Goal: Task Accomplishment & Management: Manage account settings

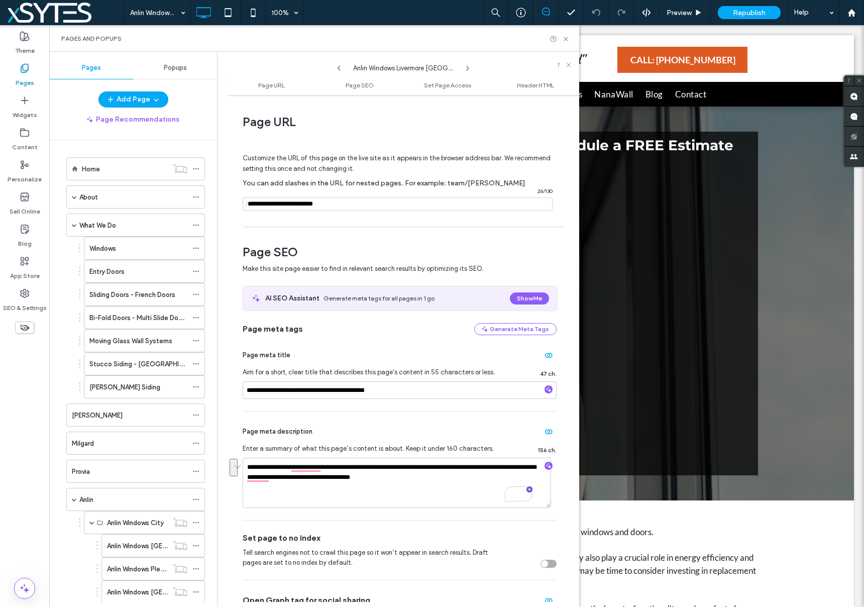
scroll to position [301, 0]
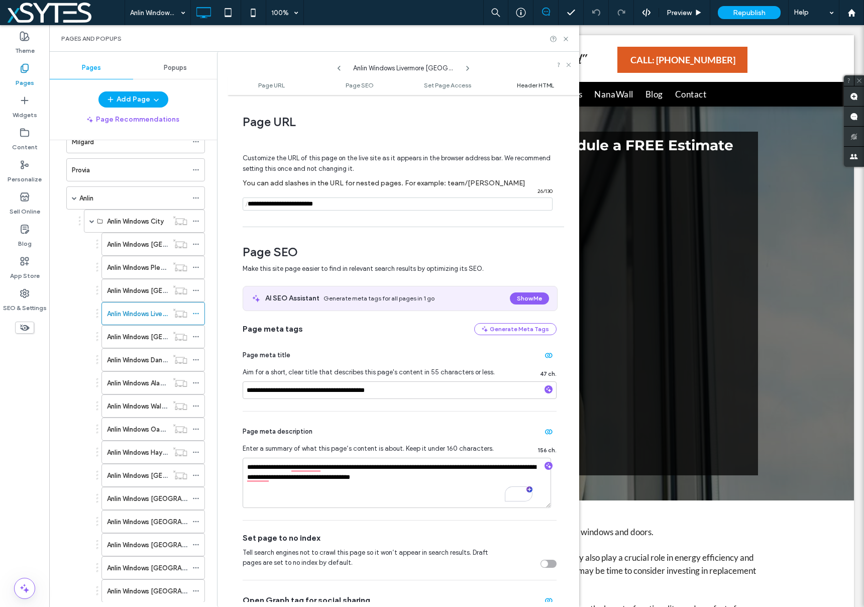
click at [534, 85] on span "Header HTML" at bounding box center [535, 85] width 37 height 8
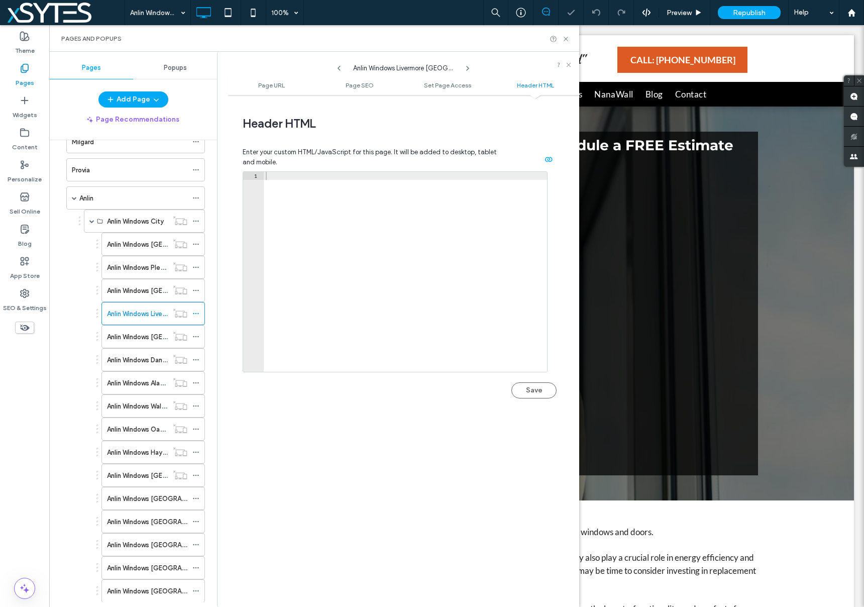
scroll to position [927, 0]
click at [270, 172] on div at bounding box center [405, 278] width 283 height 216
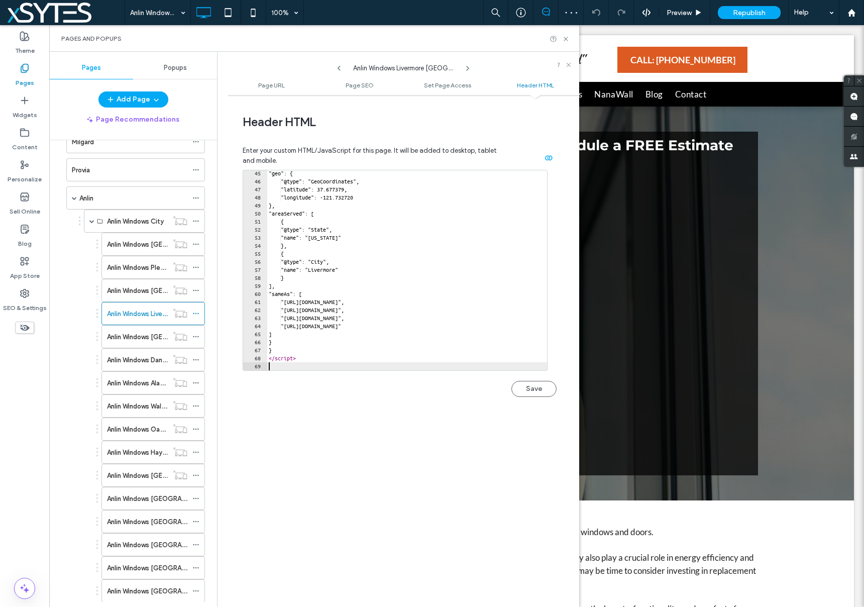
scroll to position [355, 0]
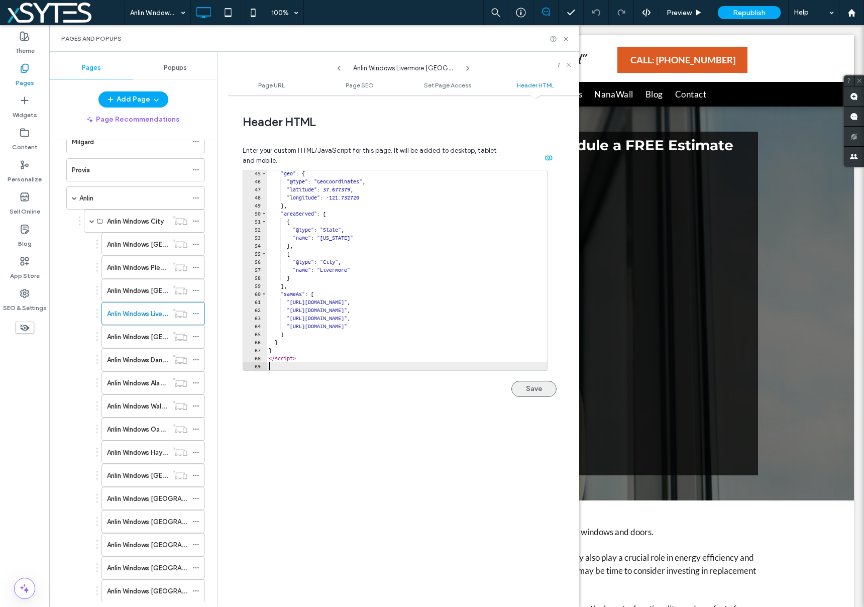
click at [527, 386] on button "Save" at bounding box center [533, 389] width 45 height 16
click at [138, 261] on div "Anlin Windows Pleasanton [GEOGRAPHIC_DATA]" at bounding box center [137, 267] width 61 height 22
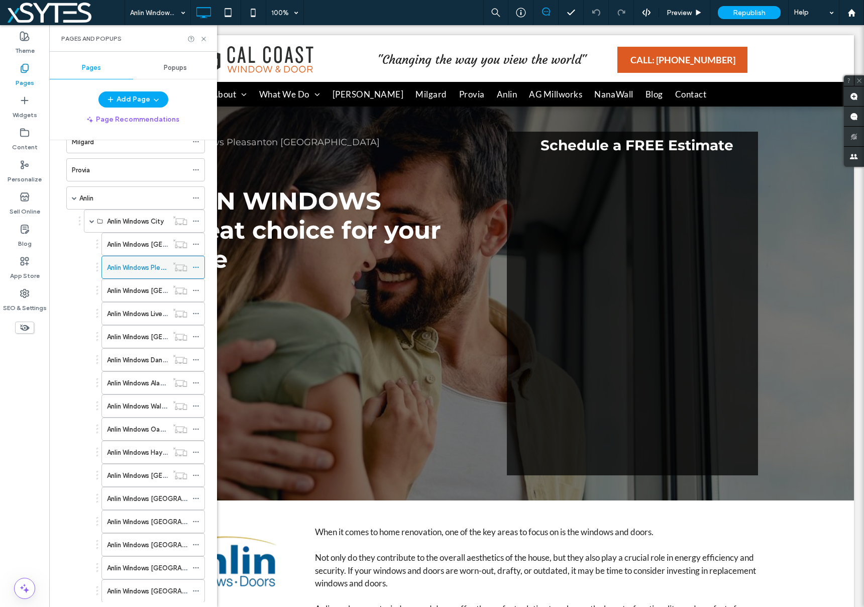
click at [196, 266] on icon at bounding box center [195, 267] width 7 height 7
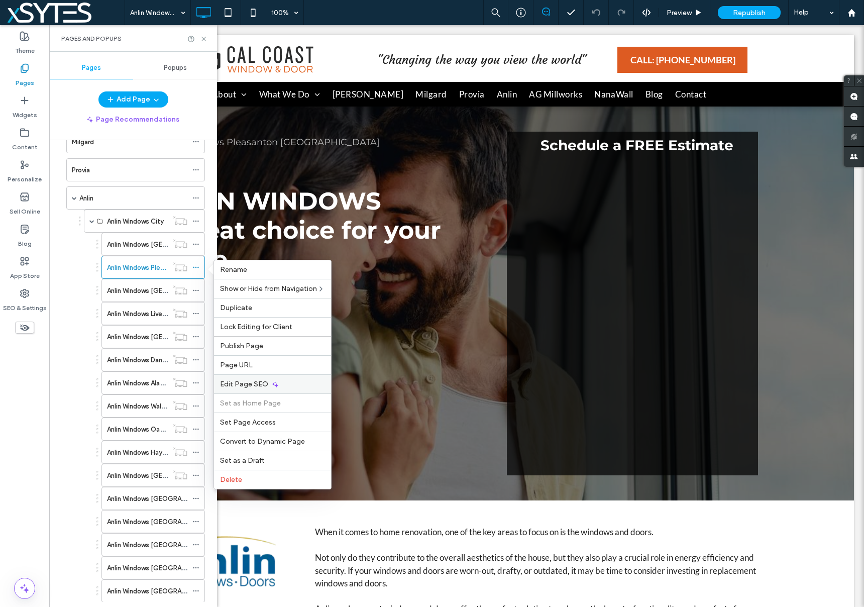
click at [264, 385] on span "Edit Page SEO" at bounding box center [244, 384] width 48 height 9
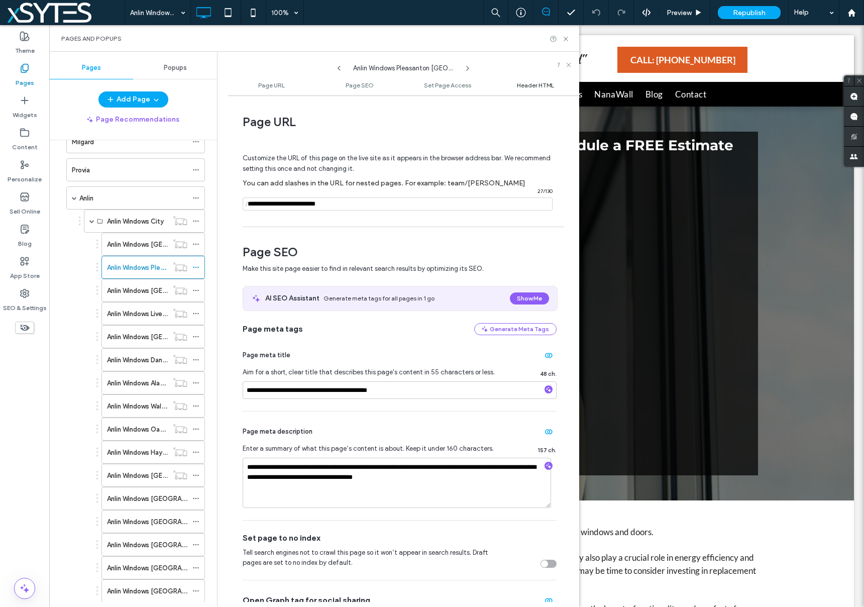
click at [539, 84] on span "Header HTML" at bounding box center [535, 85] width 37 height 8
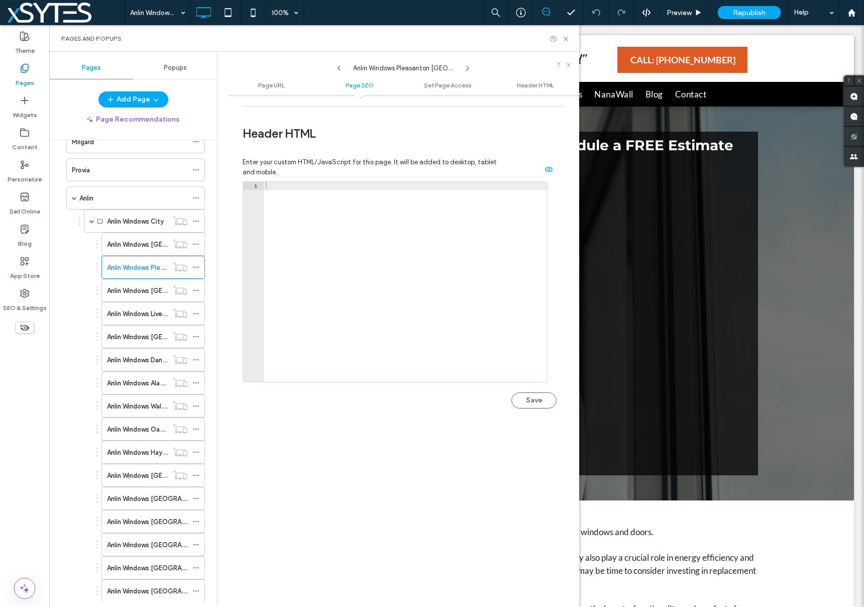
scroll to position [927, 0]
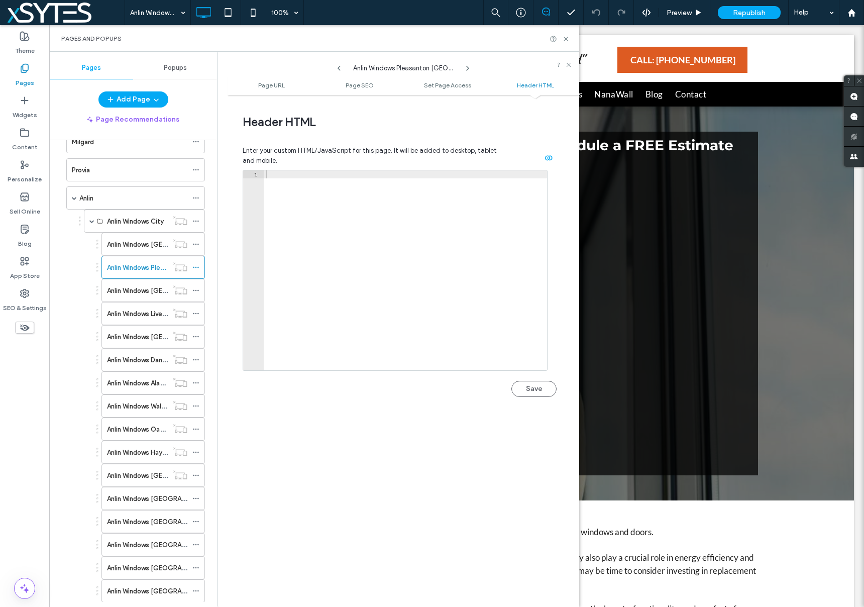
click at [314, 174] on div at bounding box center [405, 278] width 283 height 216
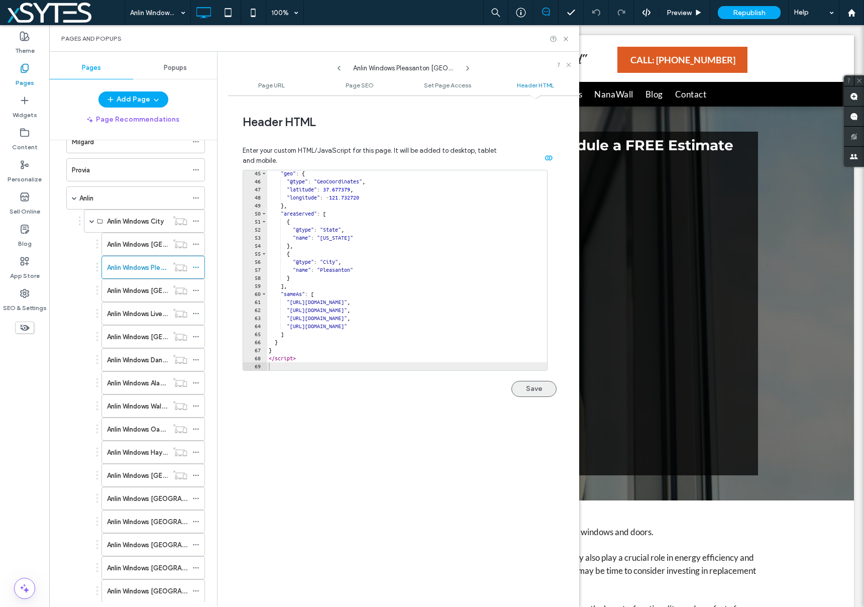
click at [516, 389] on button "Save" at bounding box center [533, 389] width 45 height 16
click at [567, 40] on use at bounding box center [566, 39] width 4 height 4
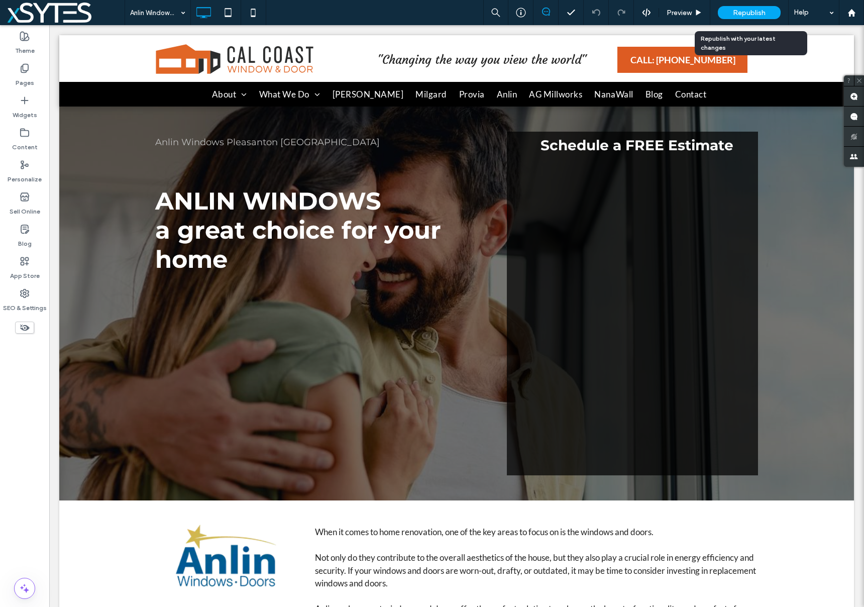
click at [761, 16] on span "Republish" at bounding box center [749, 13] width 33 height 9
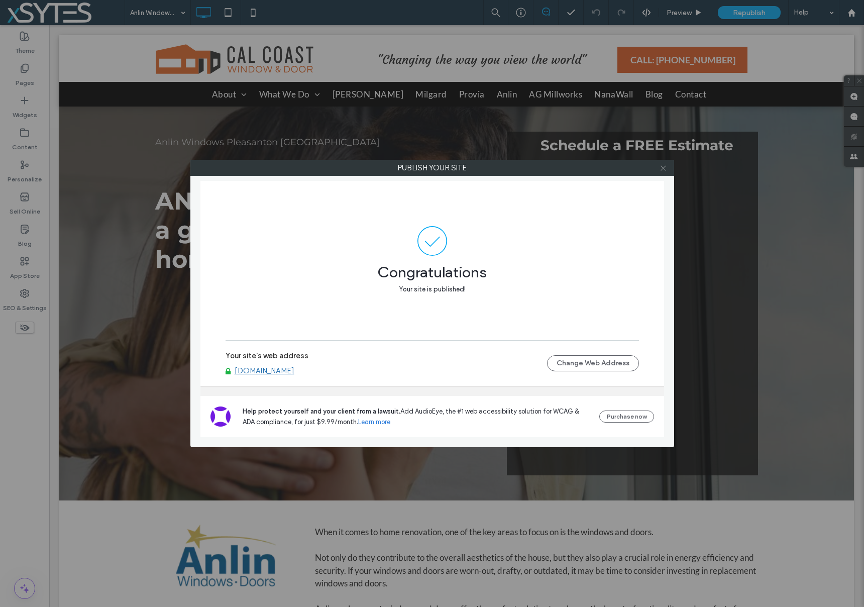
click at [662, 169] on icon at bounding box center [664, 168] width 8 height 8
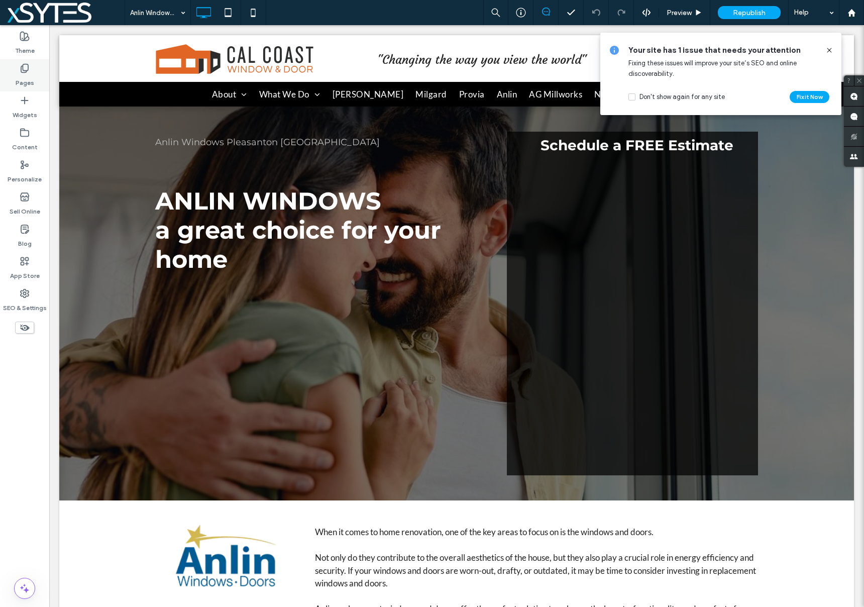
drag, startPoint x: 28, startPoint y: 78, endPoint x: 33, endPoint y: 90, distance: 13.1
click at [28, 78] on label "Pages" at bounding box center [25, 80] width 19 height 14
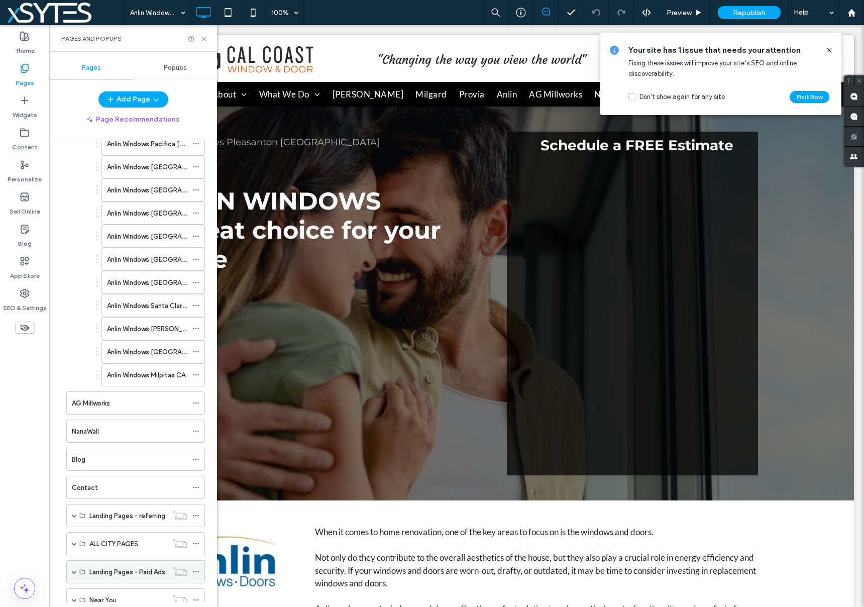
scroll to position [1158, 0]
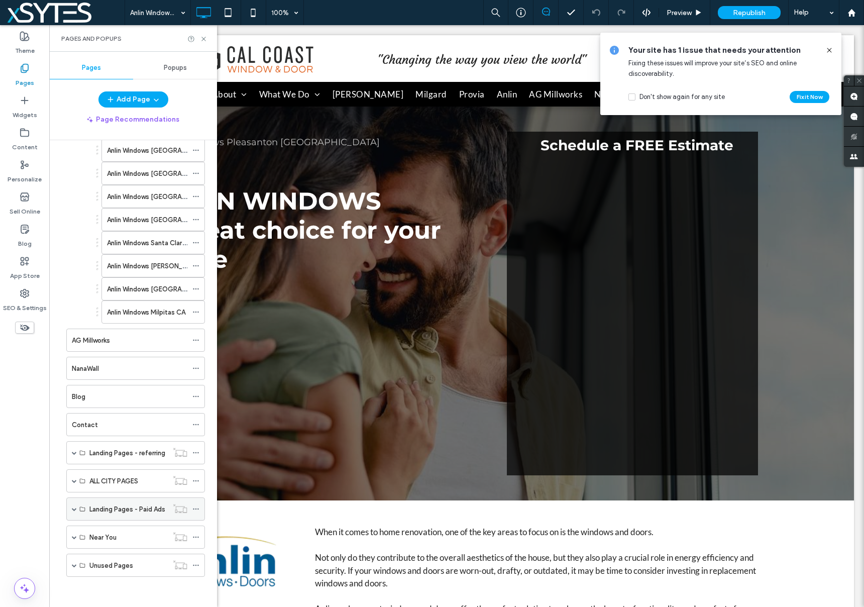
click at [73, 509] on span at bounding box center [74, 508] width 5 height 5
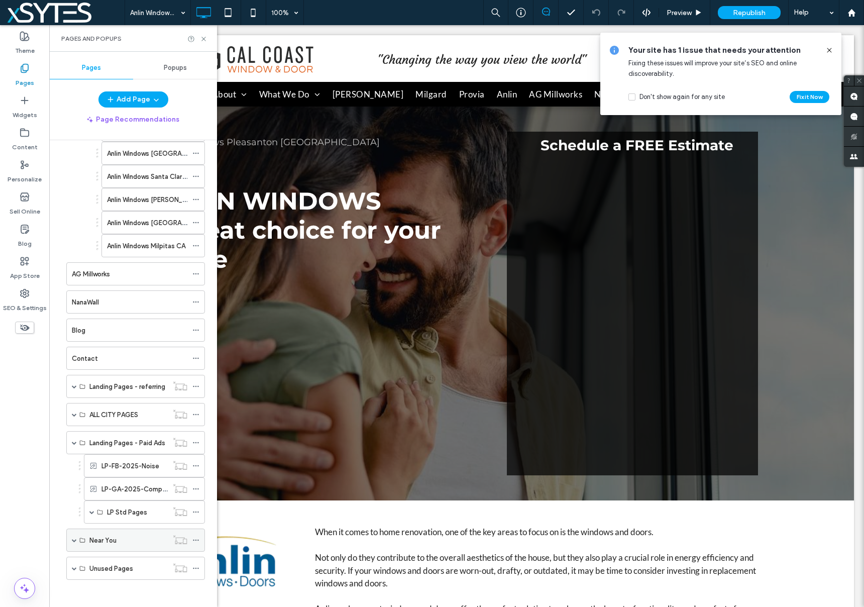
scroll to position [1227, 0]
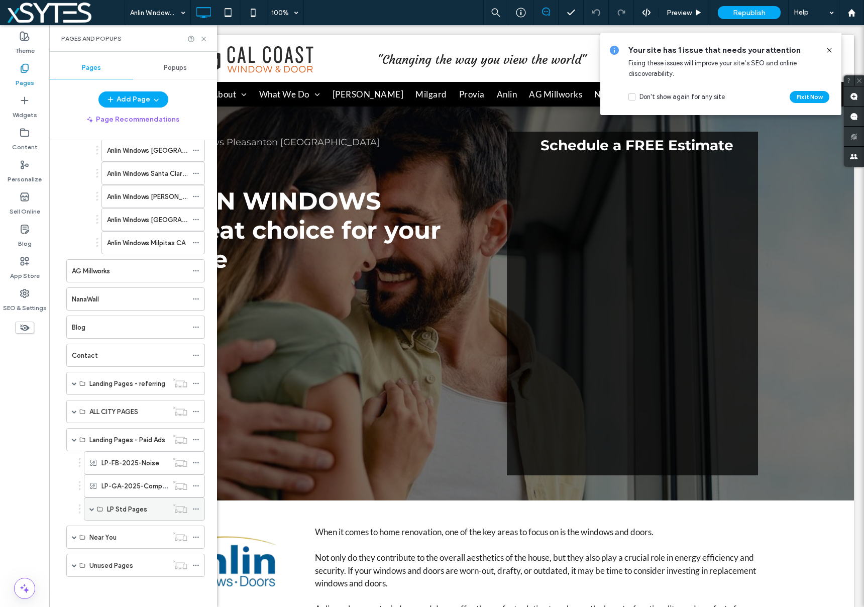
click at [194, 509] on icon at bounding box center [195, 508] width 7 height 7
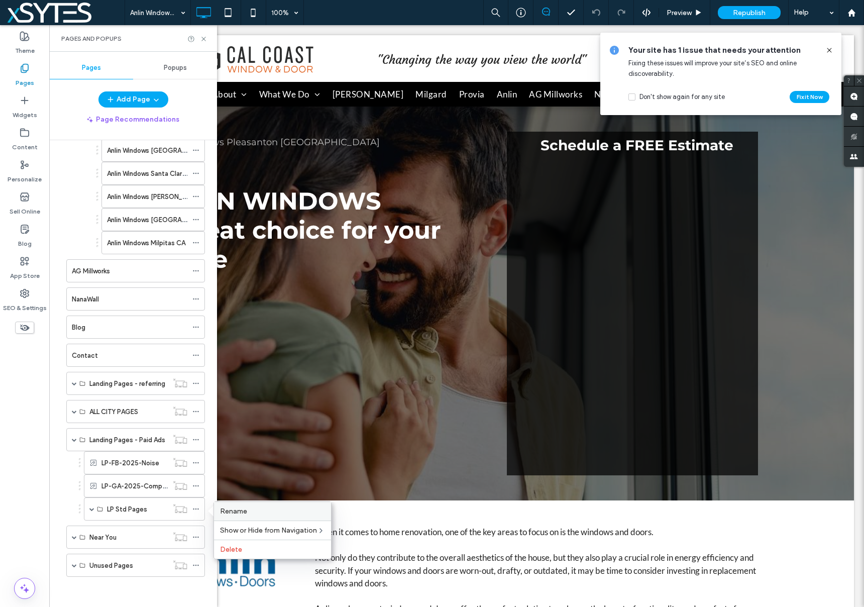
click at [245, 512] on span "Rename" at bounding box center [233, 511] width 27 height 9
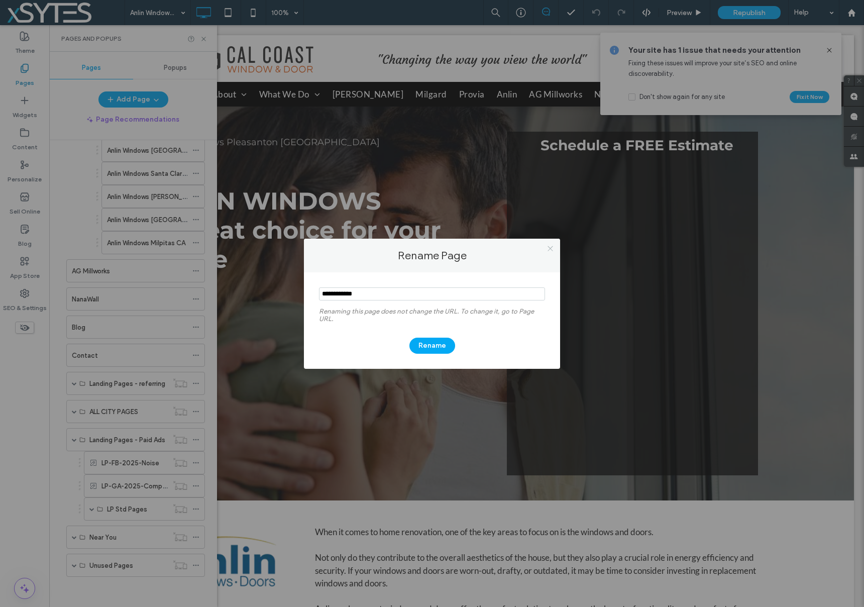
click at [550, 245] on icon at bounding box center [551, 249] width 8 height 8
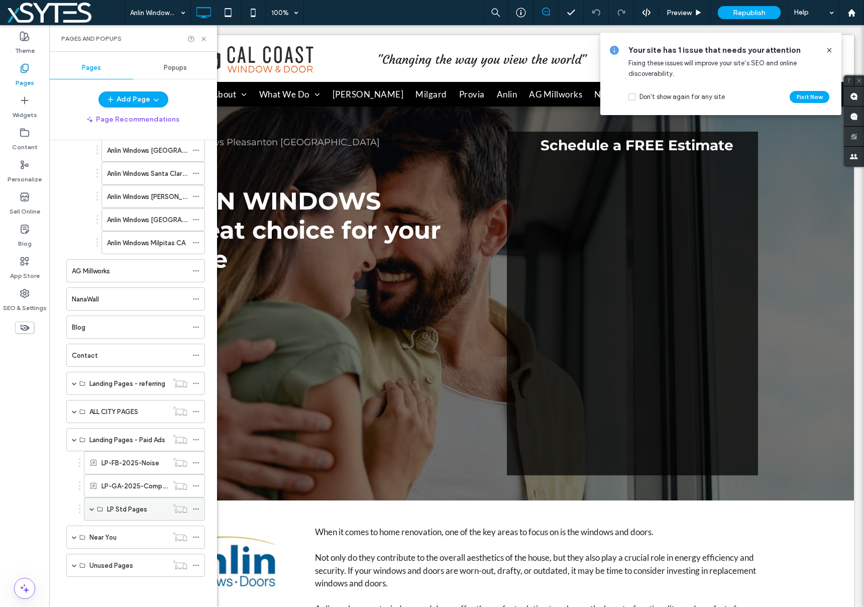
click at [92, 508] on span at bounding box center [91, 508] width 5 height 5
click at [197, 532] on use at bounding box center [196, 533] width 6 height 2
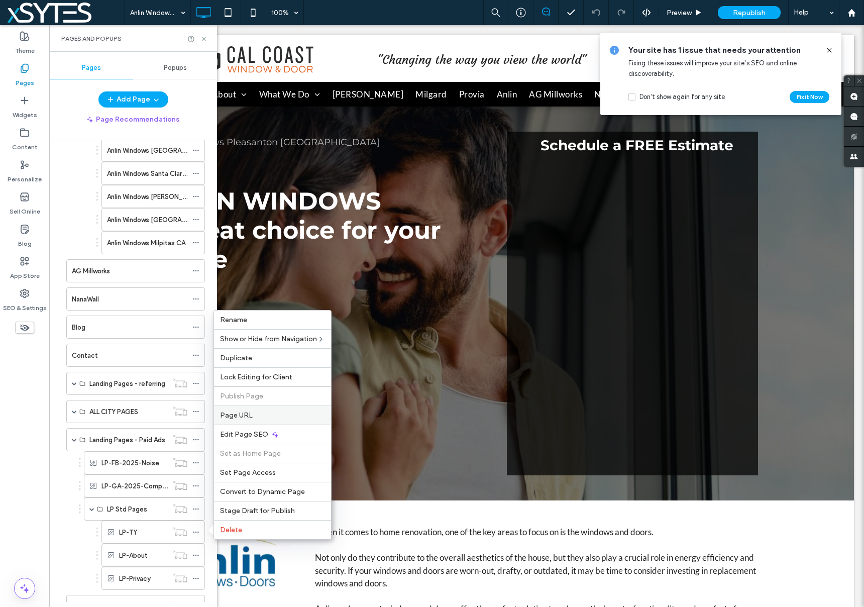
click at [269, 412] on label "Page URL" at bounding box center [272, 415] width 105 height 9
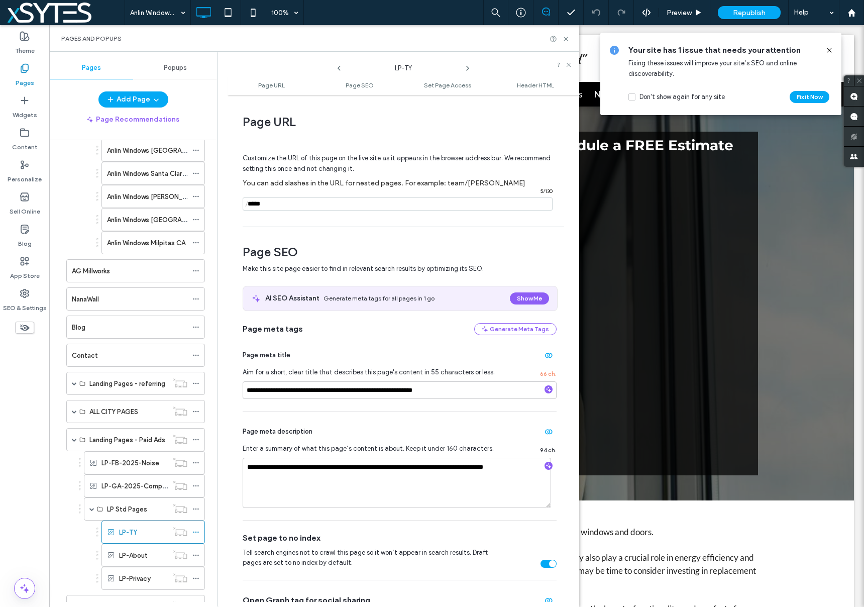
click at [256, 204] on input "notEmpty" at bounding box center [398, 203] width 310 height 13
click at [253, 205] on input "notEmpty" at bounding box center [398, 203] width 310 height 13
type input "**********"
click at [354, 217] on div "Customize the URL of this page on the live site as it appears in the browser ad…" at bounding box center [400, 178] width 314 height 88
drag, startPoint x: 244, startPoint y: 390, endPoint x: 467, endPoint y: 391, distance: 223.1
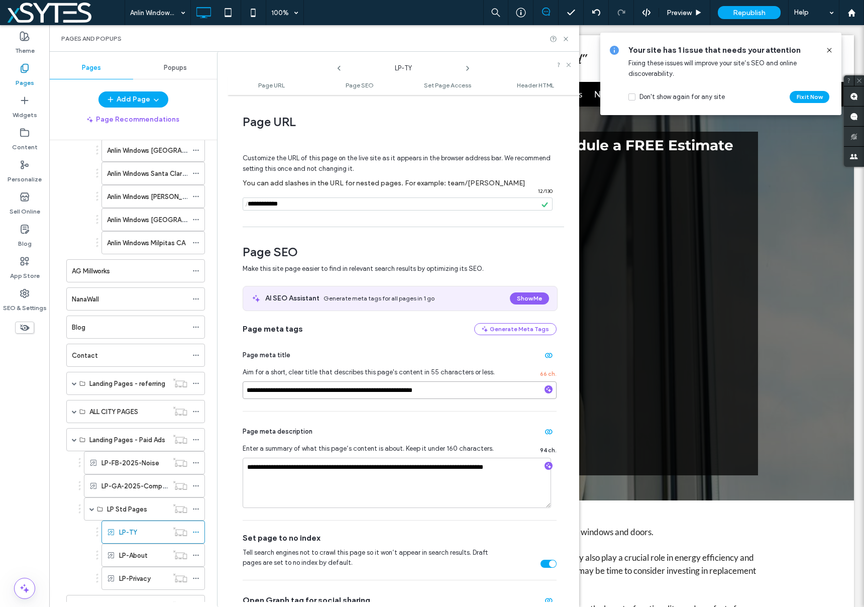
click at [467, 391] on input "**********" at bounding box center [400, 390] width 314 height 18
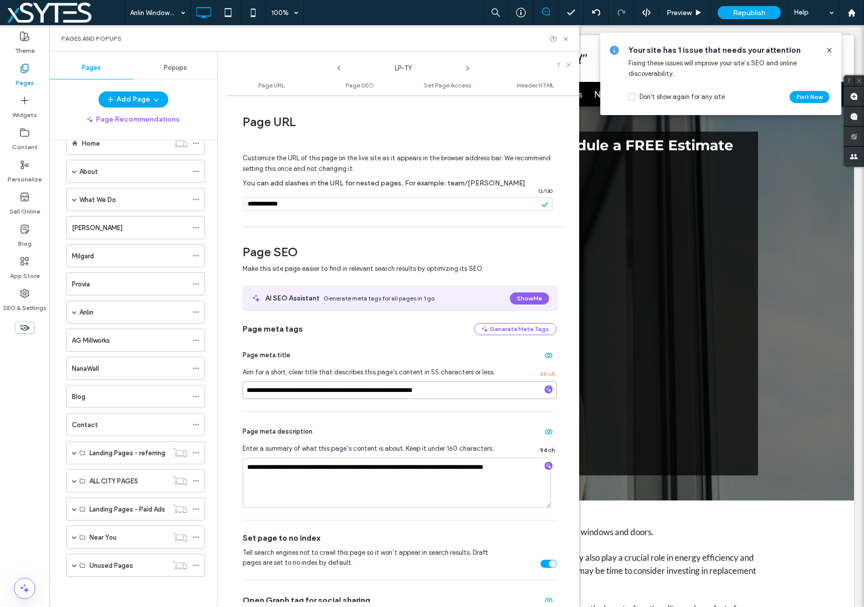
scroll to position [26, 0]
click at [325, 392] on input "**********" at bounding box center [400, 390] width 314 height 18
click at [404, 391] on input "**********" at bounding box center [400, 390] width 314 height 18
click at [393, 392] on input "**********" at bounding box center [400, 390] width 314 height 18
click at [422, 392] on input "**********" at bounding box center [400, 390] width 314 height 18
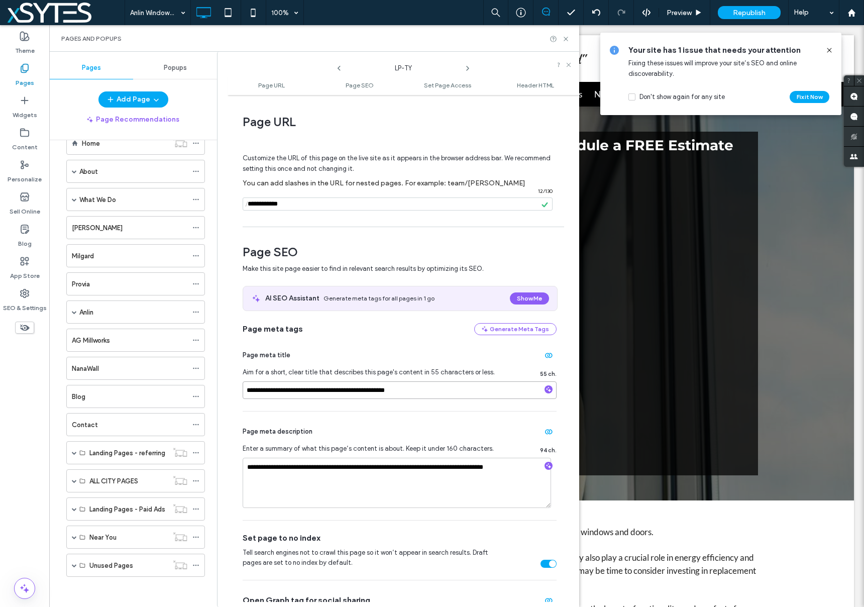
type input "**********"
click at [448, 404] on div "**********" at bounding box center [400, 373] width 314 height 76
drag, startPoint x: 424, startPoint y: 389, endPoint x: 249, endPoint y: 385, distance: 174.9
click at [249, 385] on input "**********" at bounding box center [400, 390] width 314 height 18
click at [307, 469] on textarea "**********" at bounding box center [397, 483] width 308 height 50
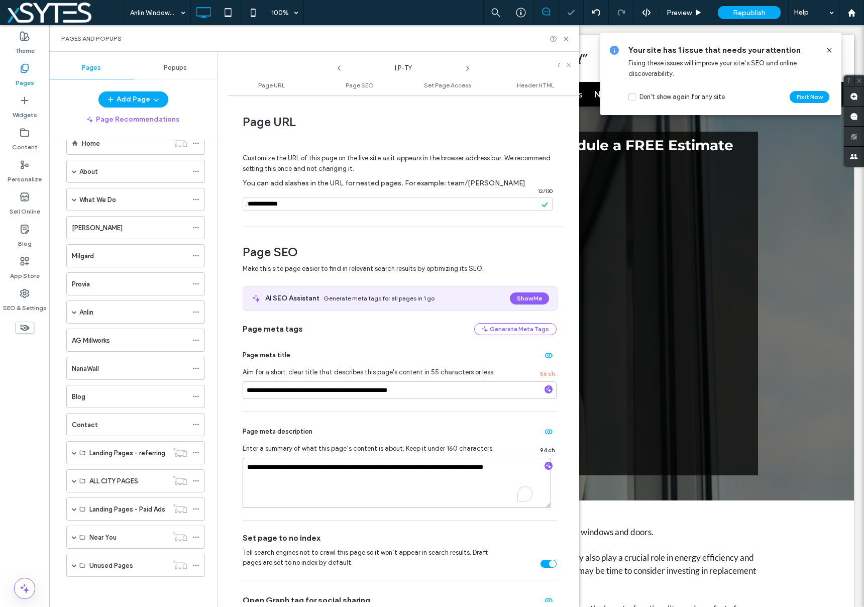
click at [307, 469] on textarea "**********" at bounding box center [397, 483] width 308 height 50
paste textarea "To enrich screen reader interactions, please activate Accessibility in Grammarl…"
type textarea "**********"
click at [73, 507] on span at bounding box center [74, 508] width 5 height 5
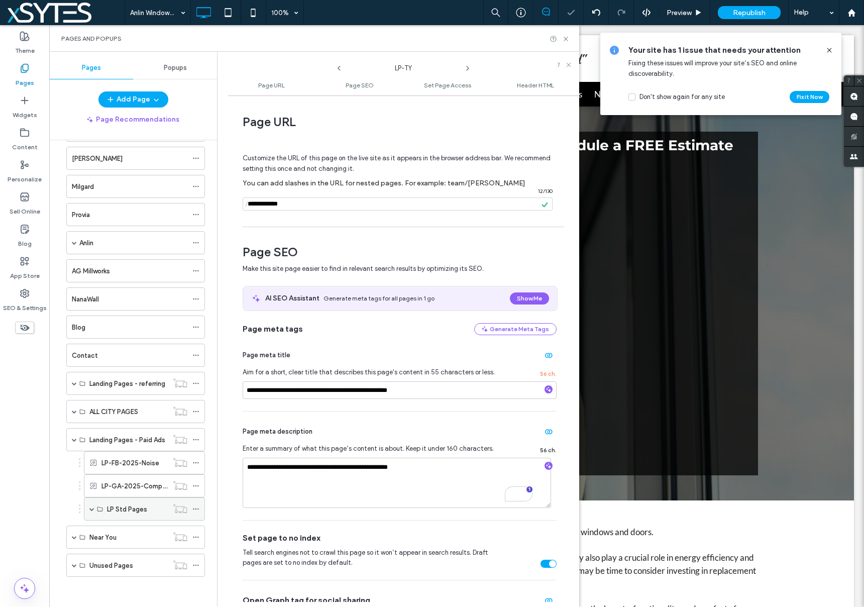
click at [91, 508] on span at bounding box center [91, 508] width 5 height 5
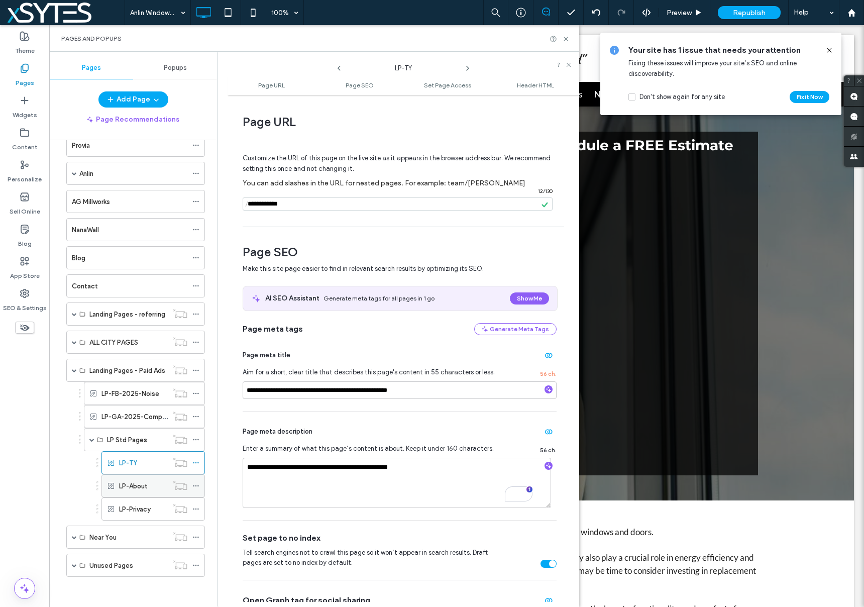
click at [193, 485] on icon at bounding box center [195, 485] width 7 height 7
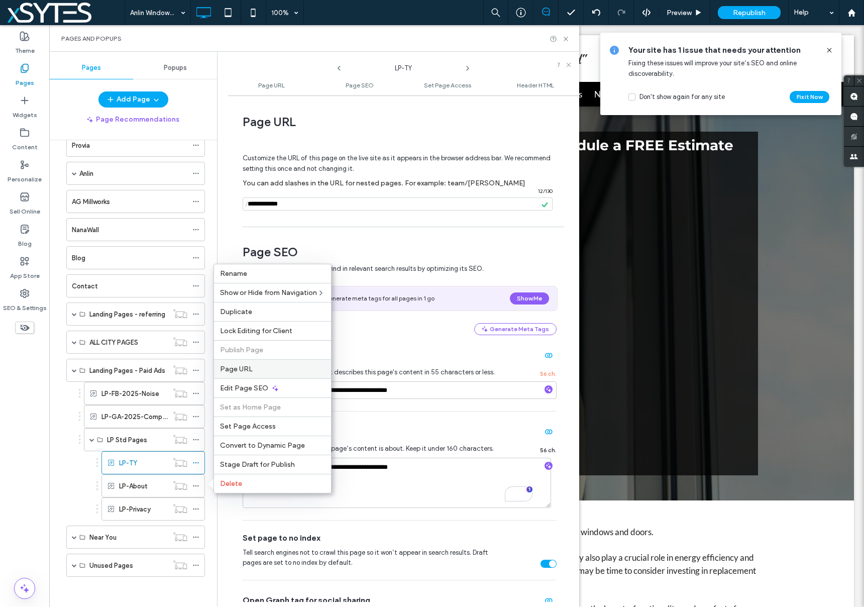
click at [269, 370] on label "Page URL" at bounding box center [272, 369] width 105 height 9
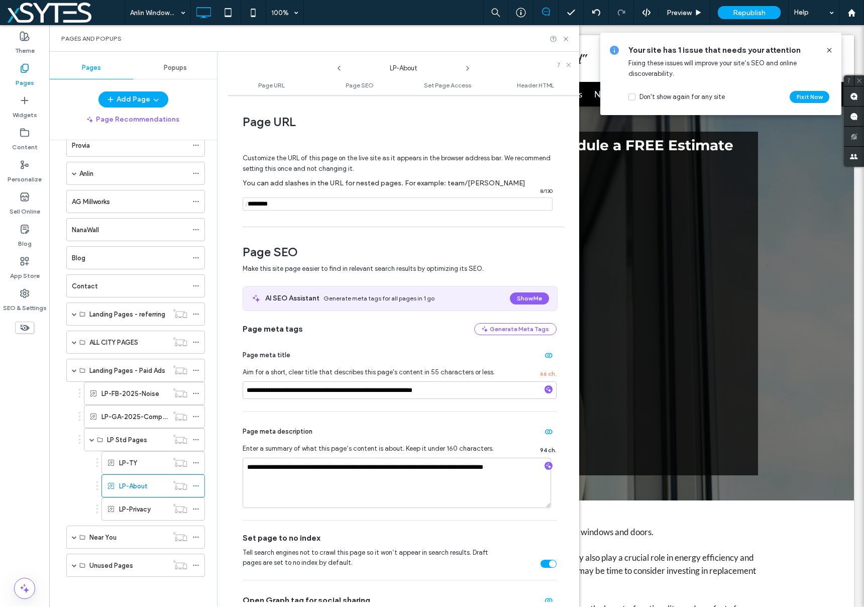
click at [253, 205] on input "notEmpty" at bounding box center [398, 203] width 310 height 13
type input "********"
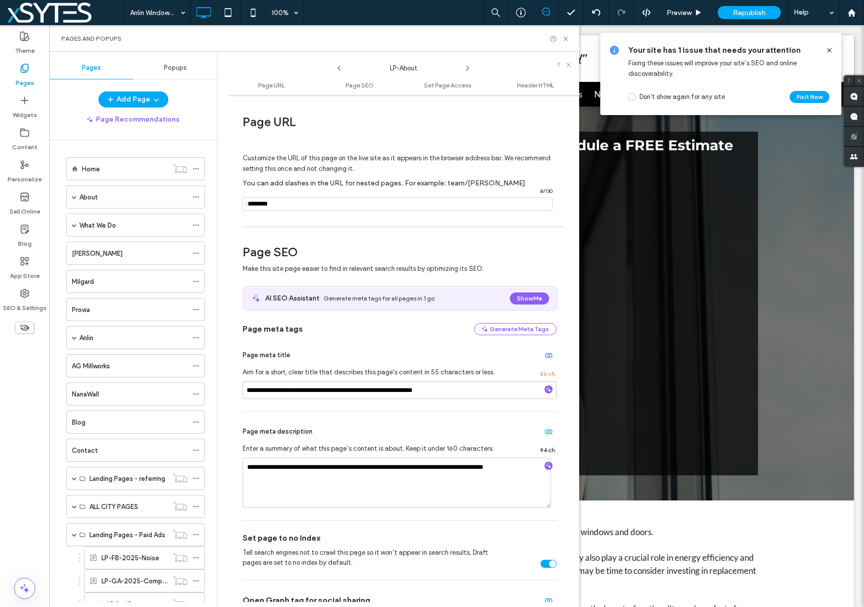
scroll to position [164, 0]
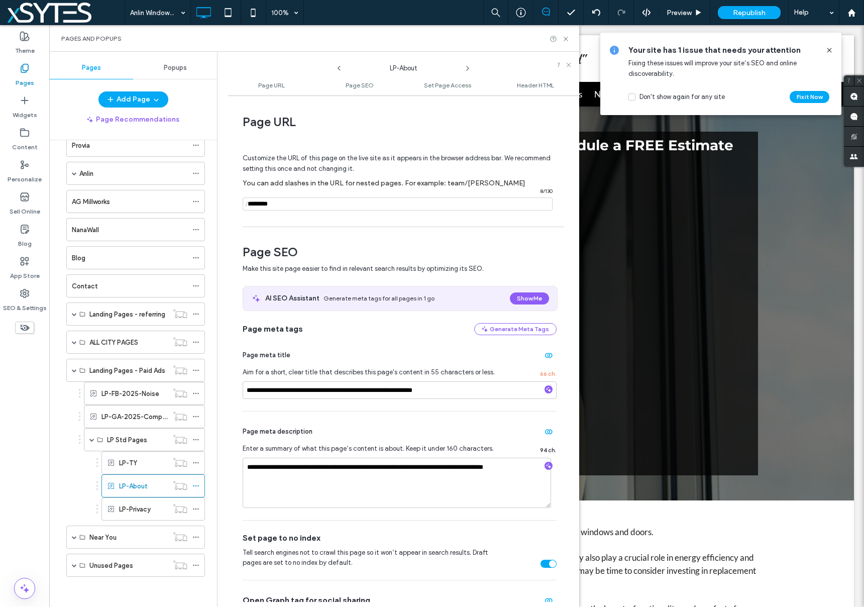
click at [301, 201] on input "notEmpty" at bounding box center [398, 203] width 310 height 13
type input "**********"
drag, startPoint x: 246, startPoint y: 391, endPoint x: 472, endPoint y: 396, distance: 225.6
click at [472, 396] on input "**********" at bounding box center [400, 390] width 314 height 18
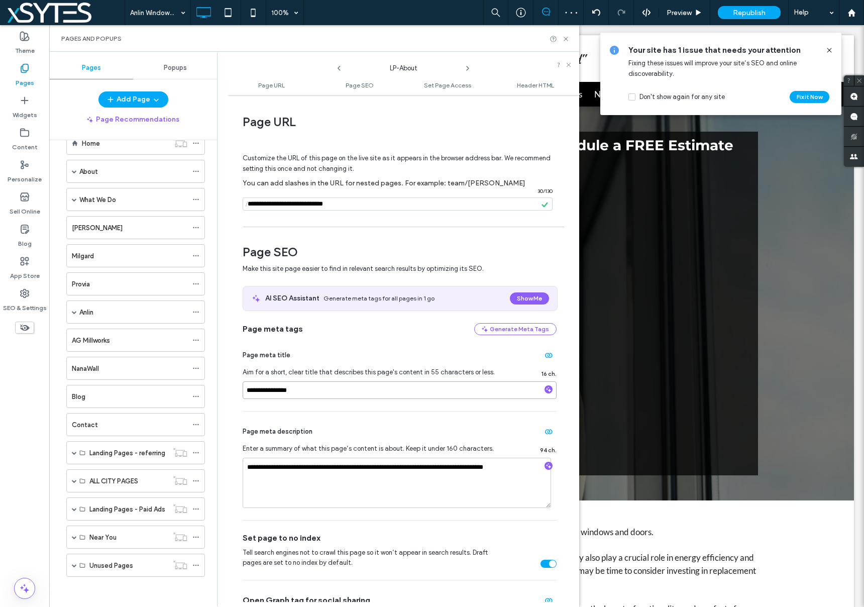
scroll to position [26, 0]
click at [336, 392] on input "**********" at bounding box center [400, 390] width 314 height 18
type input "**********"
drag, startPoint x: 360, startPoint y: 391, endPoint x: 242, endPoint y: 393, distance: 118.1
click at [242, 393] on div "**********" at bounding box center [404, 351] width 352 height 502
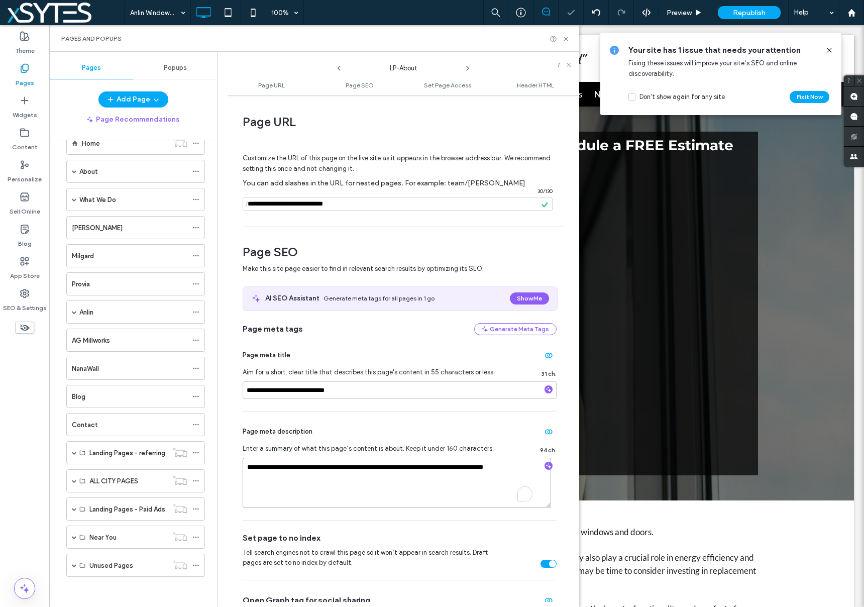
click at [278, 462] on textarea "**********" at bounding box center [397, 483] width 308 height 50
paste textarea "To enrich screen reader interactions, please activate Accessibility in Grammarl…"
type textarea "**********"
click at [351, 482] on textarea "**********" at bounding box center [397, 483] width 308 height 50
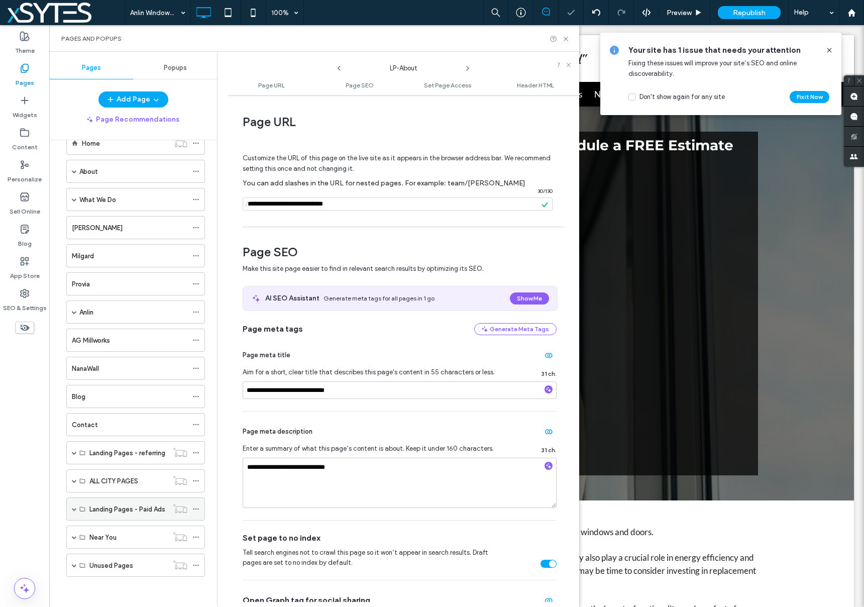
click at [75, 509] on span at bounding box center [74, 508] width 5 height 5
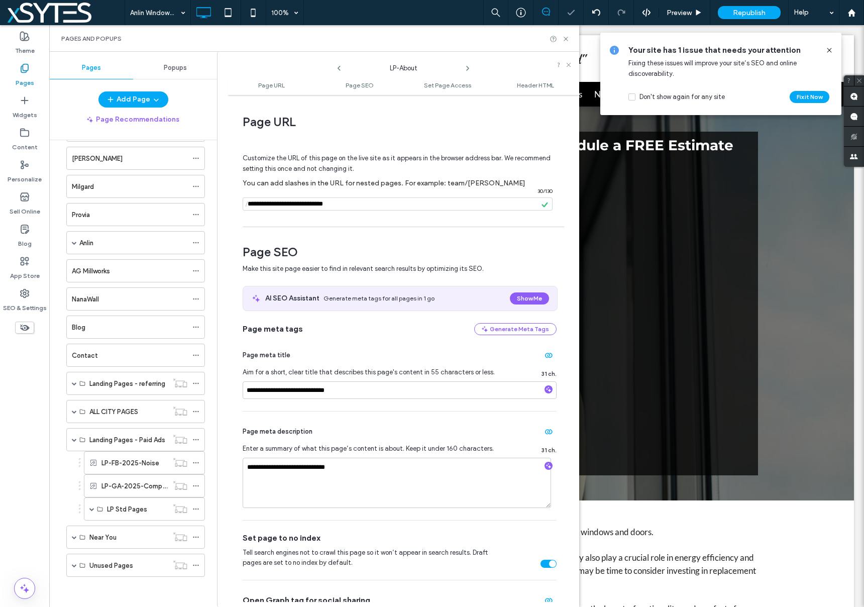
click at [427, 422] on div "**********" at bounding box center [400, 465] width 314 height 109
click at [90, 508] on span at bounding box center [91, 508] width 5 height 5
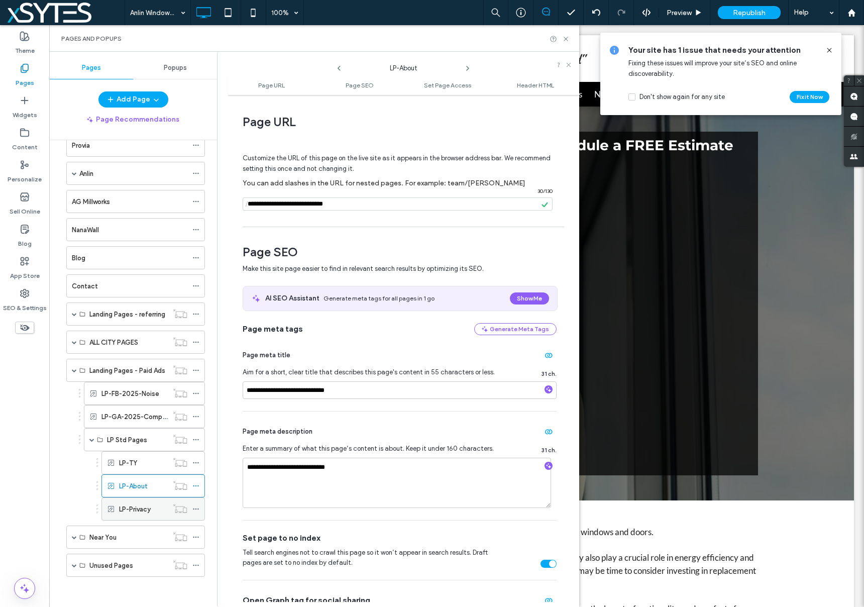
click at [198, 507] on icon at bounding box center [195, 508] width 7 height 7
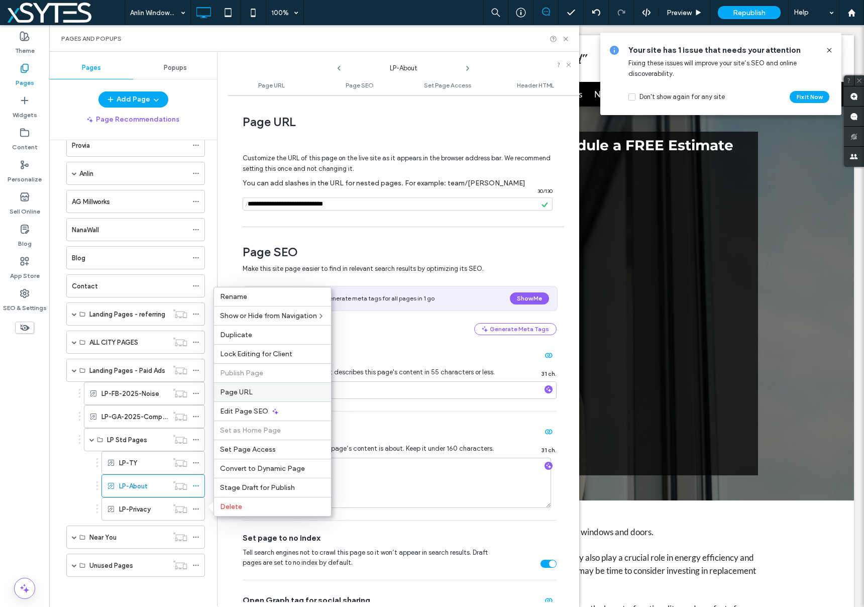
click at [246, 393] on span "Page URL" at bounding box center [236, 392] width 33 height 9
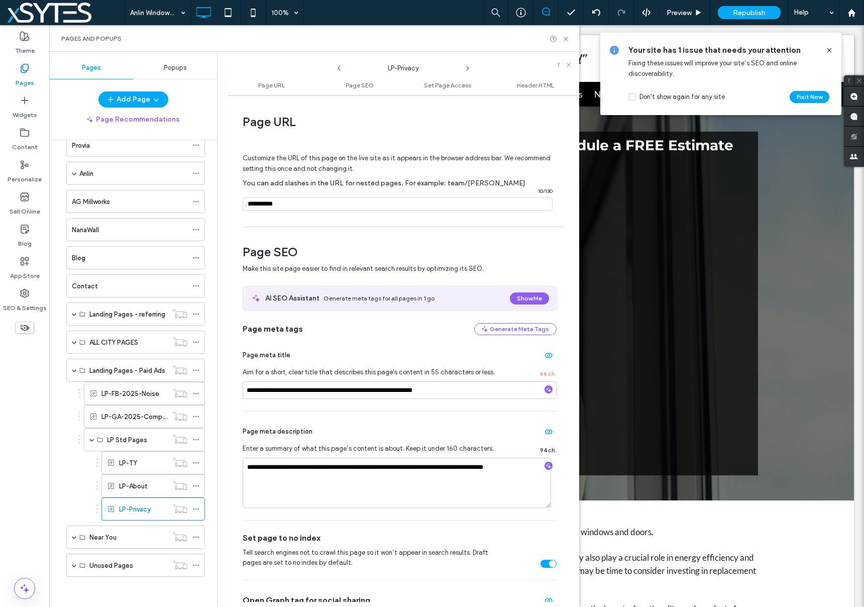
click at [252, 207] on input "notEmpty" at bounding box center [398, 203] width 310 height 13
click at [293, 202] on input "notEmpty" at bounding box center [398, 203] width 310 height 13
type input "**********"
drag, startPoint x: 246, startPoint y: 389, endPoint x: 481, endPoint y: 387, distance: 234.6
click at [481, 387] on input "**********" at bounding box center [400, 390] width 314 height 18
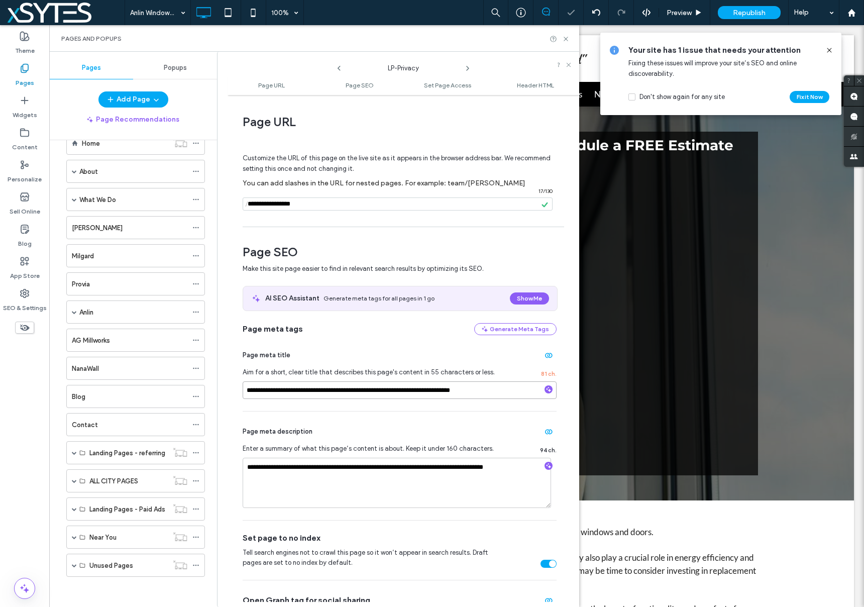
scroll to position [26, 0]
type input "**********"
click at [378, 395] on input "**********" at bounding box center [400, 390] width 314 height 18
drag, startPoint x: 379, startPoint y: 393, endPoint x: 241, endPoint y: 392, distance: 138.2
click at [241, 392] on div "**********" at bounding box center [404, 351] width 352 height 502
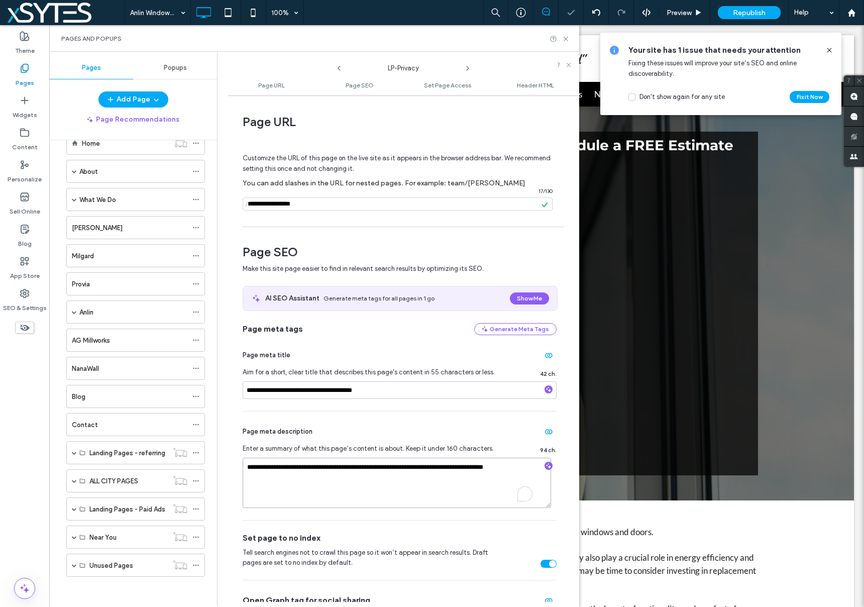
click at [319, 467] on textarea "**********" at bounding box center [397, 483] width 308 height 50
paste textarea "To enrich screen reader interactions, please activate Accessibility in Grammarl…"
type textarea "**********"
click at [397, 439] on div "Page meta description" at bounding box center [400, 432] width 314 height 16
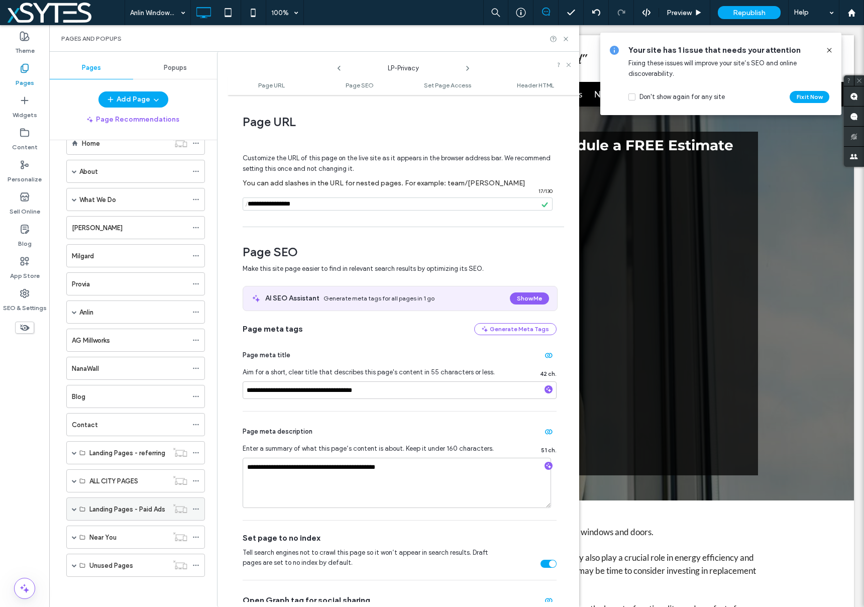
click at [73, 507] on span at bounding box center [74, 508] width 5 height 5
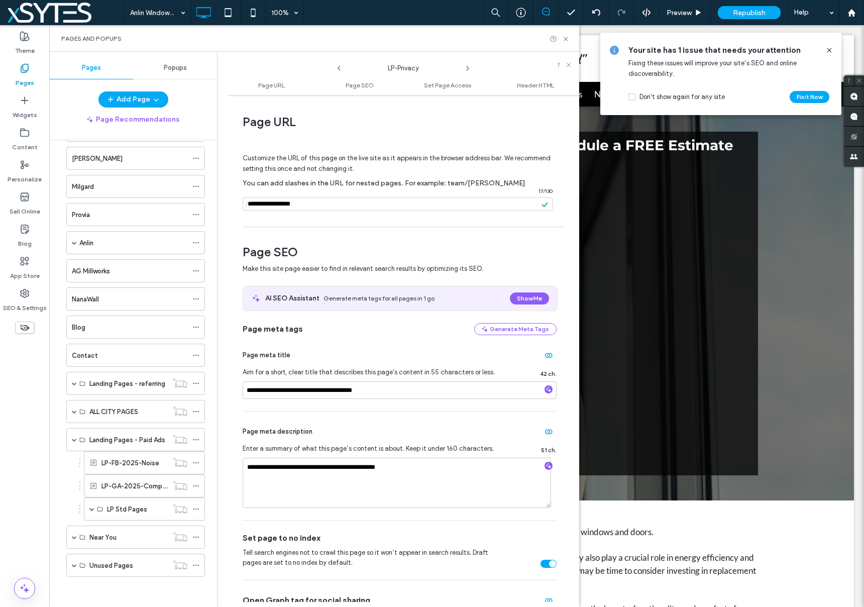
click at [828, 49] on use at bounding box center [829, 50] width 5 height 5
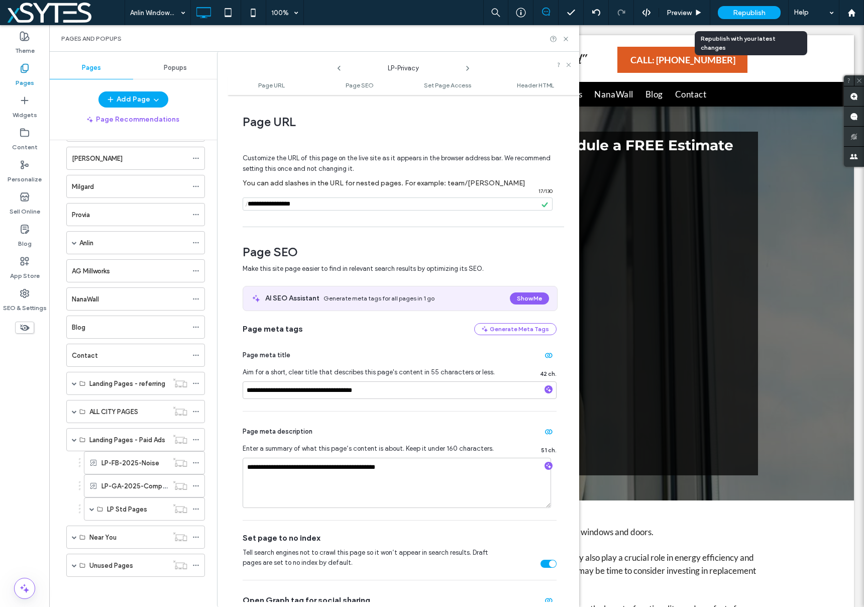
click at [741, 13] on span "Republish" at bounding box center [749, 13] width 33 height 9
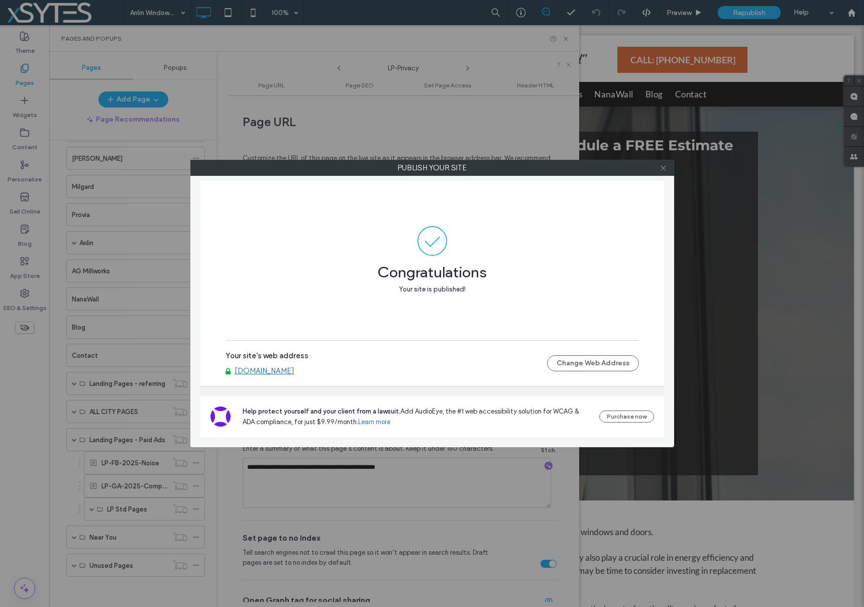
click at [664, 169] on icon at bounding box center [664, 168] width 8 height 8
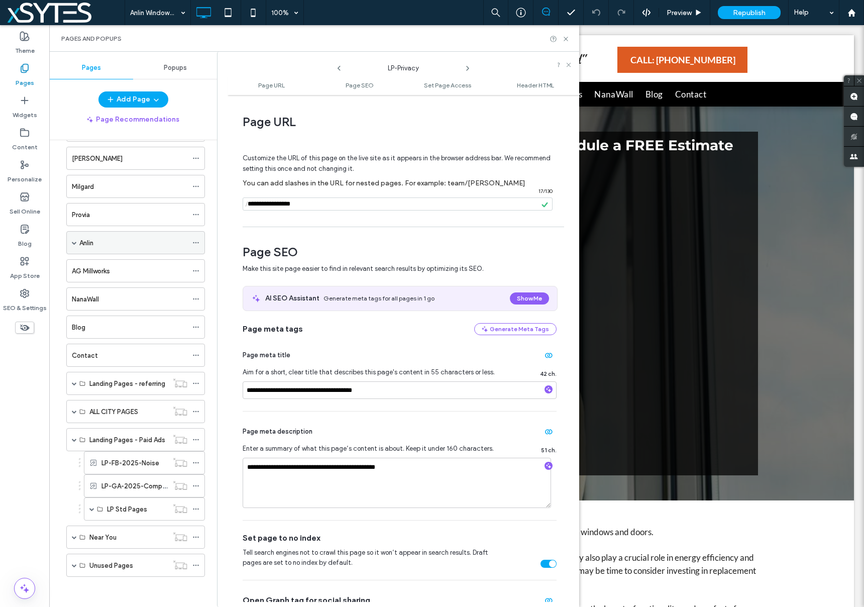
click at [73, 240] on span at bounding box center [74, 242] width 5 height 5
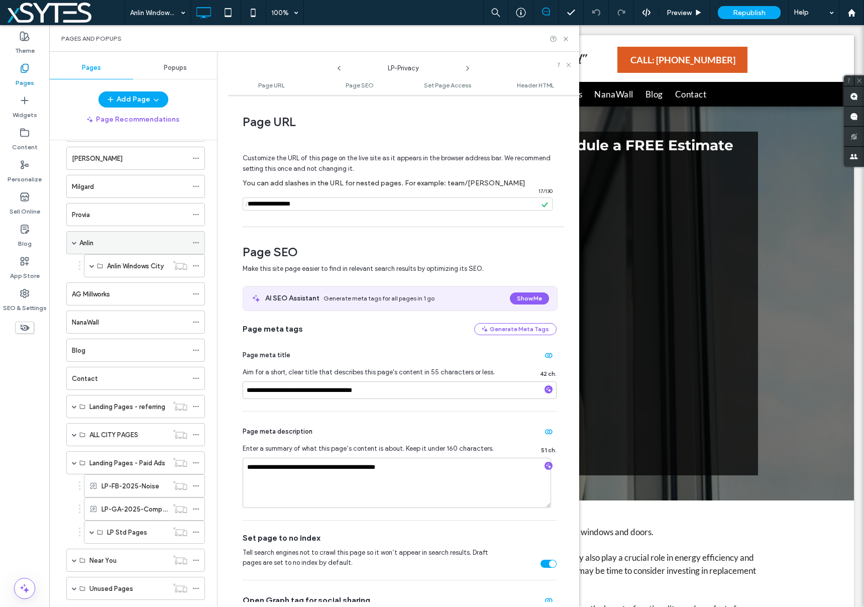
scroll to position [118, 0]
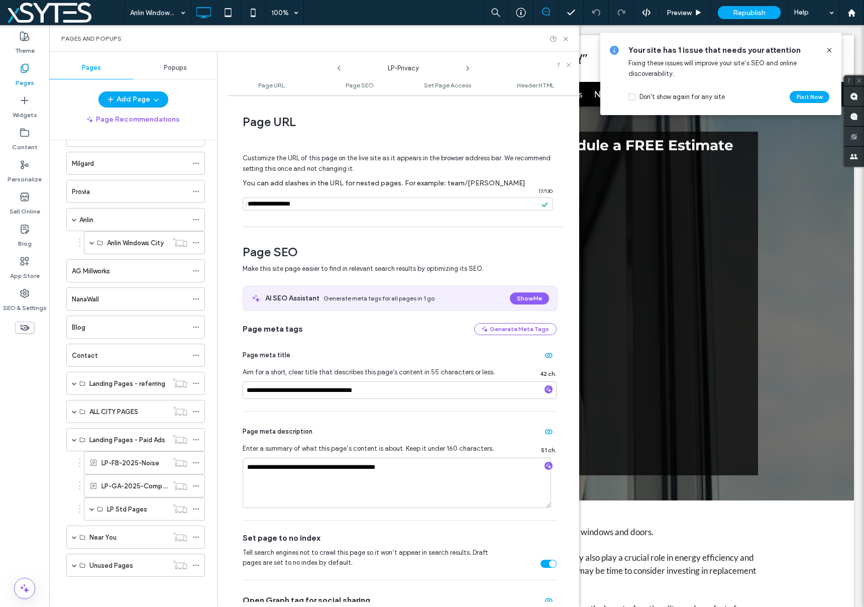
click at [828, 51] on icon at bounding box center [829, 50] width 8 height 8
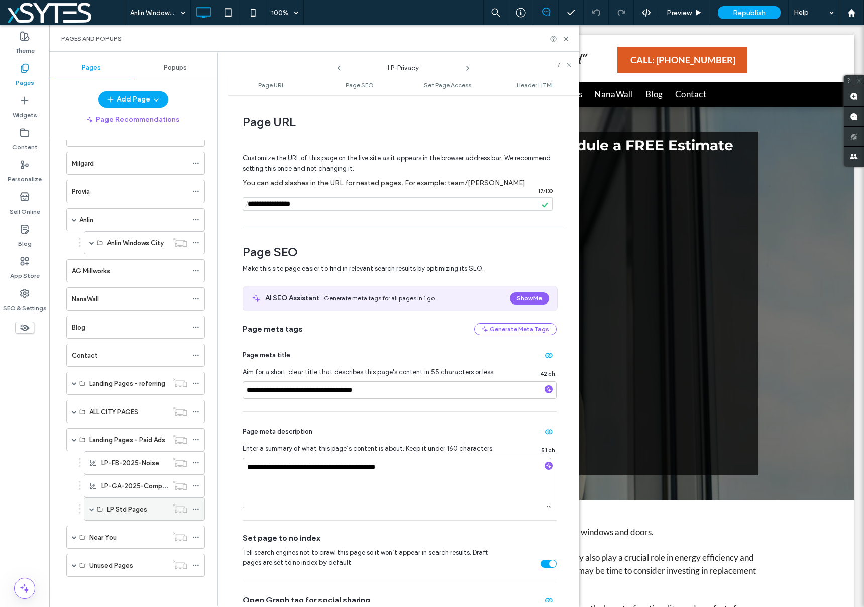
click at [91, 508] on span at bounding box center [91, 508] width 5 height 5
click at [0, 0] on ol "LP-TY LP-About LP-Privacy" at bounding box center [0, 0] width 0 height 0
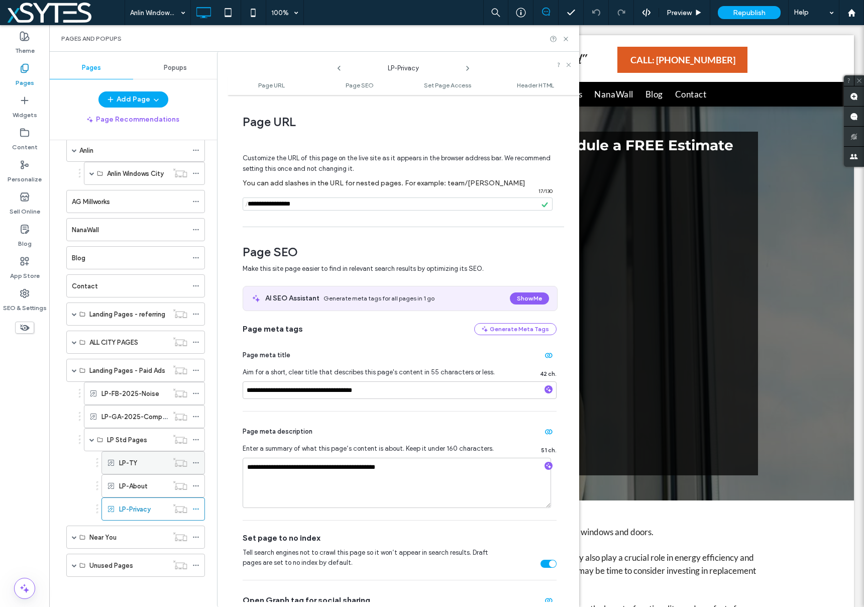
click at [195, 462] on use at bounding box center [196, 463] width 6 height 2
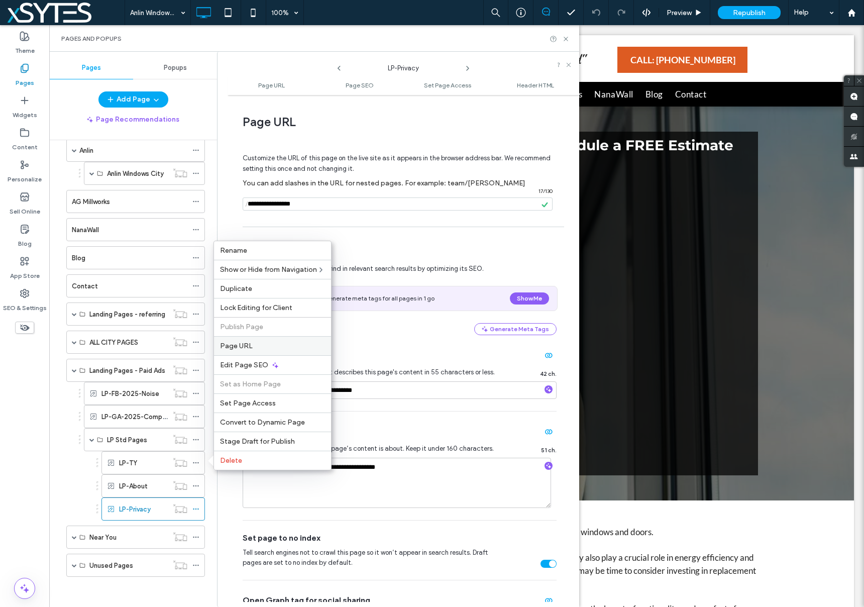
click at [236, 345] on span "Page URL" at bounding box center [236, 346] width 33 height 9
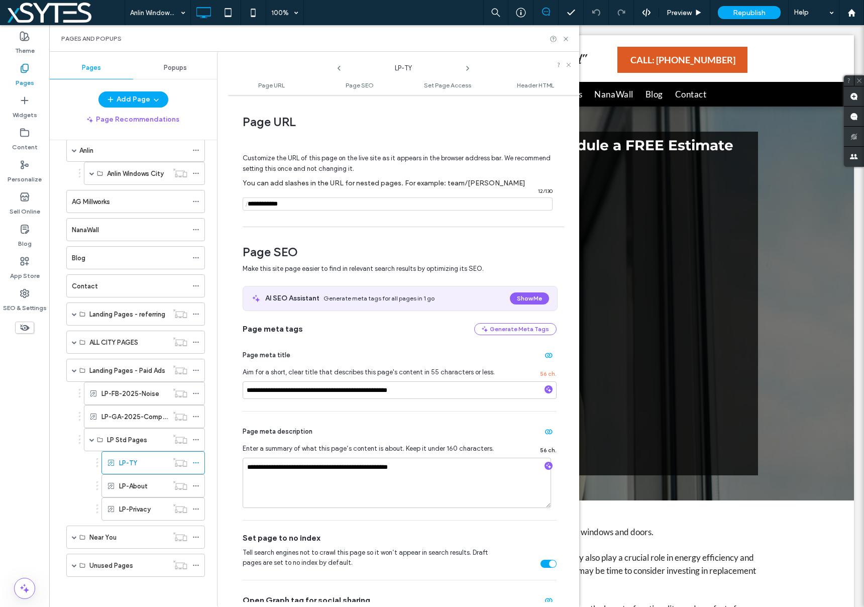
click at [299, 206] on input "notEmpty" at bounding box center [398, 203] width 310 height 13
click at [249, 204] on span "/" at bounding box center [247, 204] width 8 height 13
click at [299, 204] on input "notEmpty" at bounding box center [398, 203] width 310 height 13
click at [514, 225] on div "**********" at bounding box center [404, 351] width 352 height 502
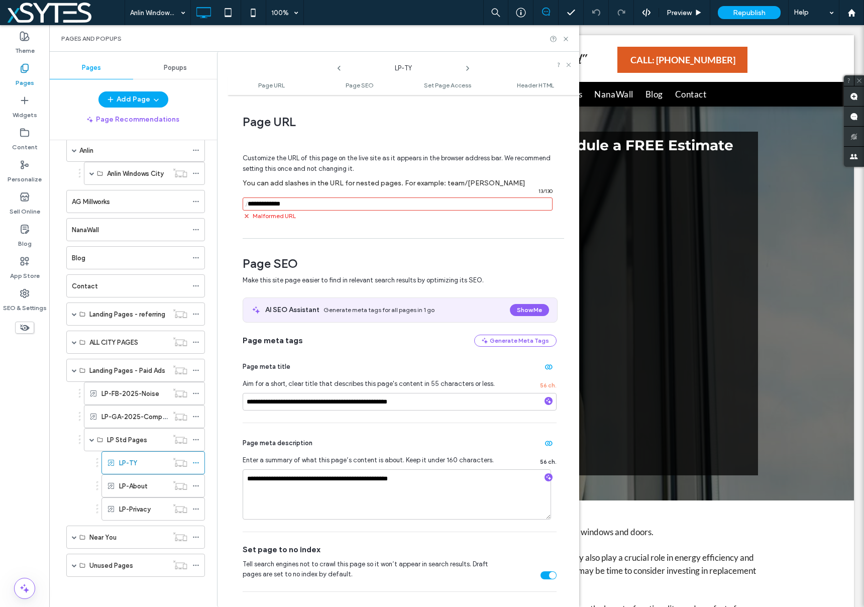
click at [252, 203] on input "notEmpty" at bounding box center [398, 203] width 310 height 13
click at [251, 204] on input "notEmpty" at bounding box center [398, 203] width 310 height 13
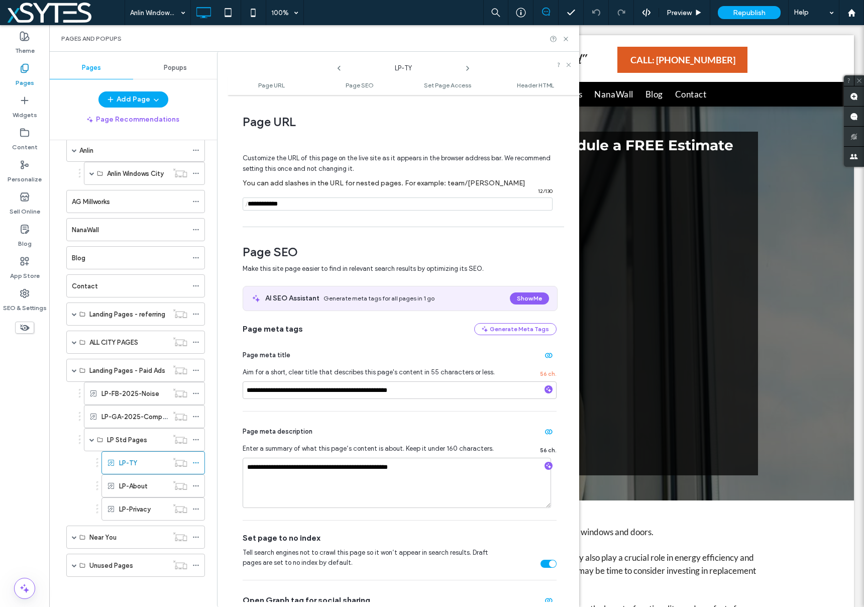
type input "**********"
click at [357, 215] on div "Customize the URL of this page on the live site as it appears in the browser ad…" at bounding box center [400, 178] width 314 height 88
click at [193, 461] on icon at bounding box center [195, 462] width 7 height 7
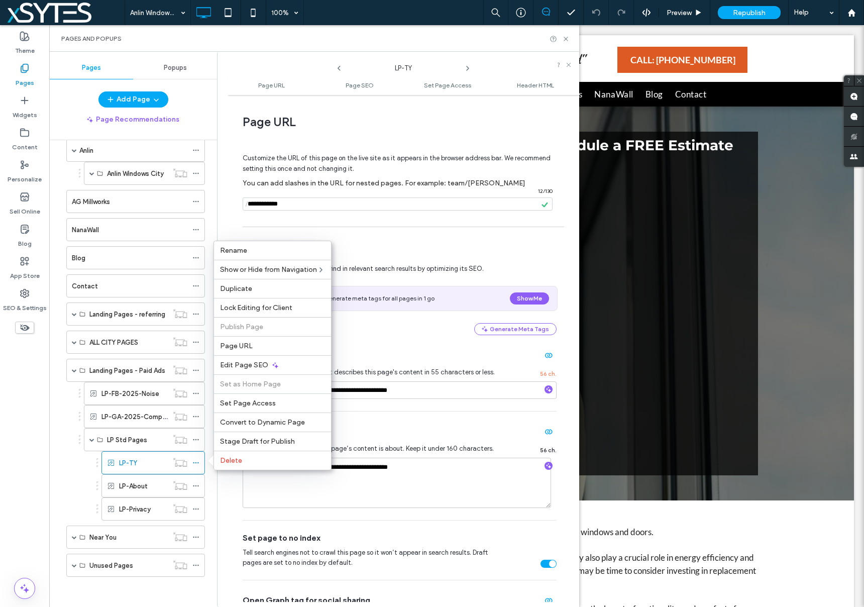
click at [392, 242] on div "**********" at bounding box center [400, 535] width 314 height 607
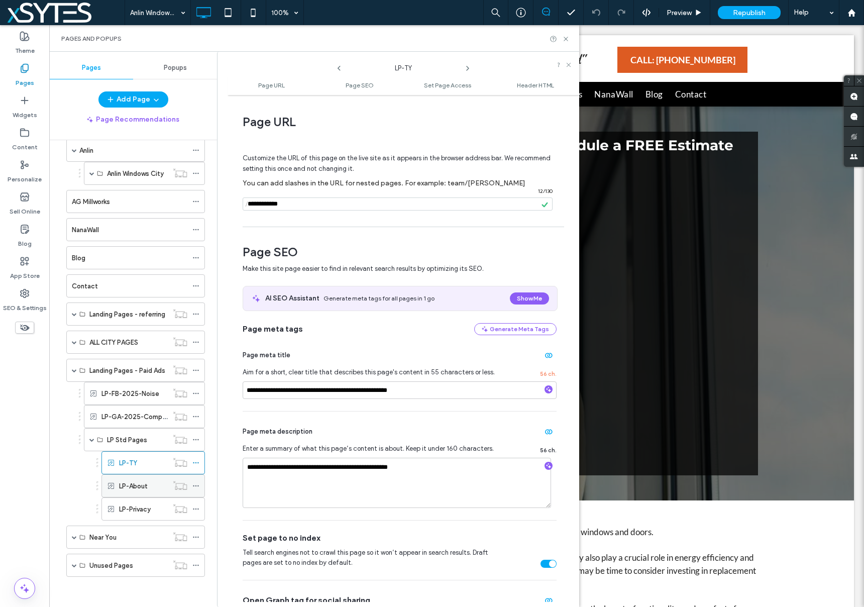
click at [197, 485] on icon at bounding box center [195, 485] width 7 height 7
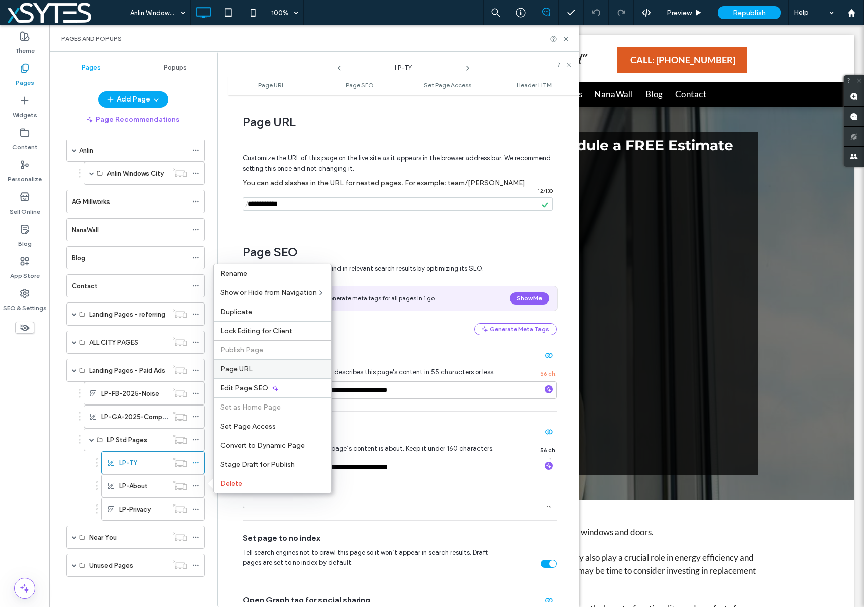
click at [254, 368] on label "Page URL" at bounding box center [272, 369] width 105 height 9
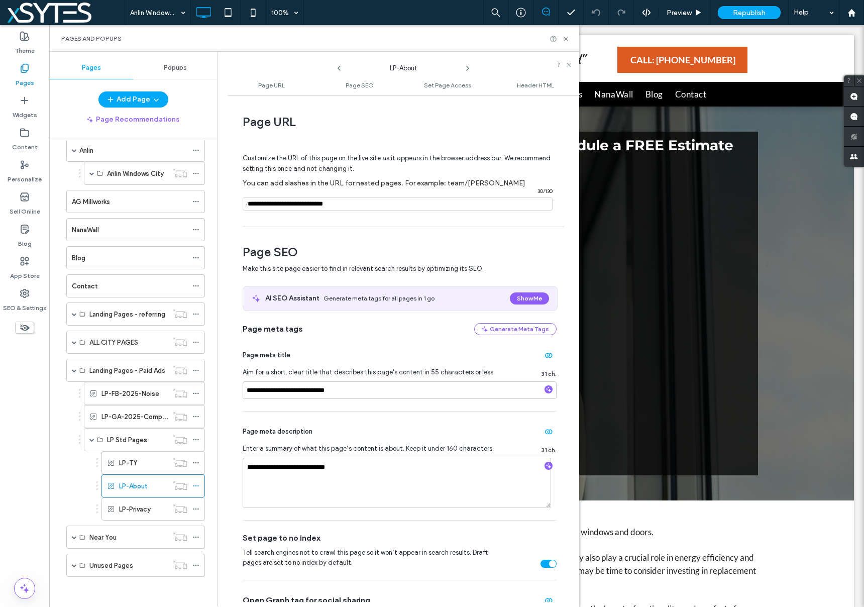
drag, startPoint x: 350, startPoint y: 203, endPoint x: 257, endPoint y: 206, distance: 92.5
click at [257, 206] on input "notEmpty" at bounding box center [398, 203] width 310 height 13
click at [194, 503] on span at bounding box center [195, 508] width 7 height 15
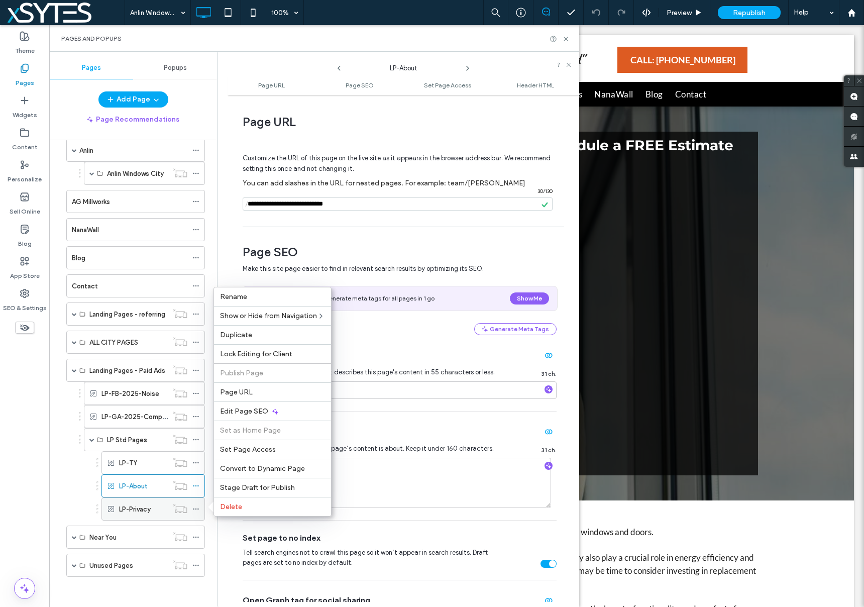
click at [196, 509] on use at bounding box center [196, 509] width 6 height 2
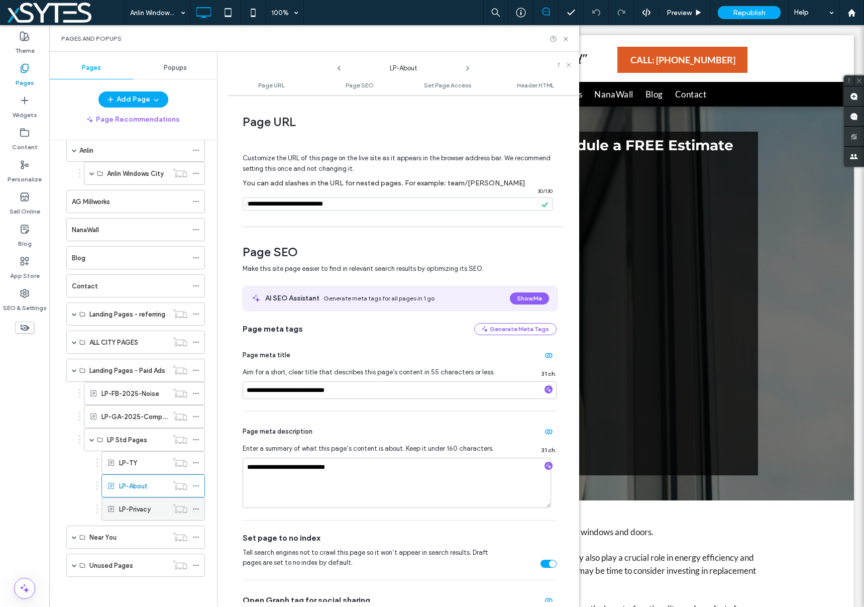
click at [196, 509] on use at bounding box center [196, 509] width 6 height 2
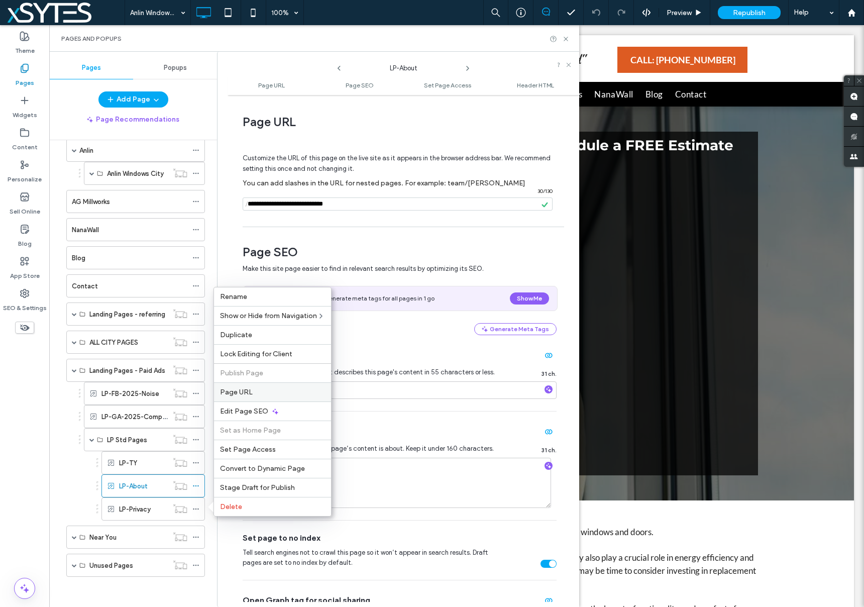
click at [262, 393] on label "Page URL" at bounding box center [272, 392] width 105 height 9
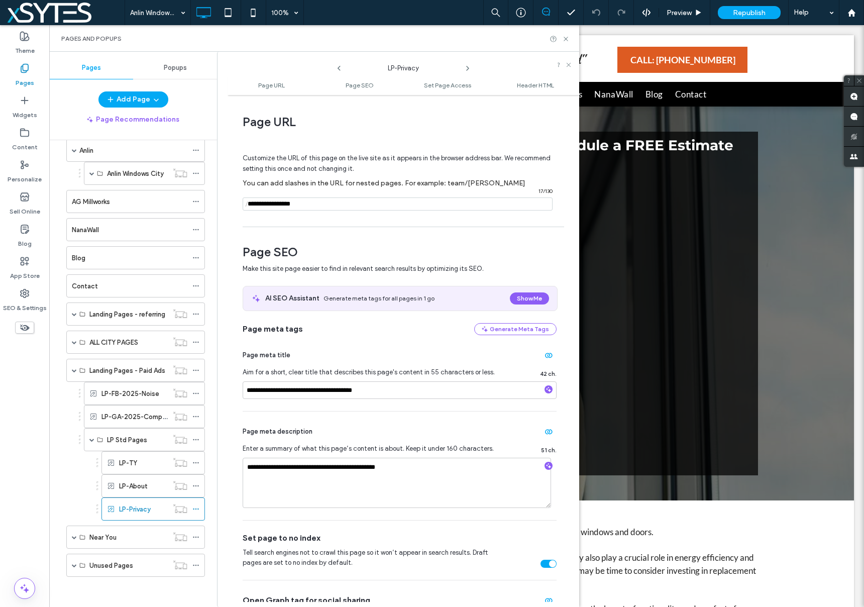
drag, startPoint x: 300, startPoint y: 206, endPoint x: 257, endPoint y: 206, distance: 42.7
click at [257, 206] on input "notEmpty" at bounding box center [398, 203] width 310 height 13
click at [362, 200] on input "notEmpty" at bounding box center [398, 203] width 310 height 13
click at [253, 203] on input "notEmpty" at bounding box center [398, 203] width 310 height 13
click at [389, 221] on div "Customize the URL of this page on the live site as it appears in the browser ad…" at bounding box center [400, 178] width 314 height 88
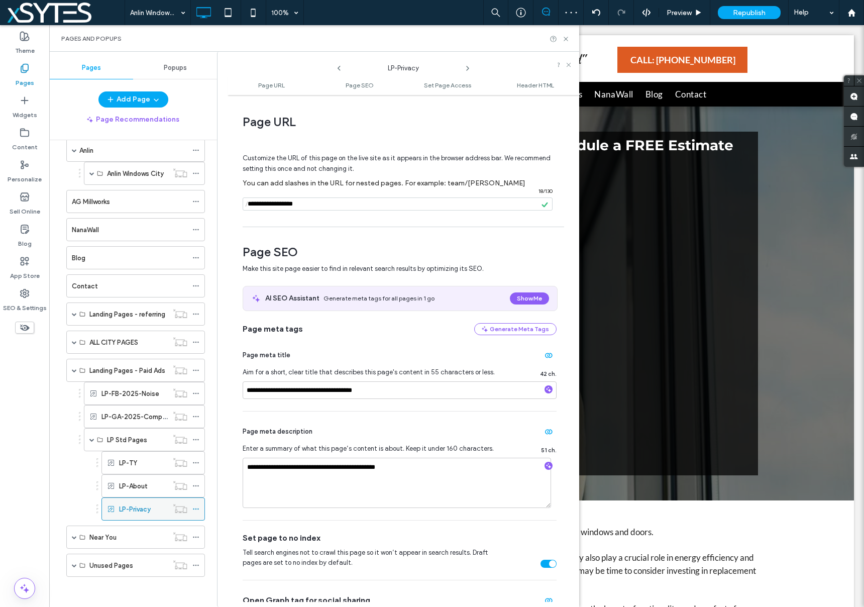
click at [195, 507] on icon at bounding box center [195, 508] width 7 height 7
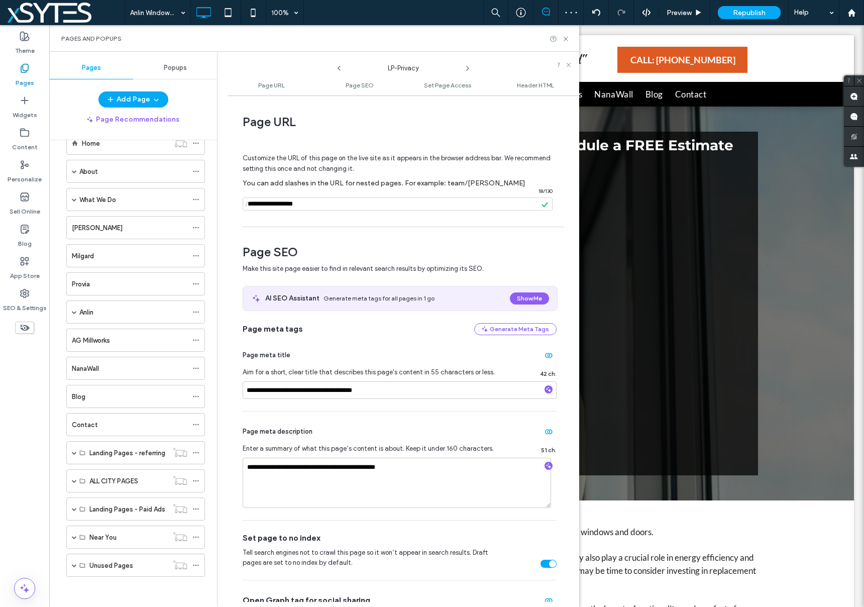
scroll to position [26, 0]
click at [73, 508] on span at bounding box center [74, 508] width 5 height 5
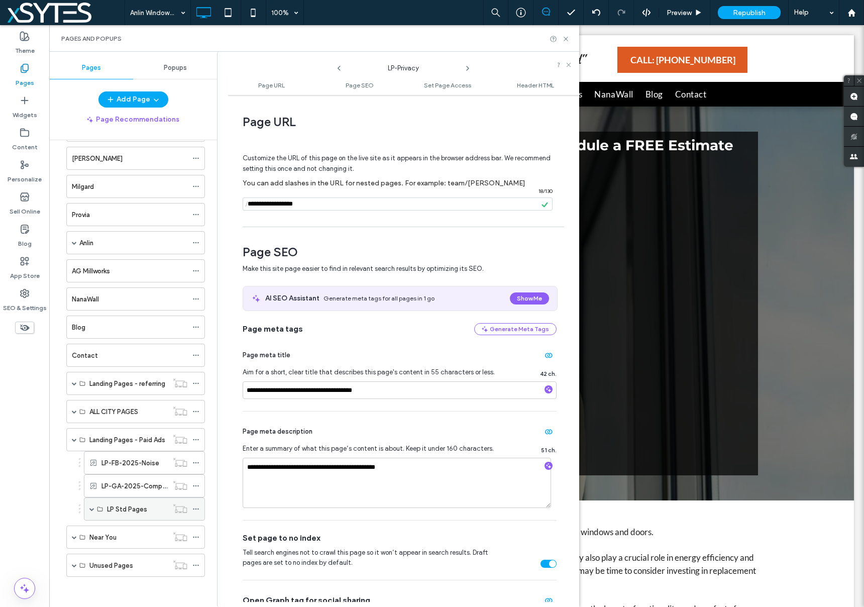
click at [92, 510] on span at bounding box center [91, 508] width 5 height 5
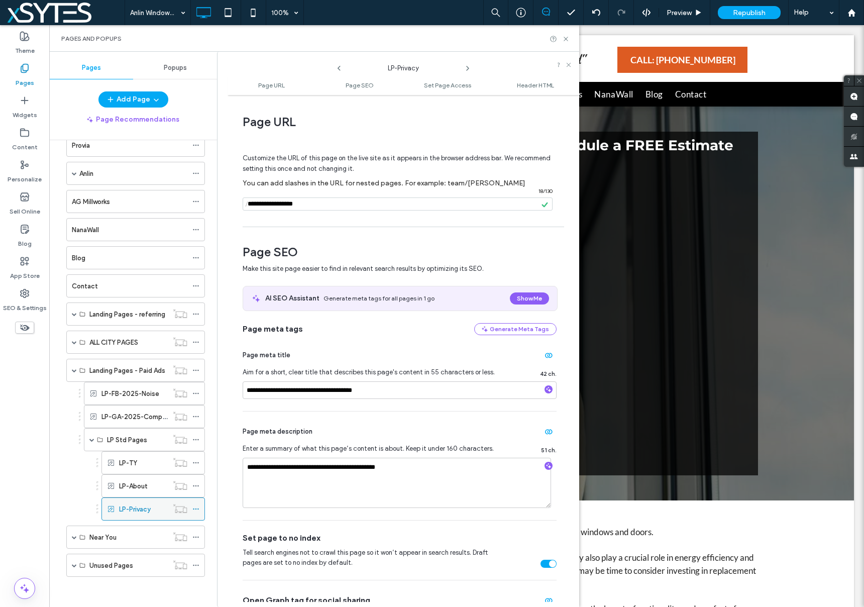
click at [197, 509] on icon at bounding box center [195, 508] width 7 height 7
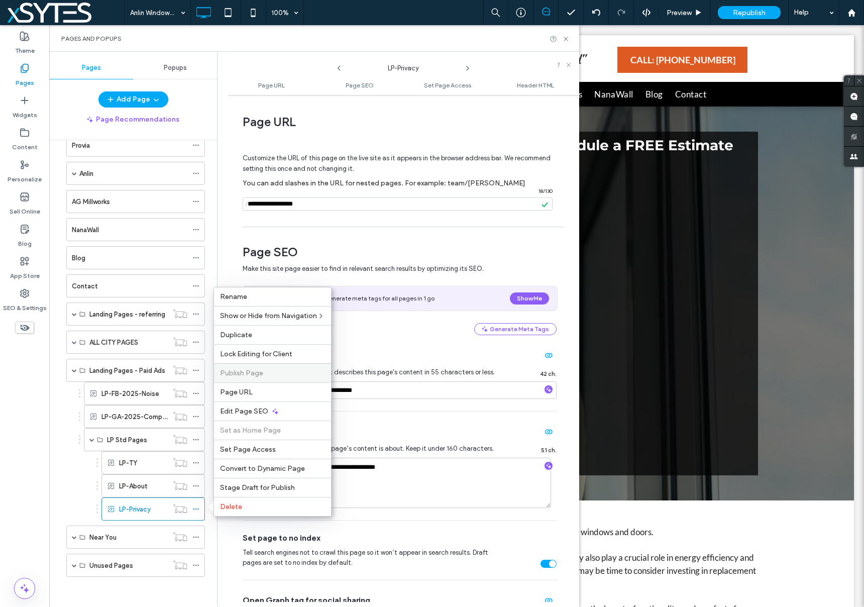
click at [255, 370] on span "Publish Page" at bounding box center [241, 373] width 43 height 9
click at [253, 202] on input "notEmpty" at bounding box center [398, 203] width 310 height 13
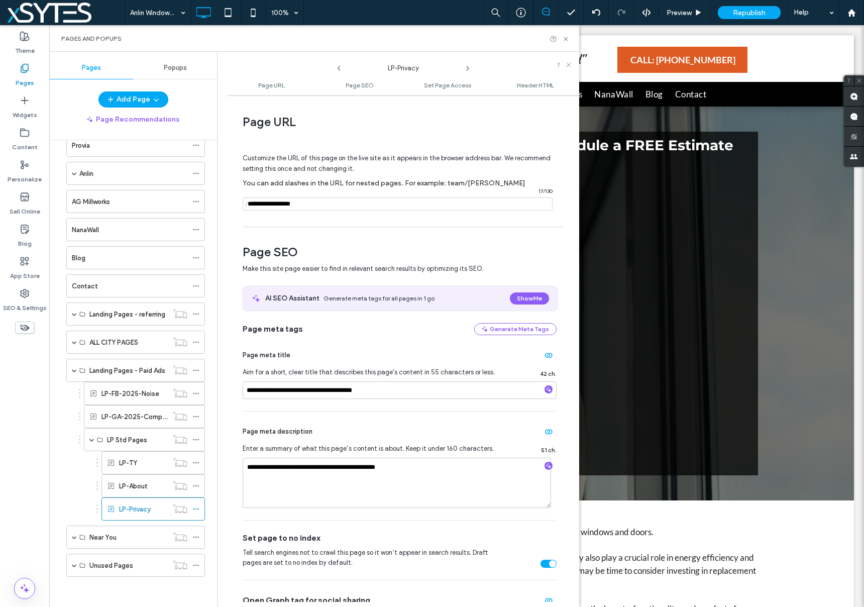
click at [253, 203] on input "notEmpty" at bounding box center [398, 203] width 310 height 13
type input "**********"
click at [360, 217] on div "Customize the URL of this page on the live site as it appears in the browser ad…" at bounding box center [400, 178] width 314 height 88
click at [402, 229] on div "**********" at bounding box center [404, 351] width 352 height 502
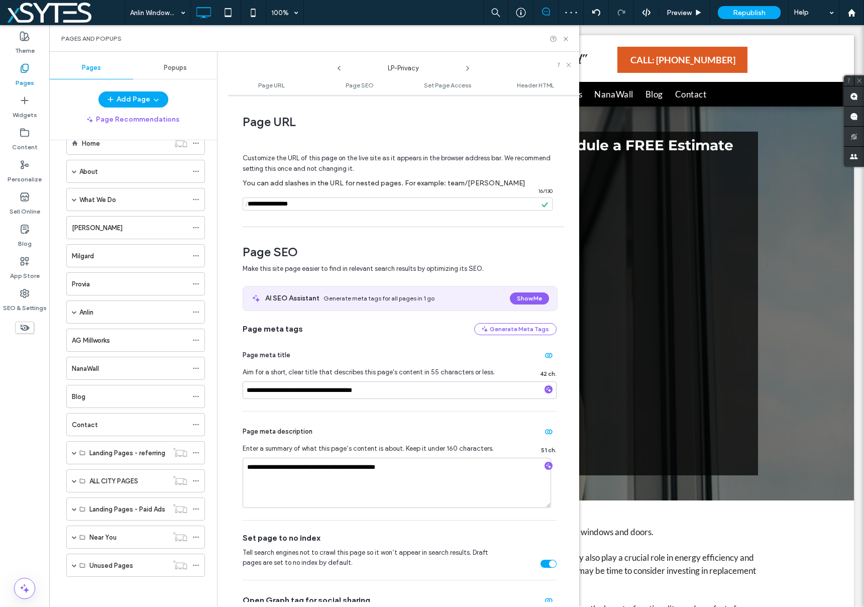
scroll to position [26, 0]
click at [541, 125] on span "Page URL" at bounding box center [400, 122] width 314 height 15
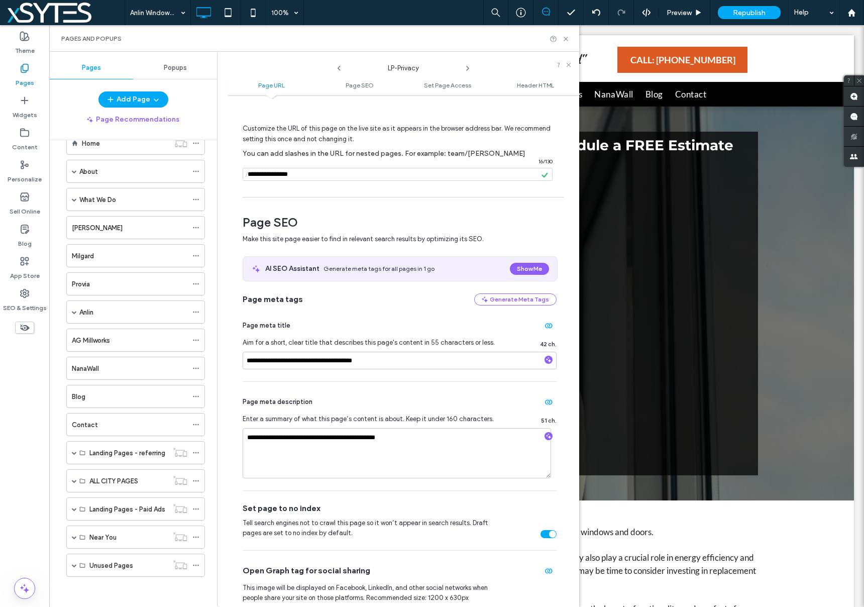
scroll to position [9, 0]
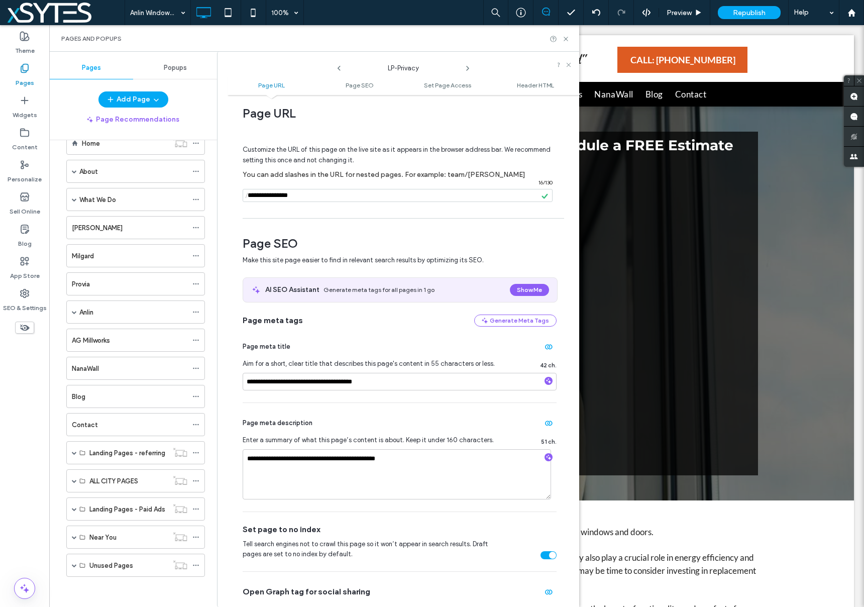
click at [465, 212] on div "Customize the URL of this page on the live site as it appears in the browser ad…" at bounding box center [400, 169] width 314 height 88
click at [509, 174] on label "You can add slashes in the URL for nested pages. For example: team/[PERSON_NAME]" at bounding box center [400, 174] width 314 height 19
click at [269, 211] on div "Customize the URL of this page on the live site as it appears in the browser ad…" at bounding box center [400, 169] width 314 height 88
click at [565, 37] on icon at bounding box center [566, 39] width 8 height 8
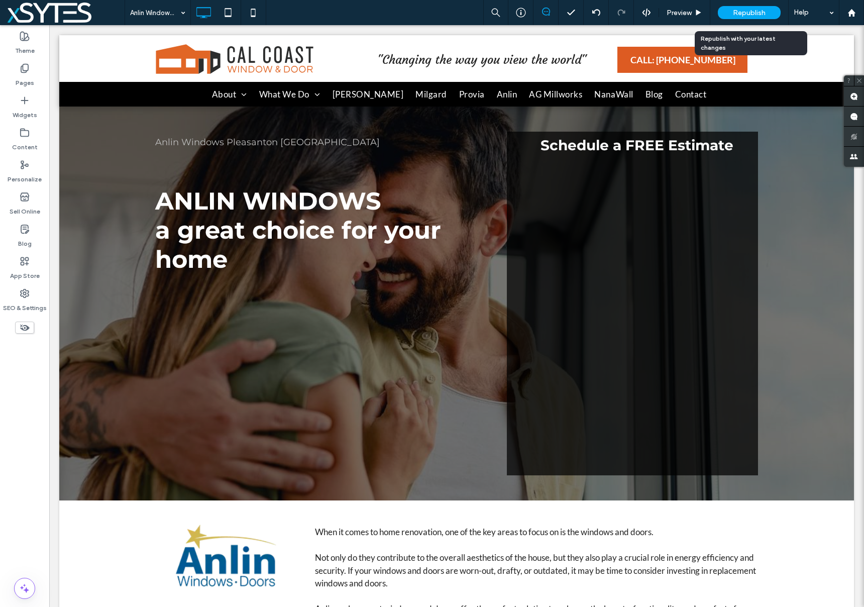
click at [755, 10] on span "Republish" at bounding box center [749, 13] width 33 height 9
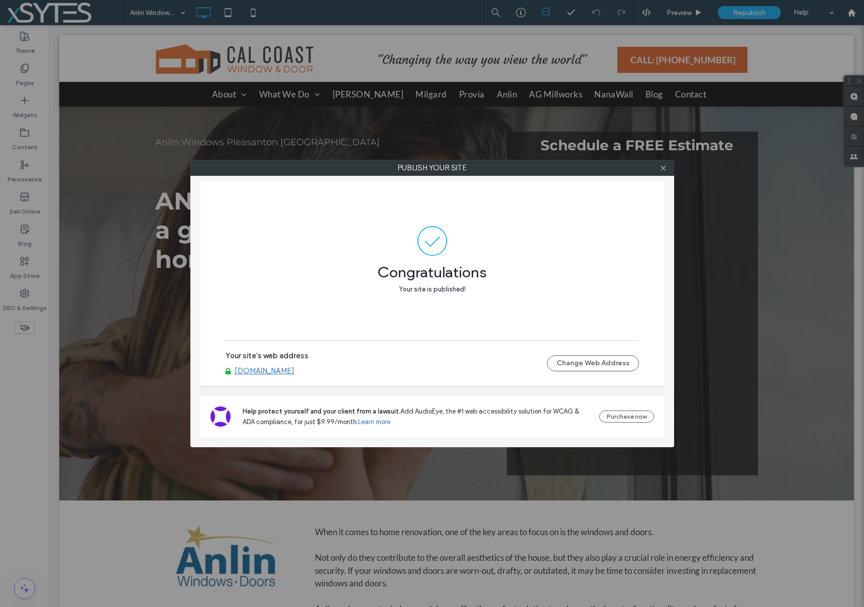
click at [294, 372] on link "[DOMAIN_NAME]" at bounding box center [265, 370] width 60 height 9
click at [662, 168] on icon at bounding box center [664, 168] width 8 height 8
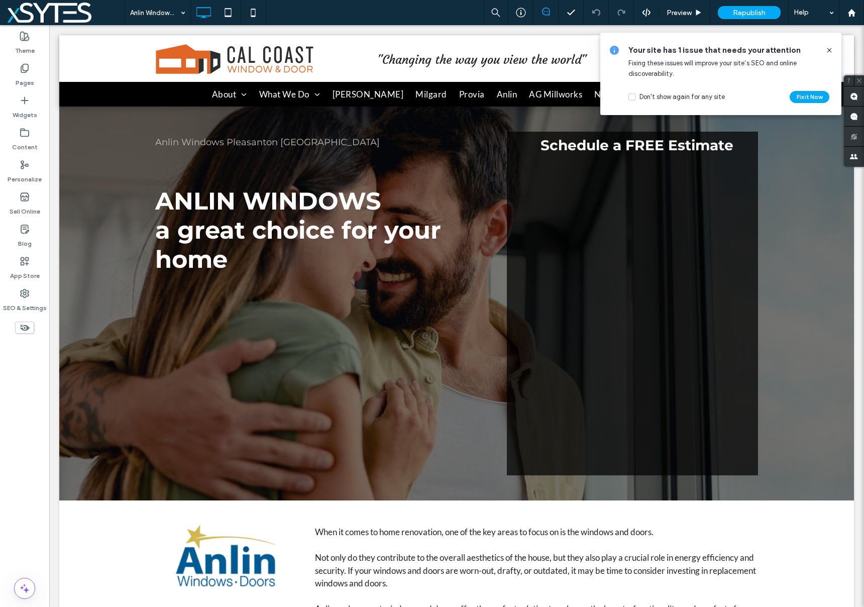
click at [828, 48] on icon at bounding box center [829, 50] width 8 height 8
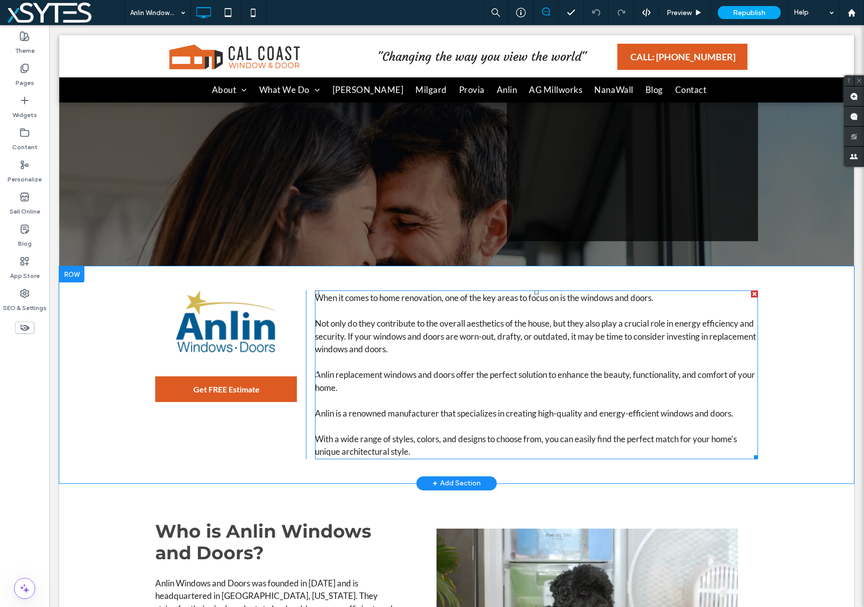
scroll to position [0, 0]
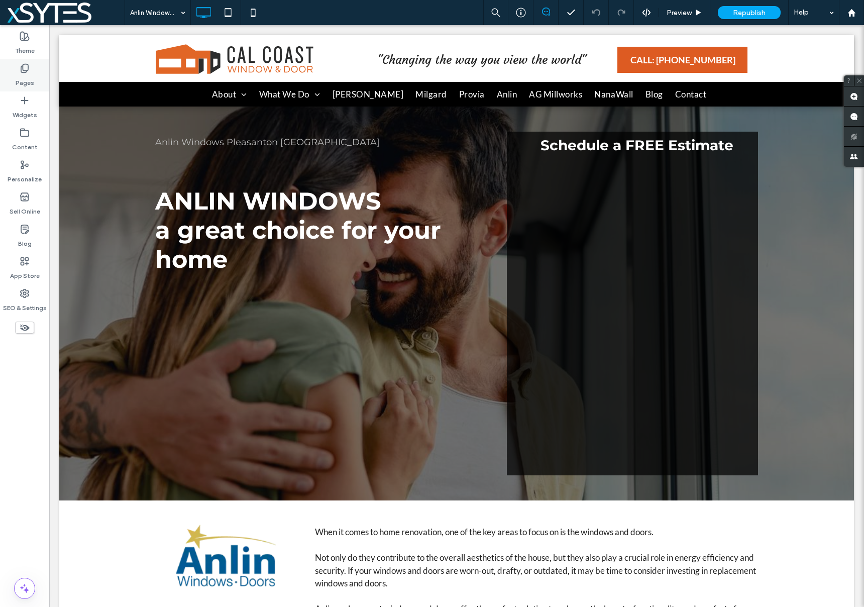
click at [26, 75] on label "Pages" at bounding box center [25, 80] width 19 height 14
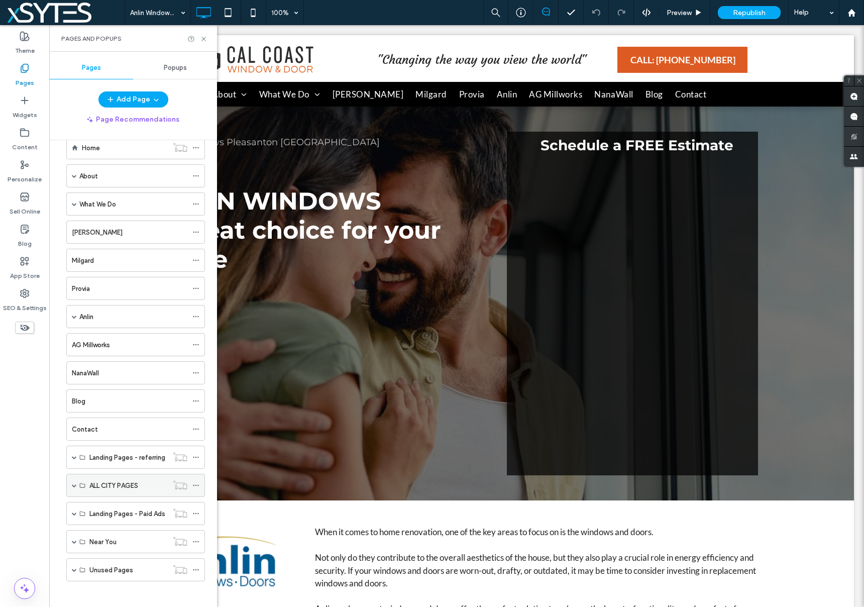
scroll to position [26, 0]
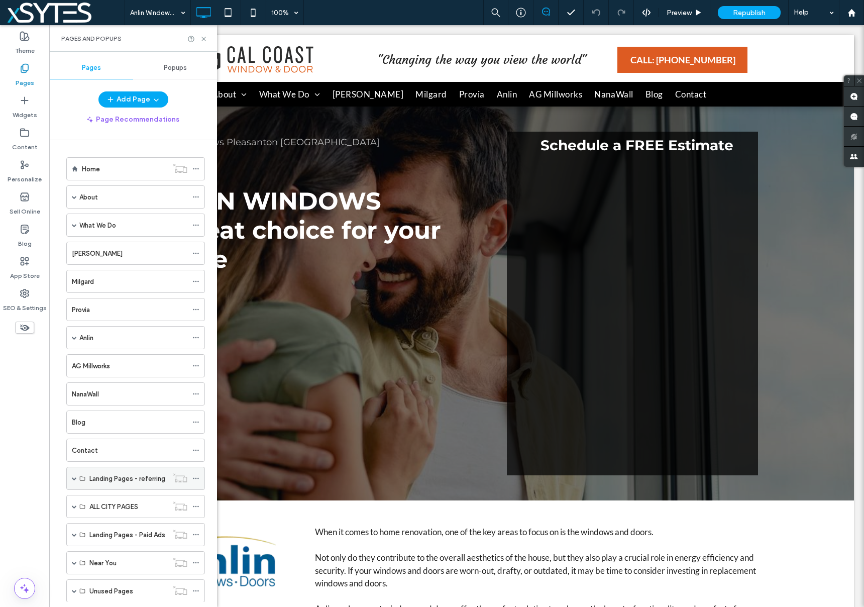
scroll to position [26, 0]
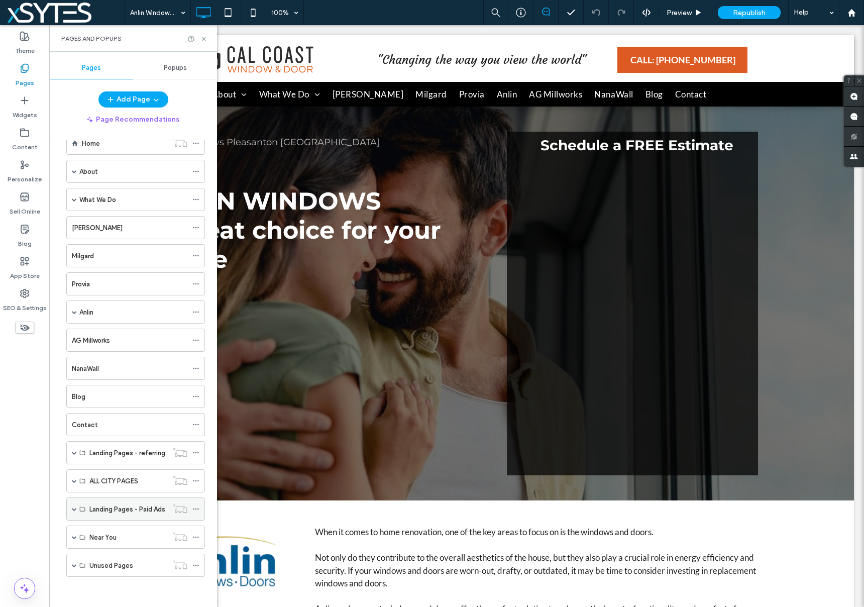
click at [74, 508] on span at bounding box center [74, 508] width 5 height 5
click at [91, 578] on span at bounding box center [91, 578] width 5 height 5
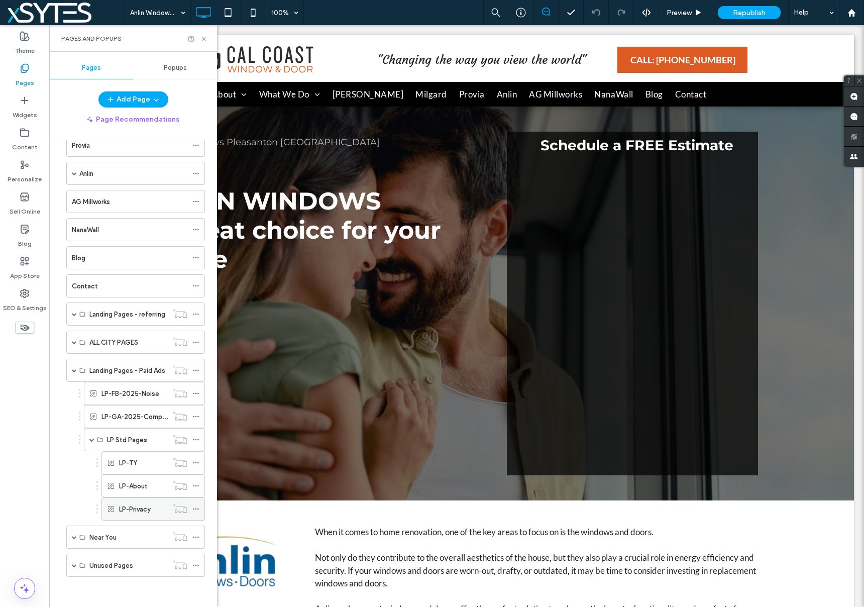
click at [198, 507] on icon at bounding box center [195, 508] width 7 height 7
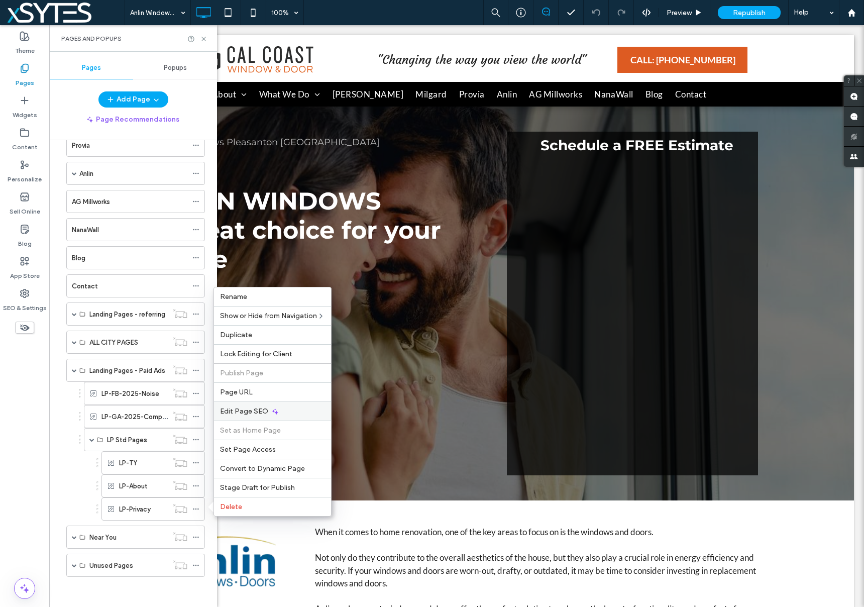
click at [302, 413] on div "Edit Page SEO" at bounding box center [272, 410] width 117 height 19
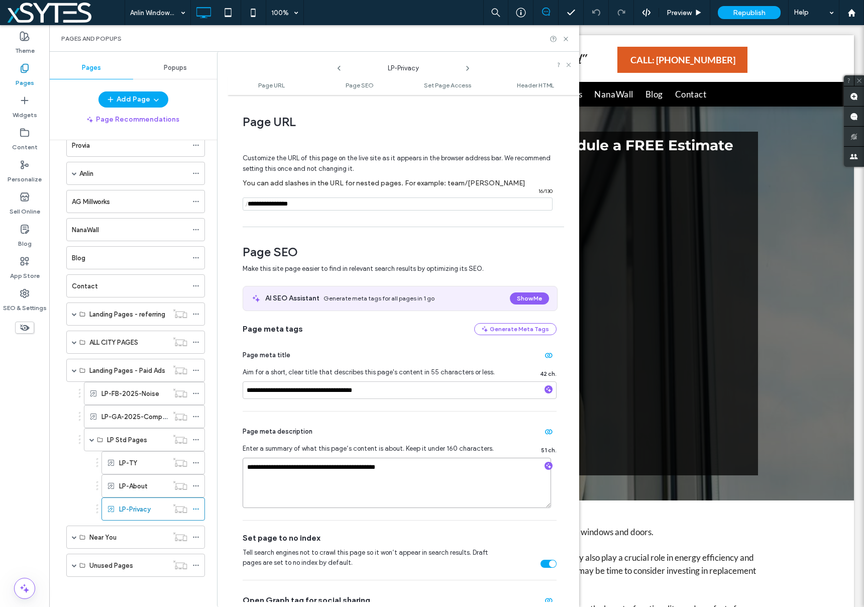
click at [413, 488] on textarea "**********" at bounding box center [397, 483] width 308 height 50
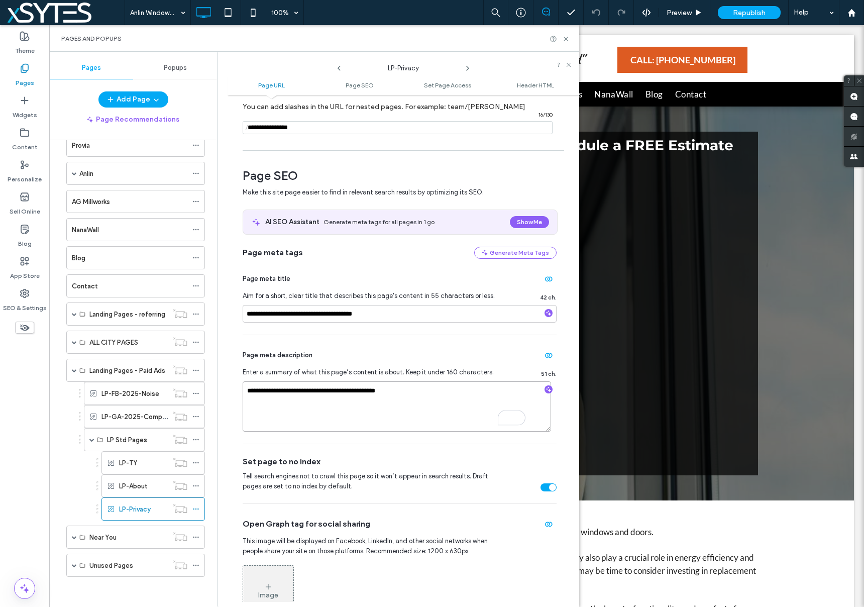
scroll to position [0, 0]
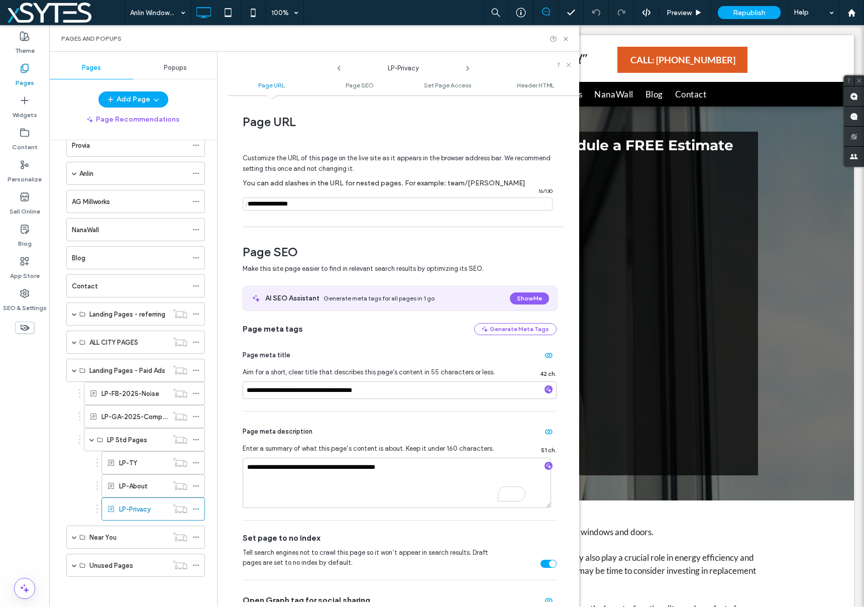
click at [437, 415] on div "**********" at bounding box center [400, 465] width 314 height 109
click at [418, 207] on input "notEmpty" at bounding box center [398, 203] width 310 height 13
click at [315, 203] on input "notEmpty" at bounding box center [398, 203] width 310 height 13
click at [26, 73] on icon at bounding box center [25, 68] width 10 height 10
click at [24, 297] on use at bounding box center [25, 293] width 8 height 8
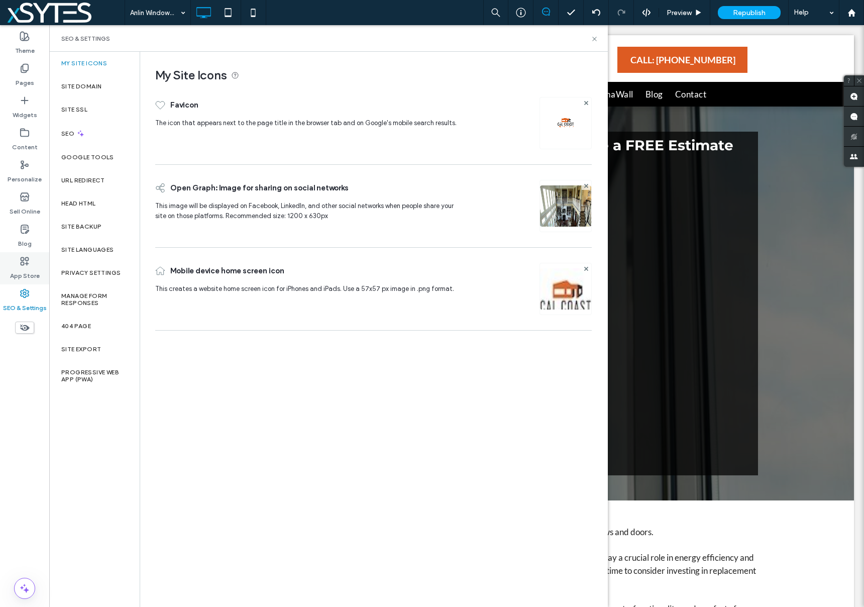
click at [20, 266] on icon at bounding box center [25, 261] width 10 height 10
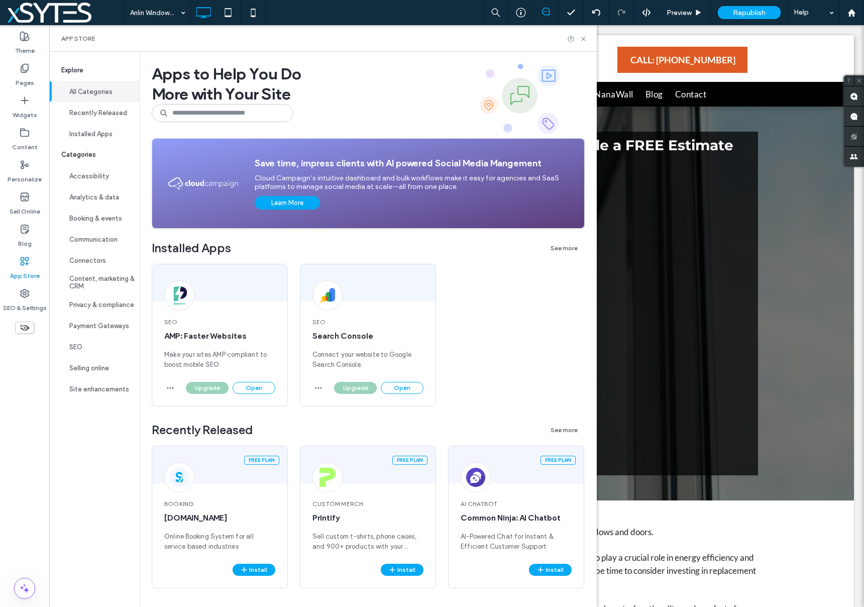
click at [483, 287] on div "SEO AMP: Faster Websites Make your sites AMP compliant to boost mobile SEO Upgr…" at bounding box center [368, 343] width 433 height 159
click at [25, 70] on use at bounding box center [24, 68] width 7 height 9
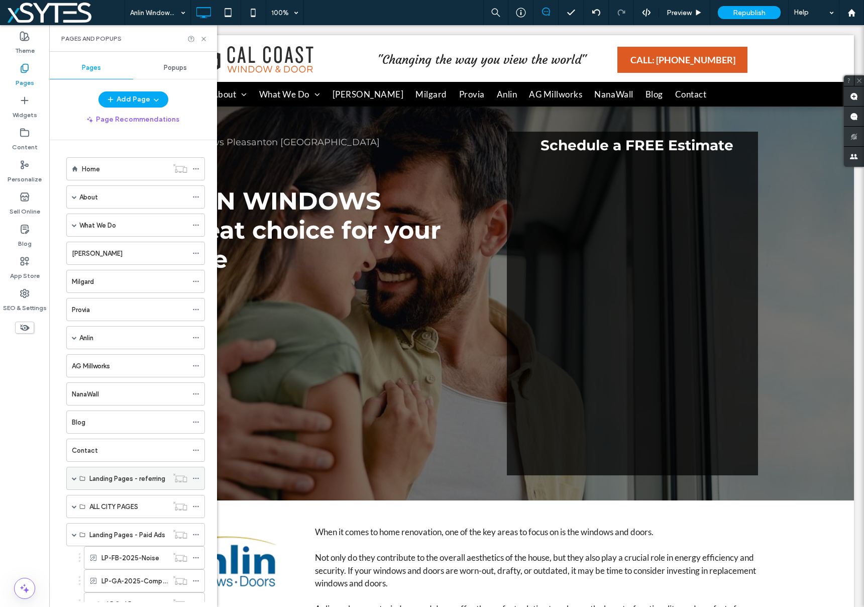
scroll to position [164, 0]
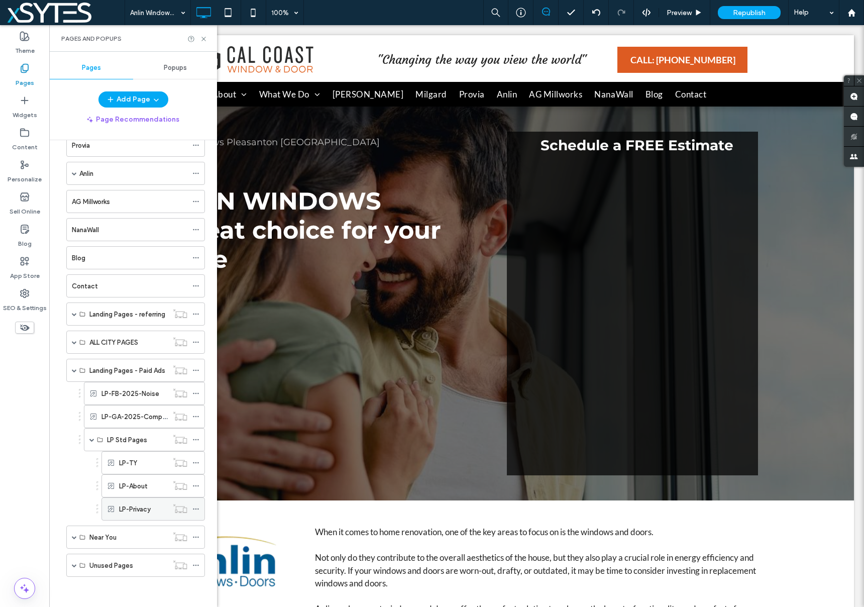
click at [195, 510] on icon at bounding box center [195, 508] width 7 height 7
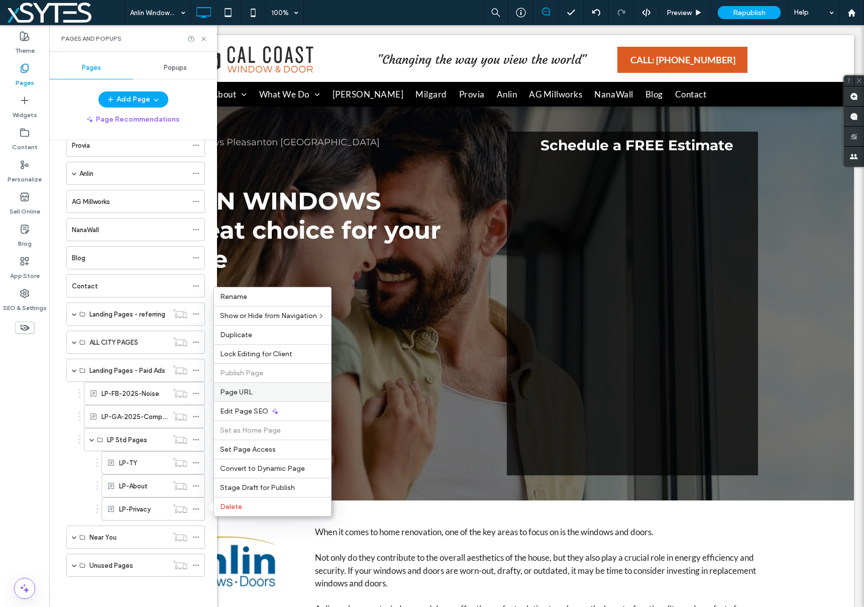
click at [250, 391] on span "Page URL" at bounding box center [236, 392] width 33 height 9
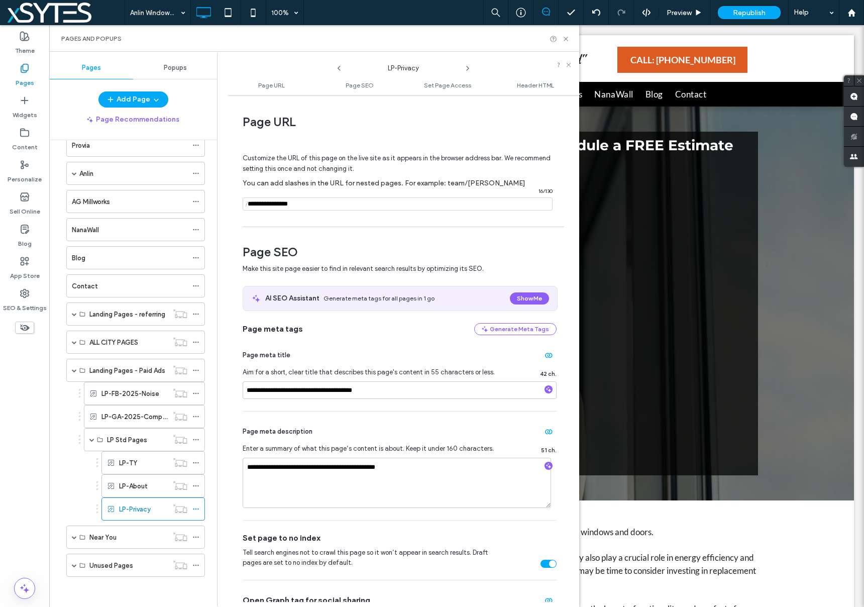
click at [255, 203] on input "notEmpty" at bounding box center [398, 203] width 310 height 13
type input "**********"
click at [436, 238] on div "**********" at bounding box center [400, 535] width 314 height 607
click at [535, 139] on span at bounding box center [400, 145] width 314 height 16
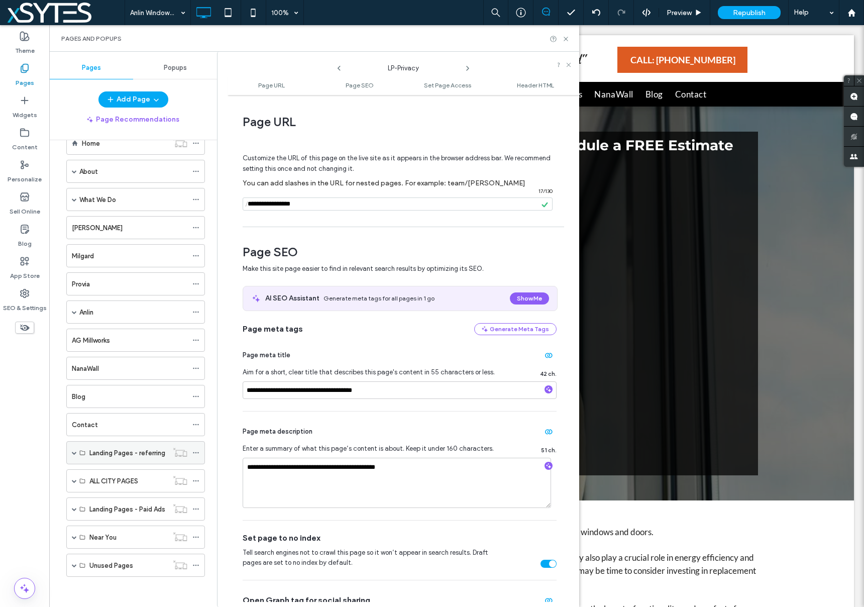
scroll to position [26, 0]
click at [74, 507] on span at bounding box center [74, 508] width 5 height 5
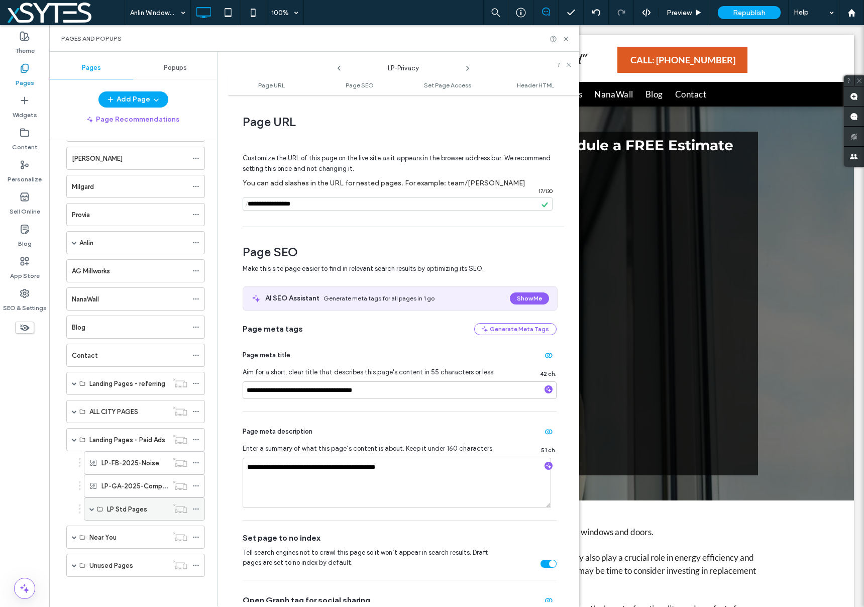
click at [90, 507] on span at bounding box center [91, 508] width 5 height 5
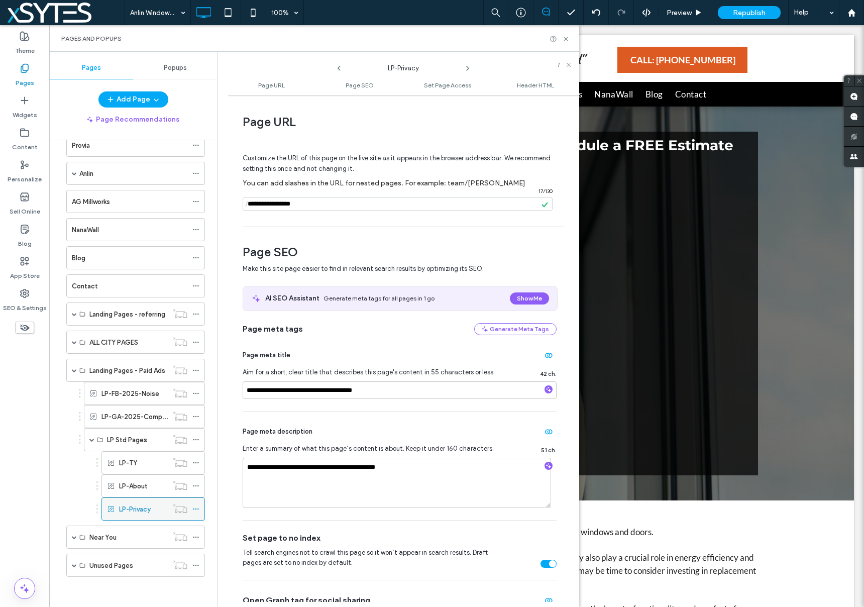
click at [198, 508] on icon at bounding box center [195, 508] width 7 height 7
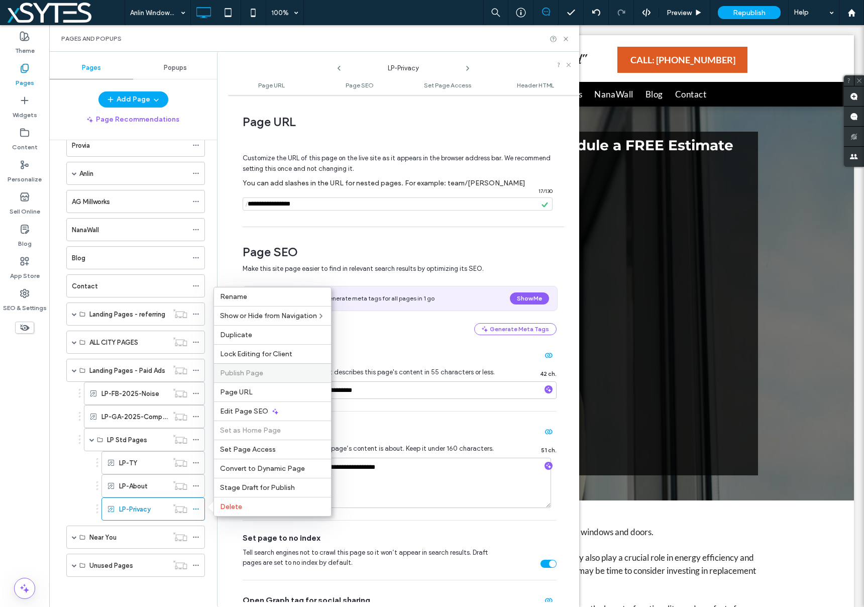
click at [257, 371] on span "Publish Page" at bounding box center [241, 373] width 43 height 9
click at [242, 393] on span "Page URL" at bounding box center [236, 392] width 33 height 9
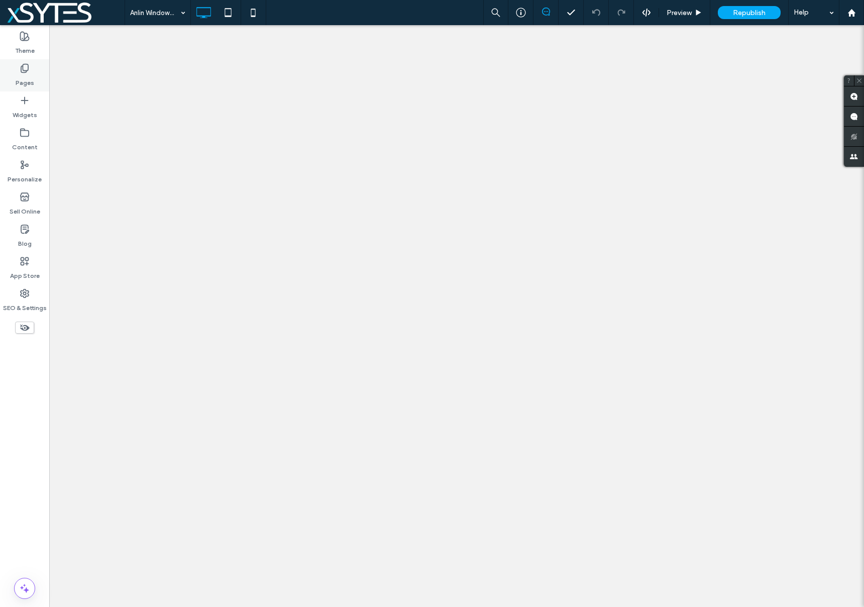
click at [17, 74] on label "Pages" at bounding box center [25, 80] width 19 height 14
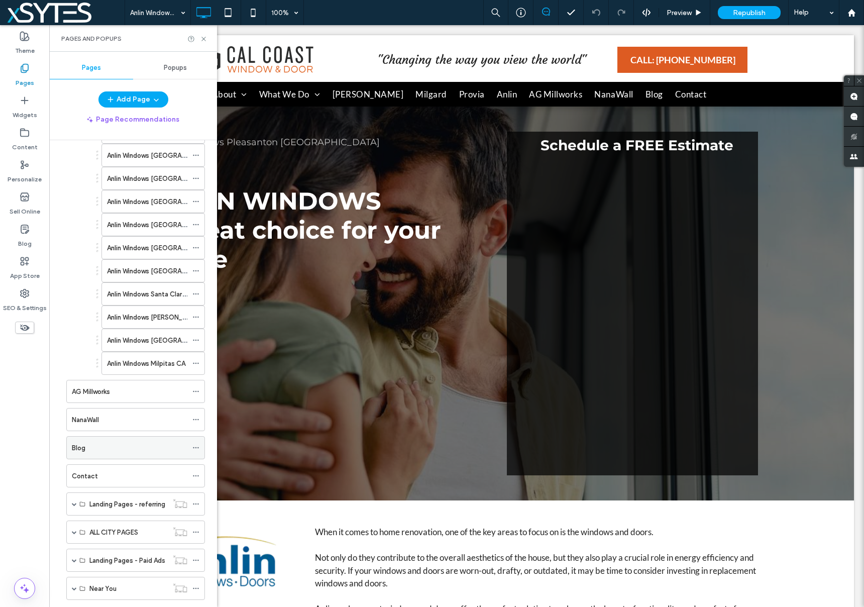
scroll to position [996, 0]
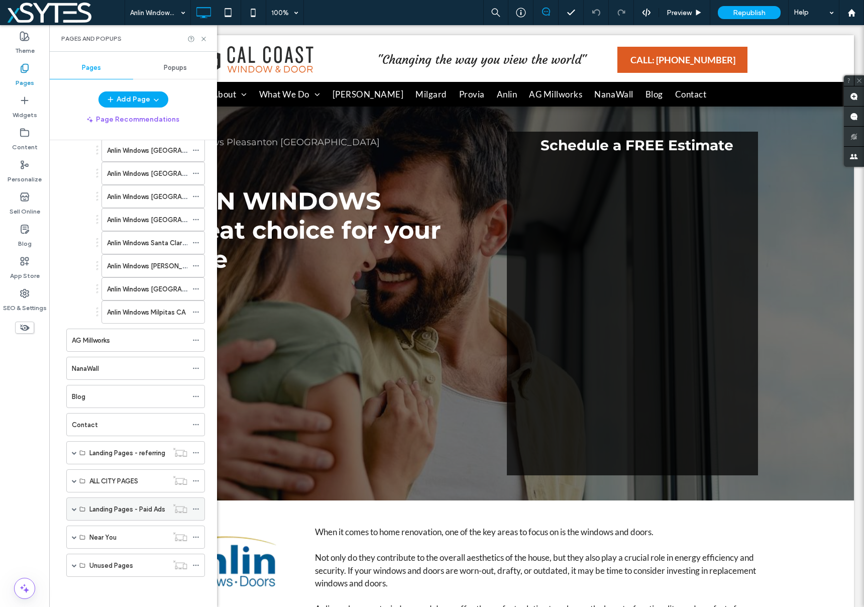
click at [73, 507] on span at bounding box center [74, 508] width 5 height 5
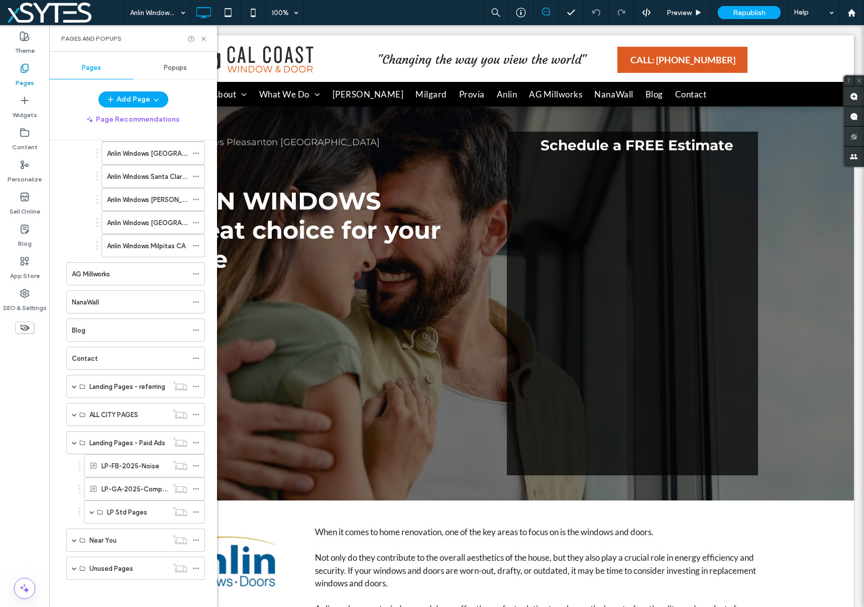
scroll to position [1066, 0]
click at [193, 509] on use at bounding box center [196, 509] width 6 height 2
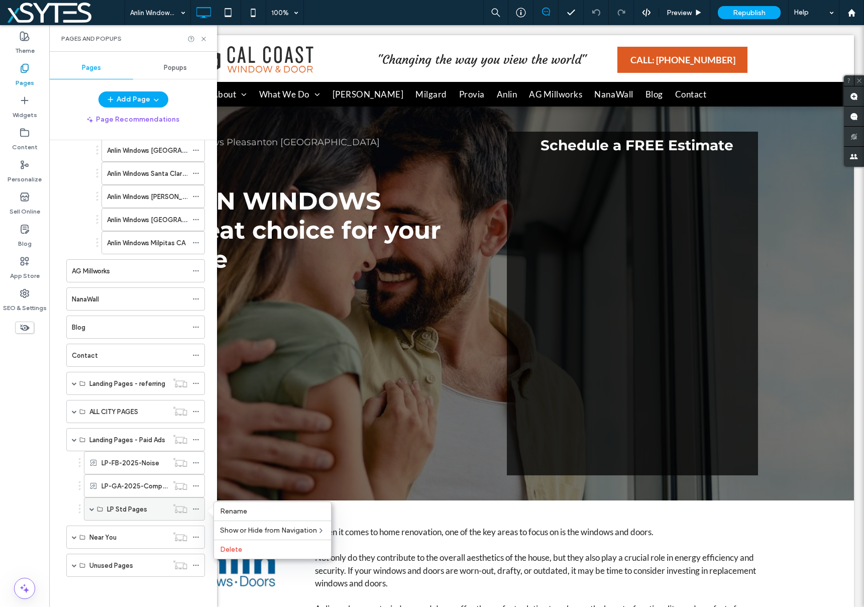
click at [195, 507] on icon at bounding box center [195, 508] width 7 height 7
click at [198, 484] on icon at bounding box center [195, 485] width 7 height 7
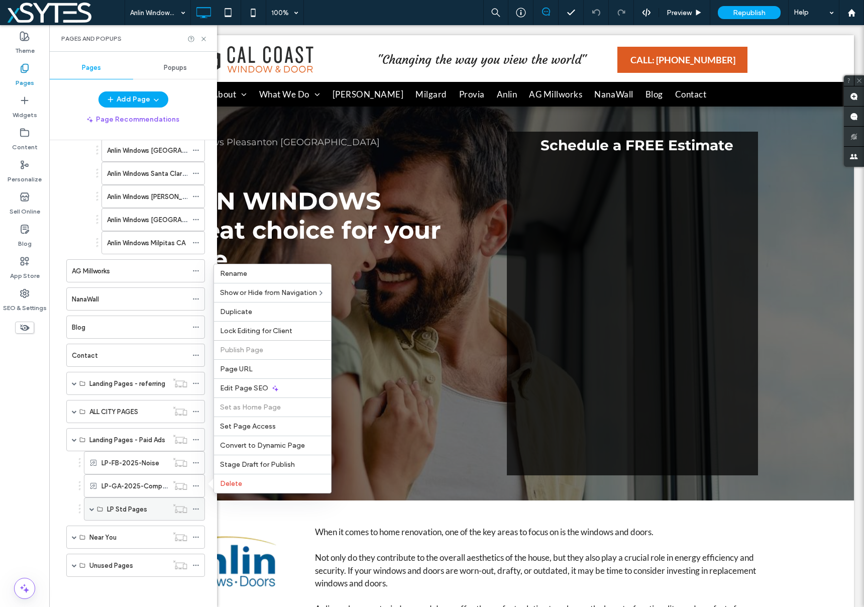
click at [89, 509] on span at bounding box center [91, 508] width 5 height 5
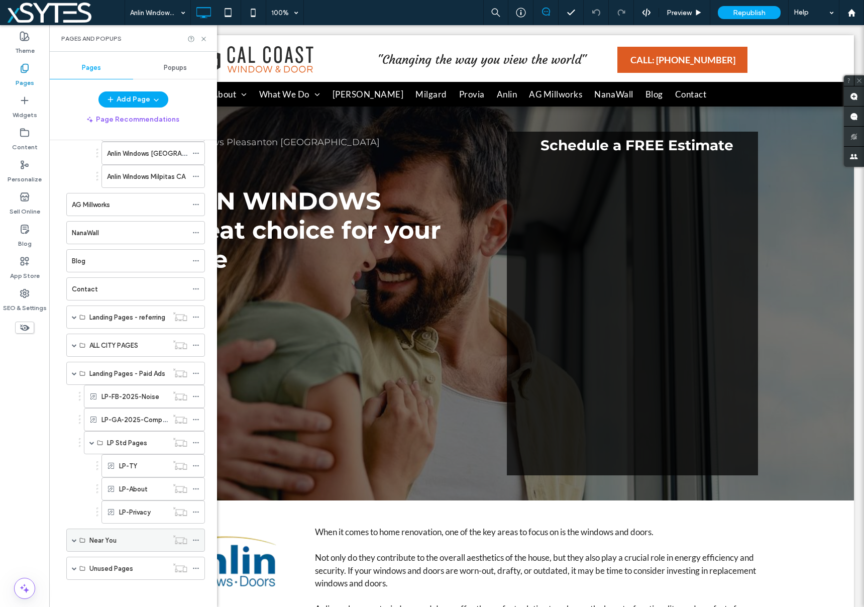
scroll to position [1135, 0]
click at [194, 507] on icon at bounding box center [195, 508] width 7 height 7
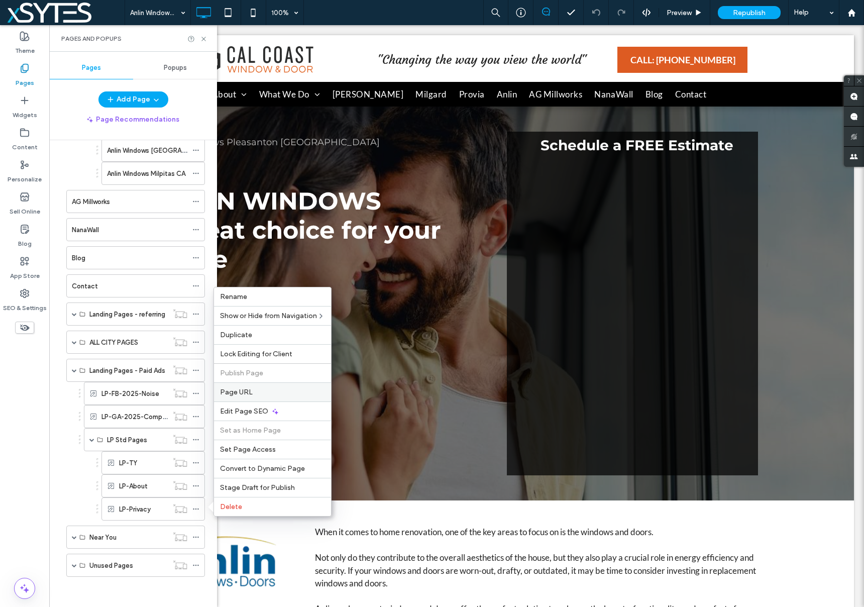
click at [232, 389] on span "Page URL" at bounding box center [236, 392] width 33 height 9
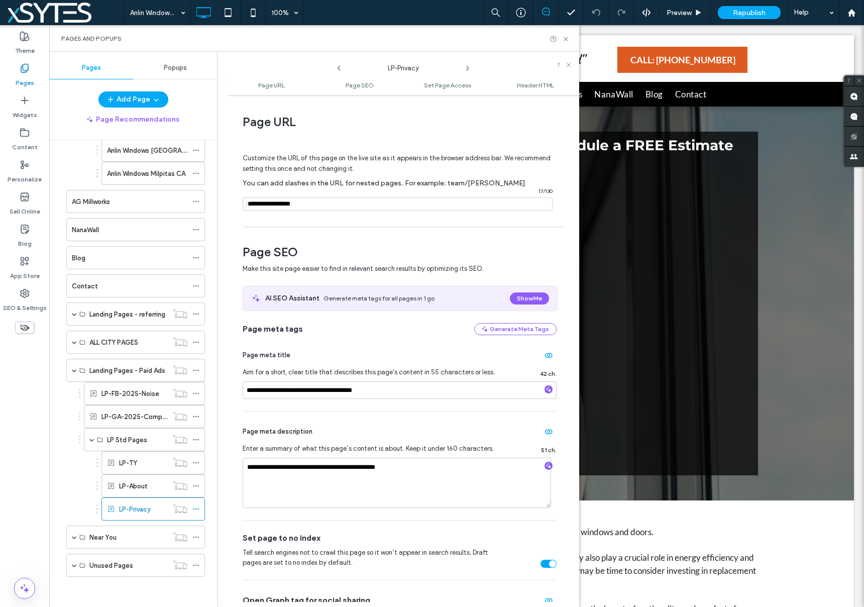
click at [252, 205] on input "notEmpty" at bounding box center [398, 203] width 310 height 13
type input "**********"
click at [357, 223] on div "**********" at bounding box center [404, 351] width 352 height 502
click at [196, 508] on use at bounding box center [196, 509] width 6 height 2
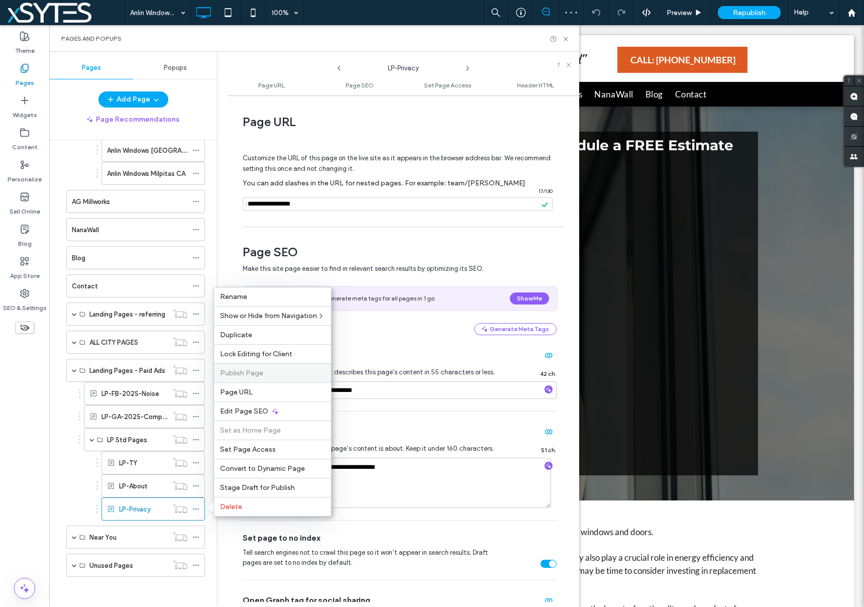
click at [251, 375] on span "Publish Page" at bounding box center [241, 373] width 43 height 9
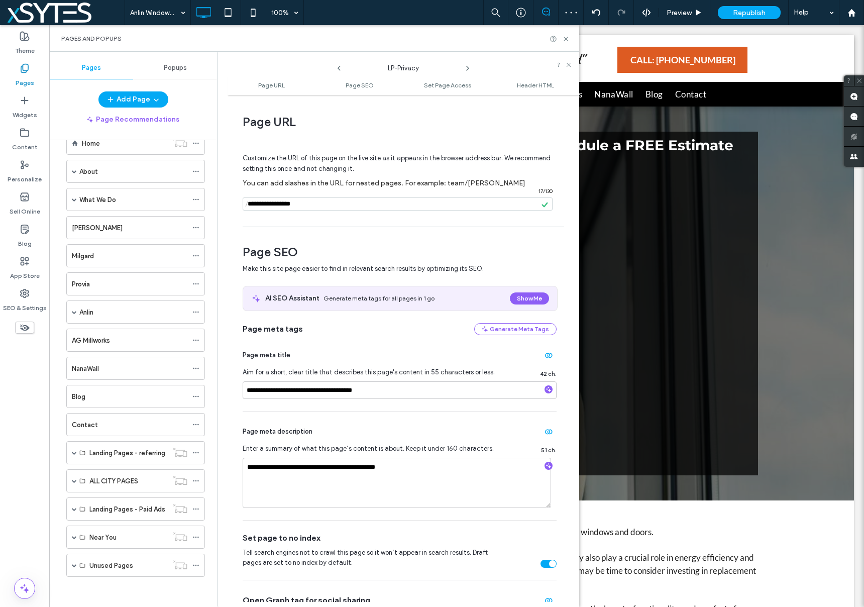
scroll to position [26, 0]
click at [746, 10] on span "Republish" at bounding box center [749, 13] width 33 height 9
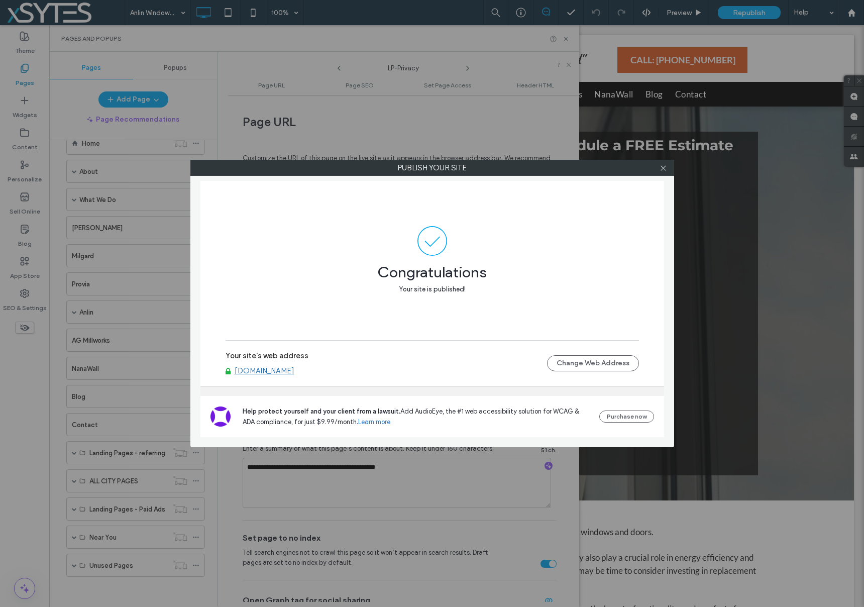
click at [275, 371] on link "[DOMAIN_NAME]" at bounding box center [265, 370] width 60 height 9
click at [663, 167] on use at bounding box center [663, 167] width 5 height 5
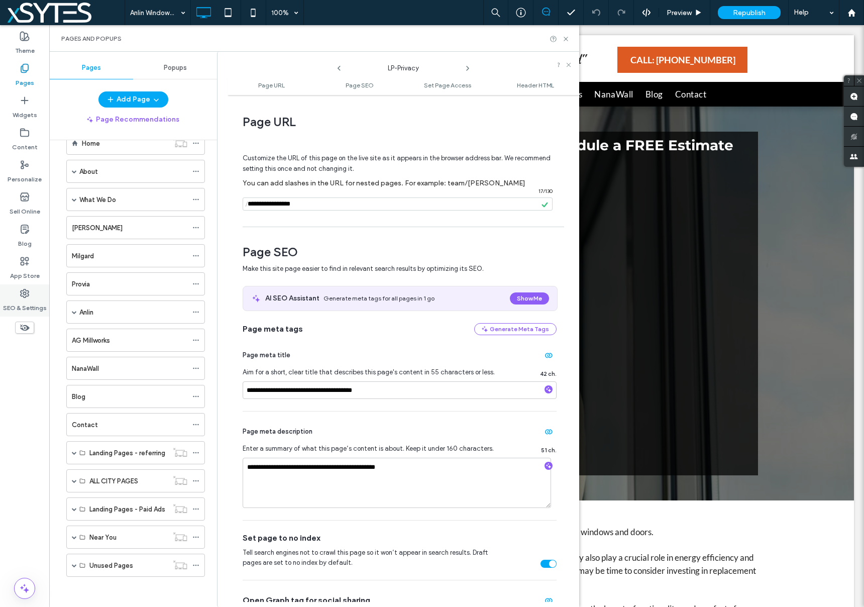
click at [23, 292] on icon at bounding box center [25, 293] width 10 height 10
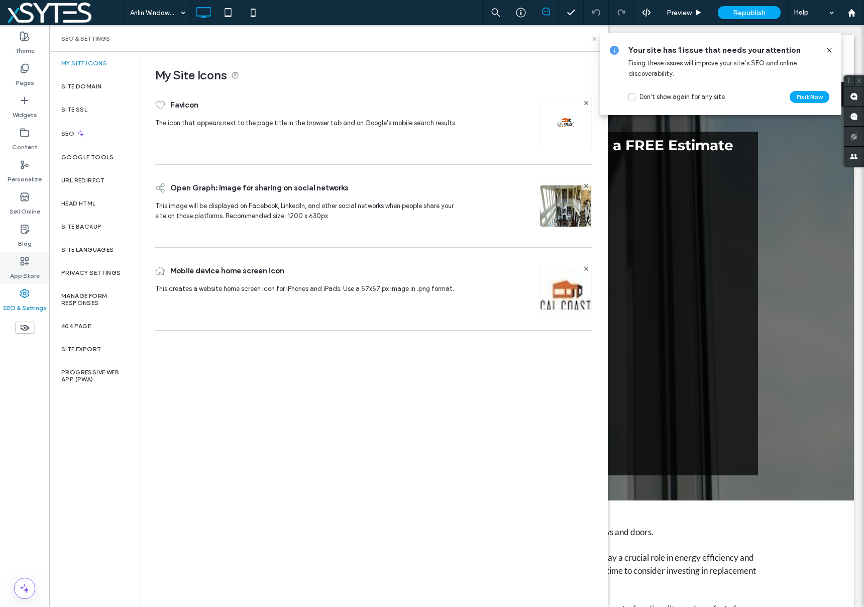
click at [20, 261] on icon at bounding box center [25, 261] width 10 height 10
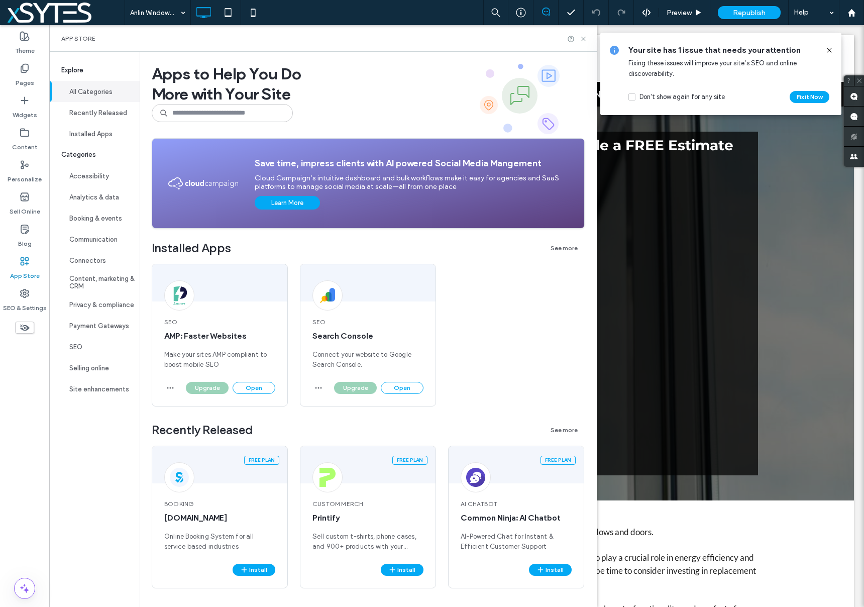
click at [494, 251] on div "Installed Apps See more" at bounding box center [368, 252] width 433 height 23
click at [809, 96] on button "Fix it Now" at bounding box center [810, 97] width 40 height 12
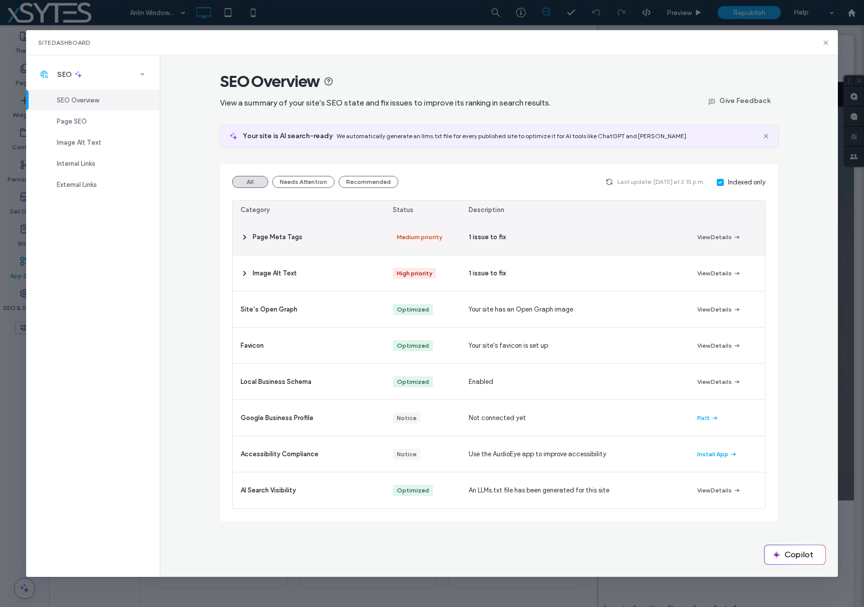
click at [491, 238] on span "1 issue to fix" at bounding box center [487, 237] width 37 height 10
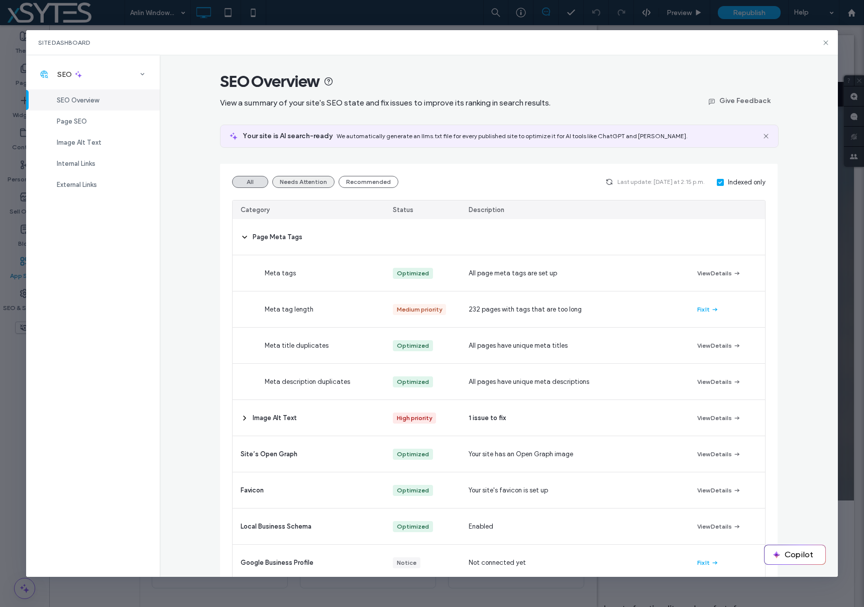
click at [306, 180] on button "Needs Attention" at bounding box center [303, 182] width 62 height 12
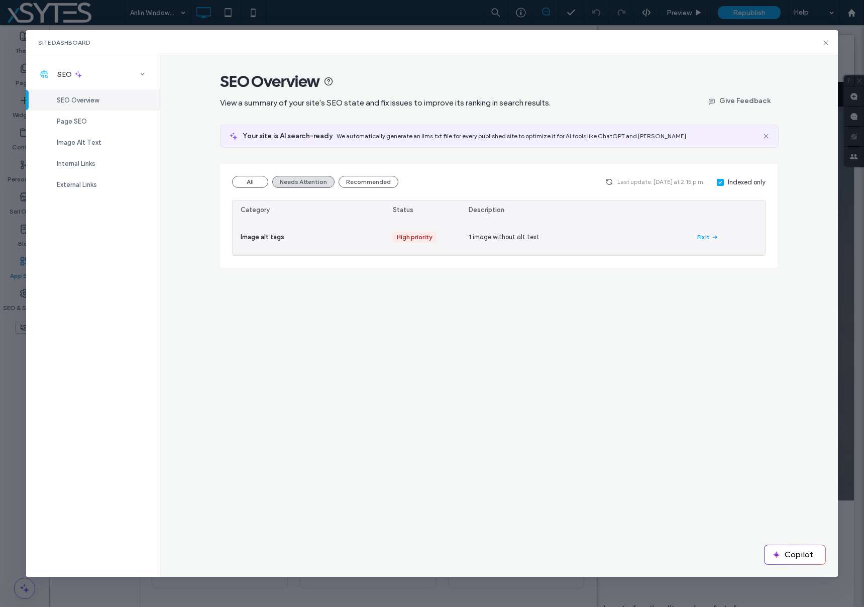
click at [703, 235] on button "Fix It" at bounding box center [708, 237] width 22 height 12
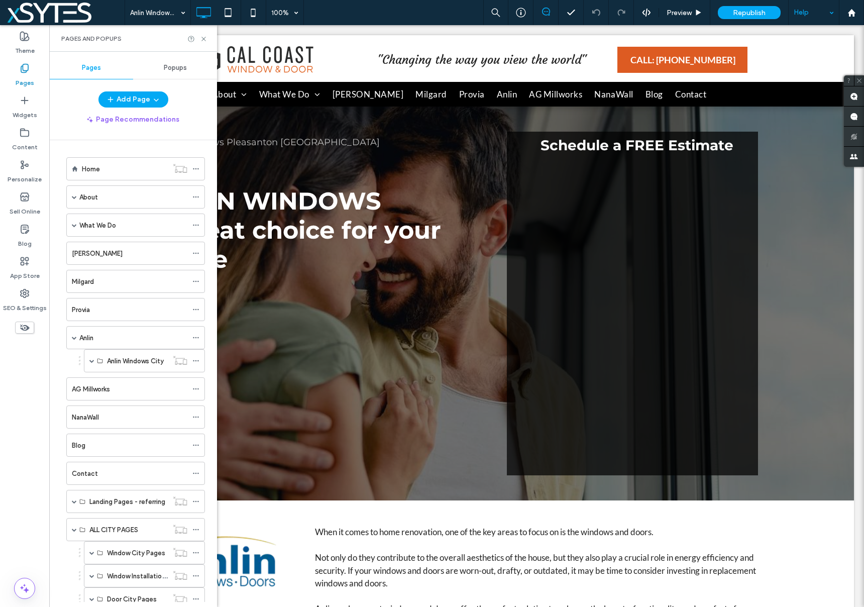
click at [802, 14] on div "Help" at bounding box center [814, 12] width 50 height 25
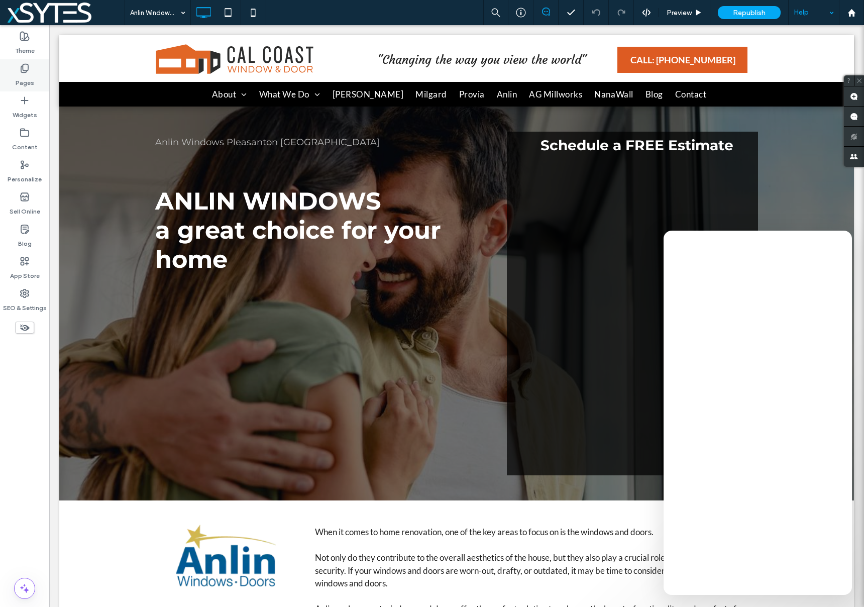
click at [23, 78] on label "Pages" at bounding box center [25, 80] width 19 height 14
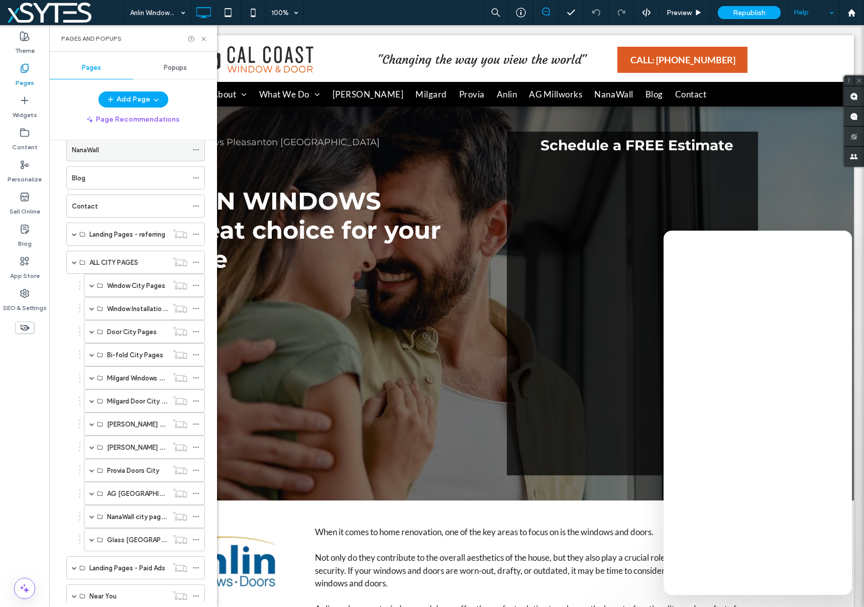
scroll to position [326, 0]
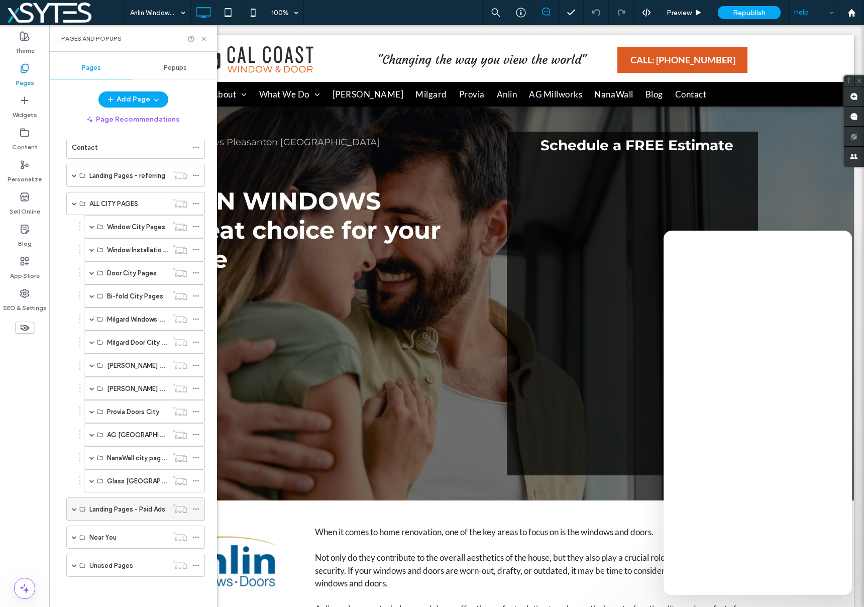
click at [73, 508] on span at bounding box center [74, 508] width 5 height 5
click at [91, 576] on span at bounding box center [91, 578] width 5 height 5
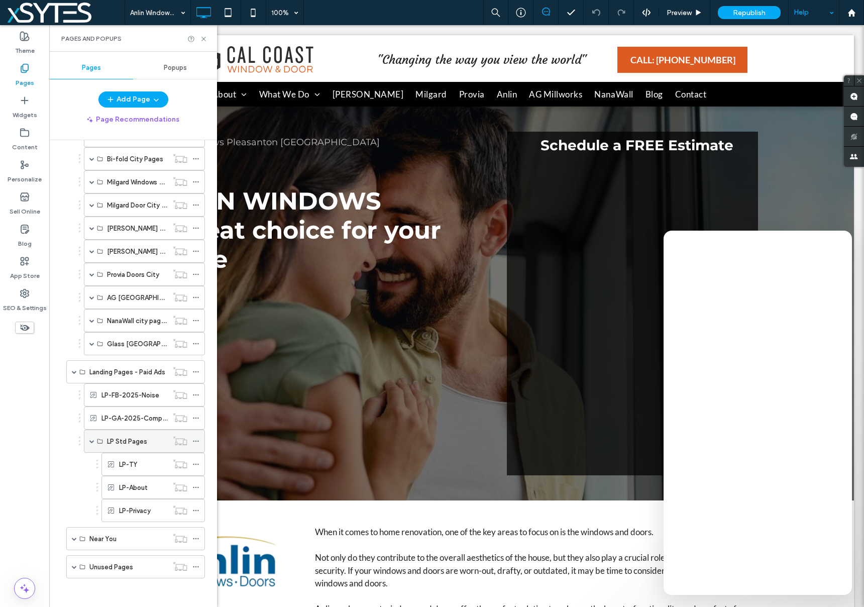
scroll to position [465, 0]
click at [196, 462] on use at bounding box center [196, 463] width 6 height 2
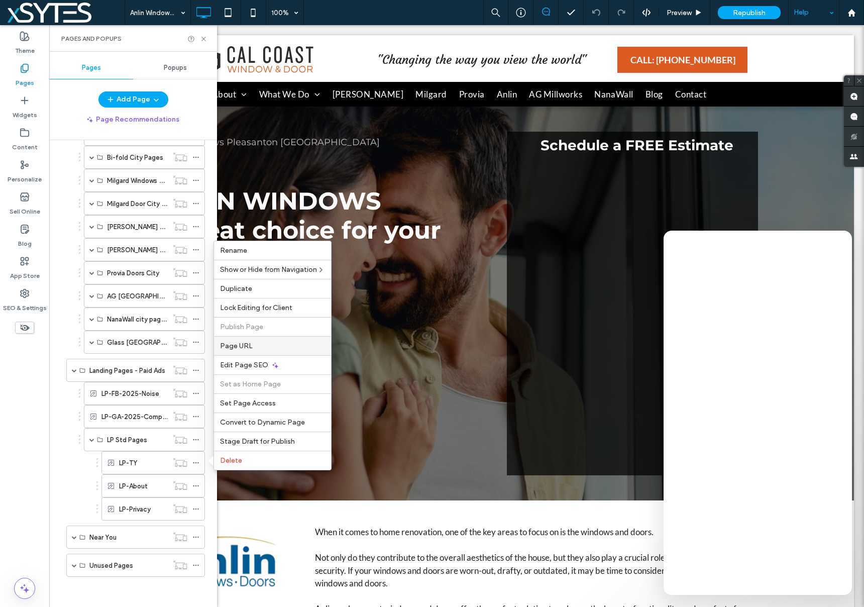
click at [241, 345] on span "Page URL" at bounding box center [236, 346] width 33 height 9
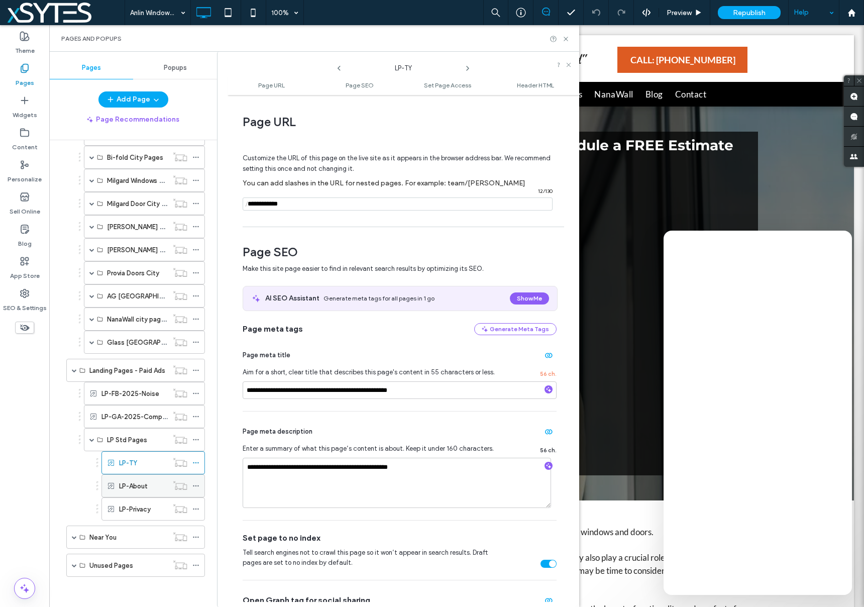
click at [195, 482] on icon at bounding box center [195, 485] width 7 height 7
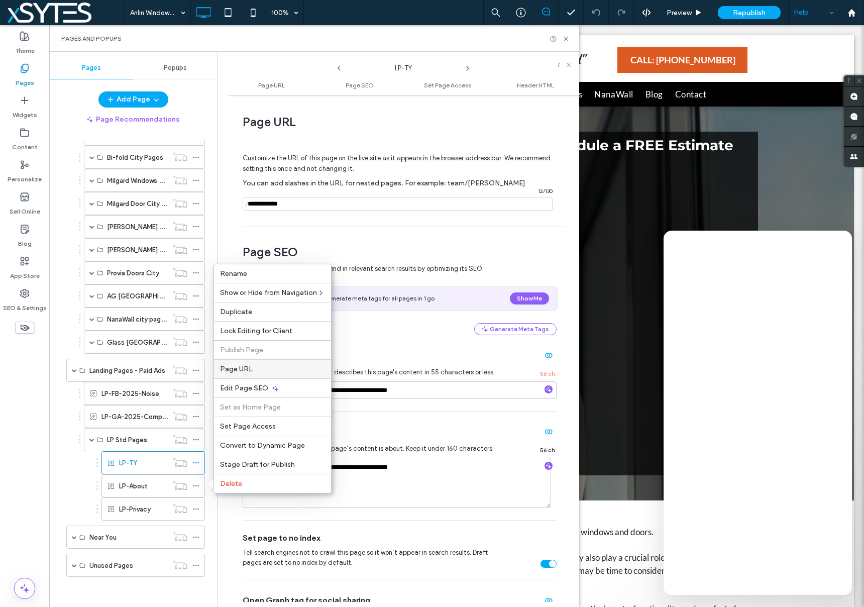
click at [244, 369] on span "Page URL" at bounding box center [236, 369] width 33 height 9
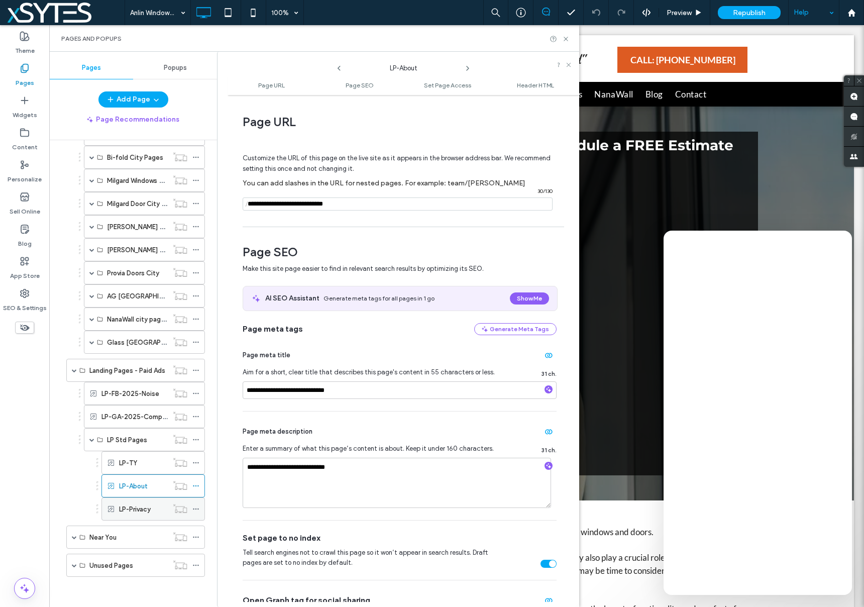
click at [195, 508] on use at bounding box center [196, 509] width 6 height 2
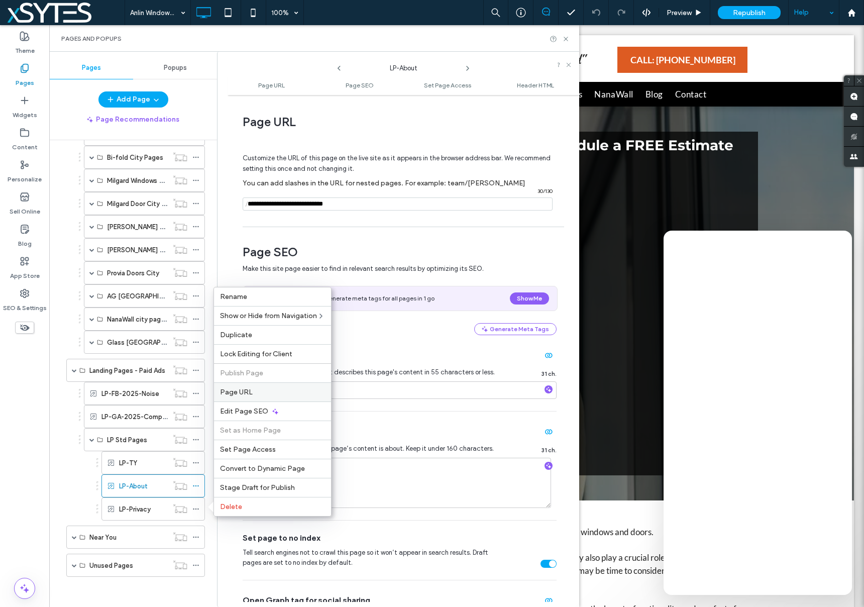
click at [243, 394] on span "Page URL" at bounding box center [236, 392] width 33 height 9
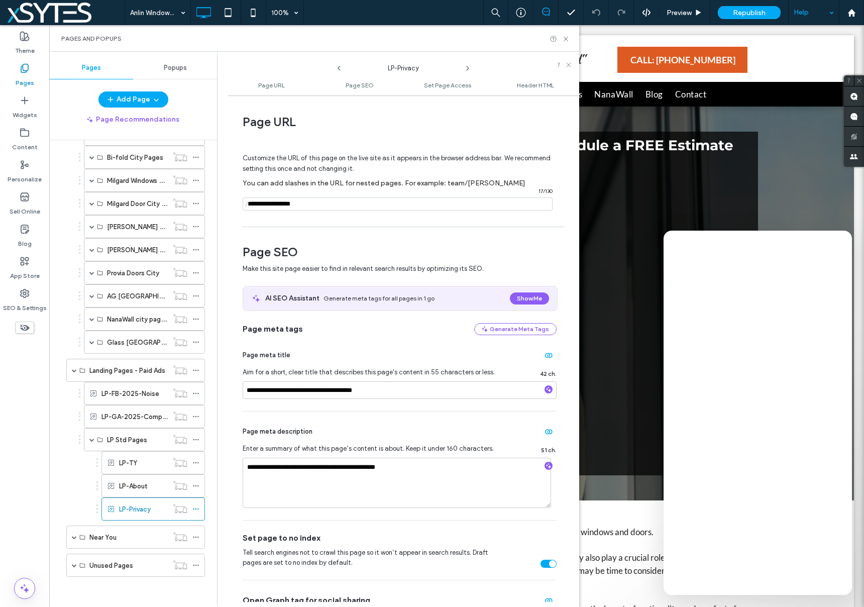
click at [303, 204] on input "notEmpty" at bounding box center [398, 203] width 310 height 13
click at [194, 462] on icon at bounding box center [195, 462] width 7 height 7
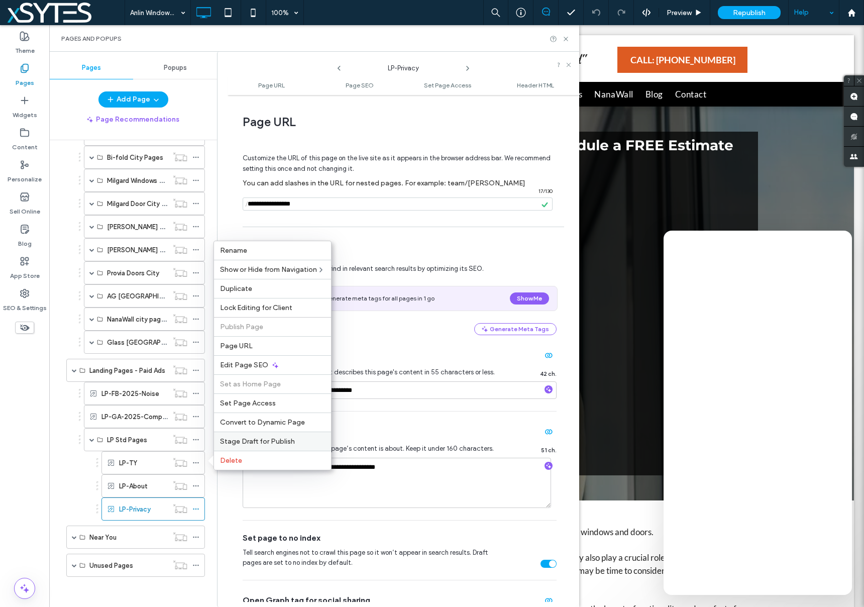
click at [249, 439] on span "Stage Draft for Publish" at bounding box center [257, 441] width 75 height 9
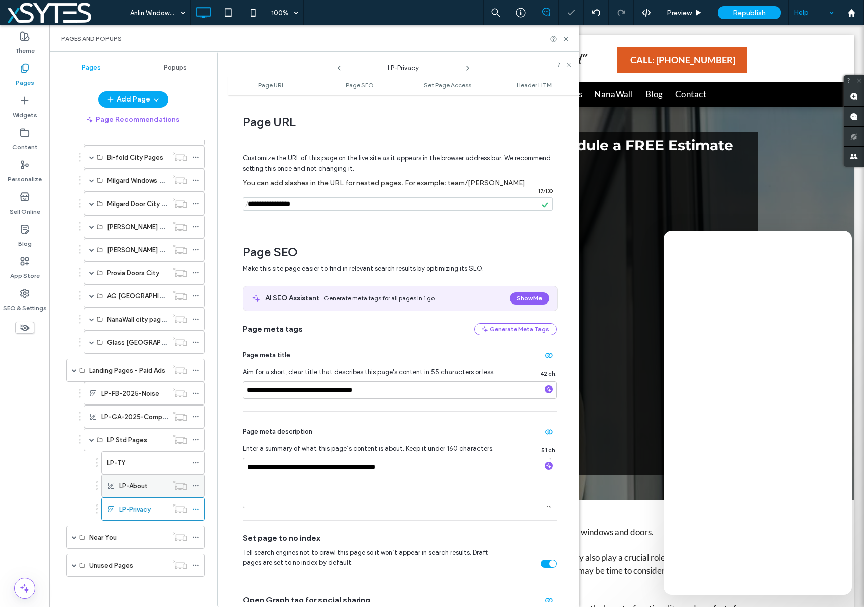
click at [194, 485] on icon at bounding box center [195, 485] width 7 height 7
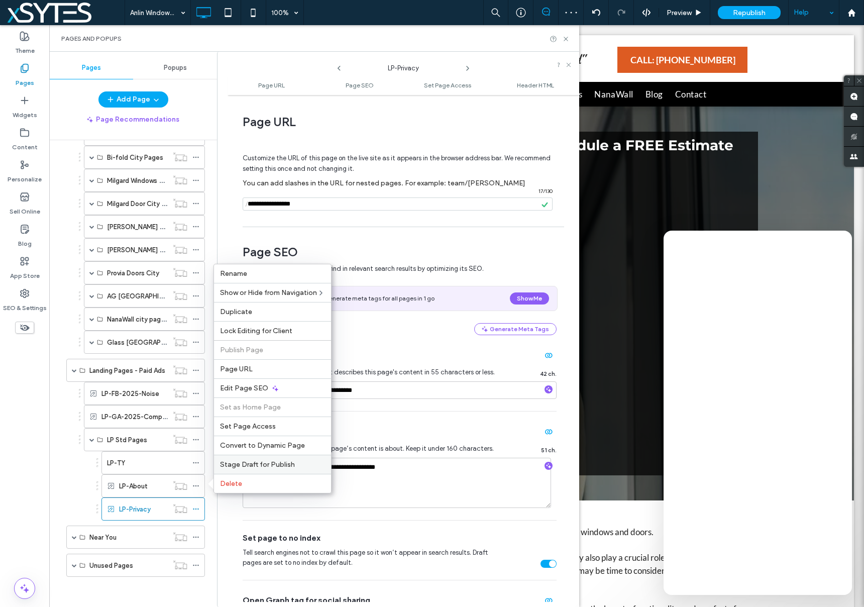
click at [240, 465] on span "Stage Draft for Publish" at bounding box center [257, 464] width 75 height 9
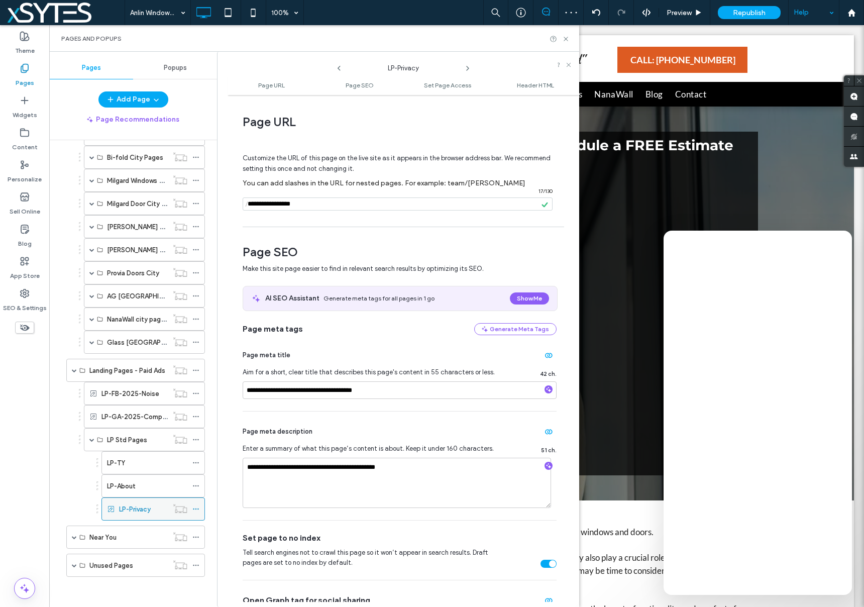
click at [197, 507] on icon at bounding box center [195, 508] width 7 height 7
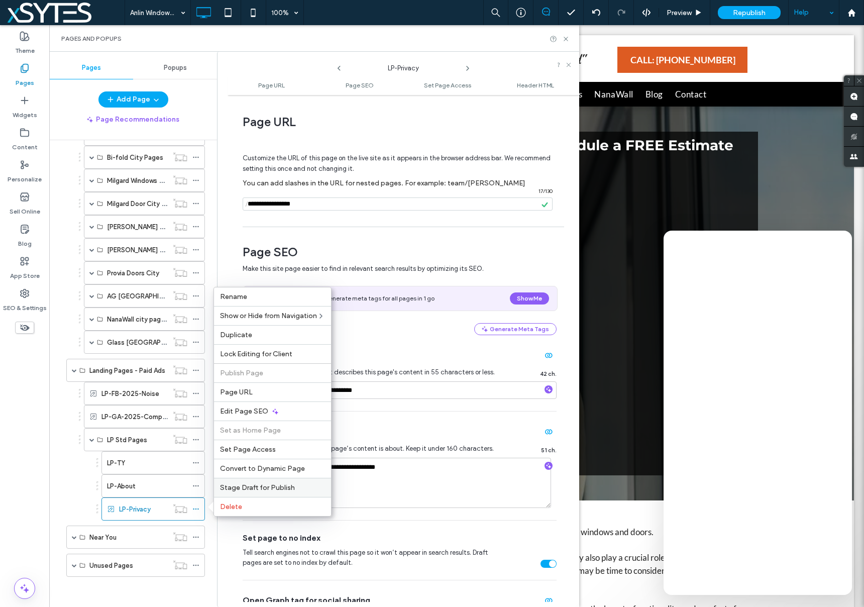
click at [266, 487] on span "Stage Draft for Publish" at bounding box center [257, 487] width 75 height 9
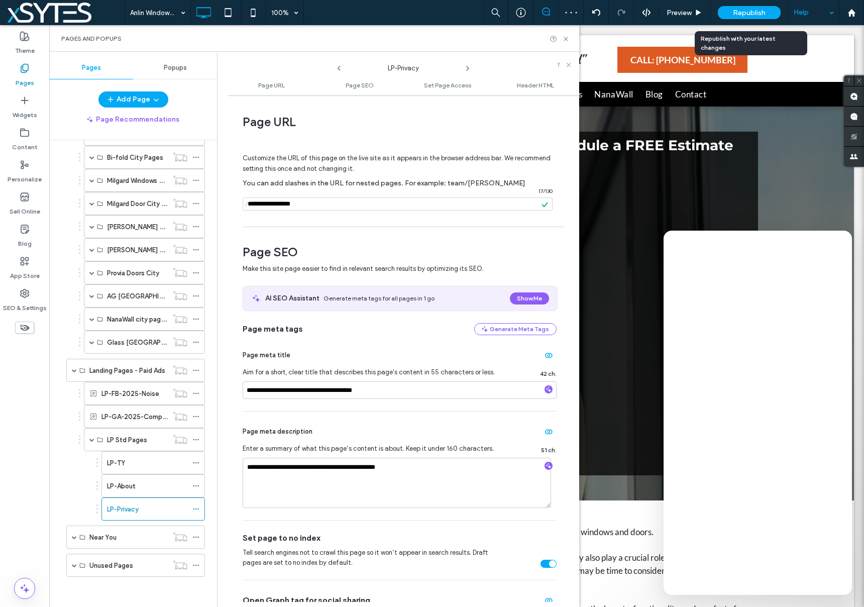
click at [734, 13] on span "Republish" at bounding box center [749, 13] width 33 height 9
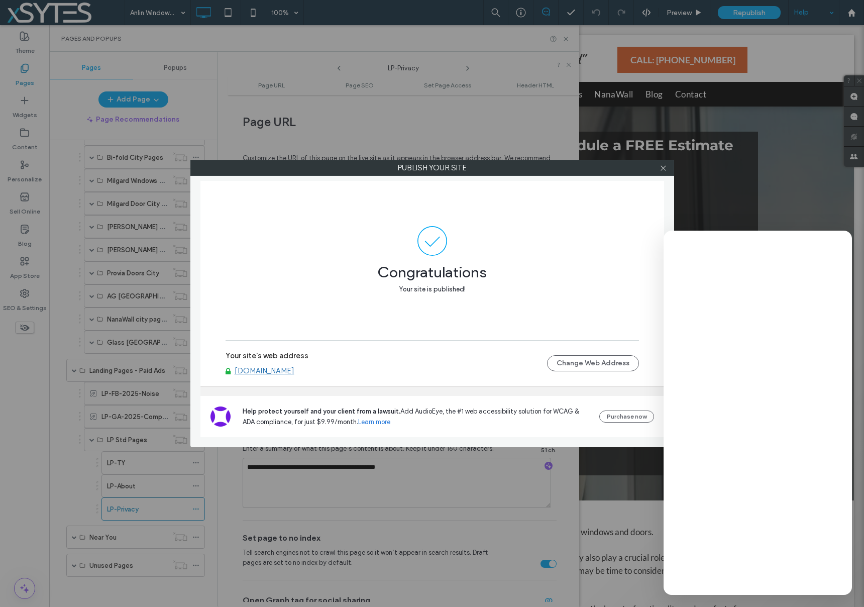
click at [294, 371] on link "[DOMAIN_NAME]" at bounding box center [265, 370] width 60 height 9
click at [666, 167] on icon at bounding box center [664, 168] width 8 height 8
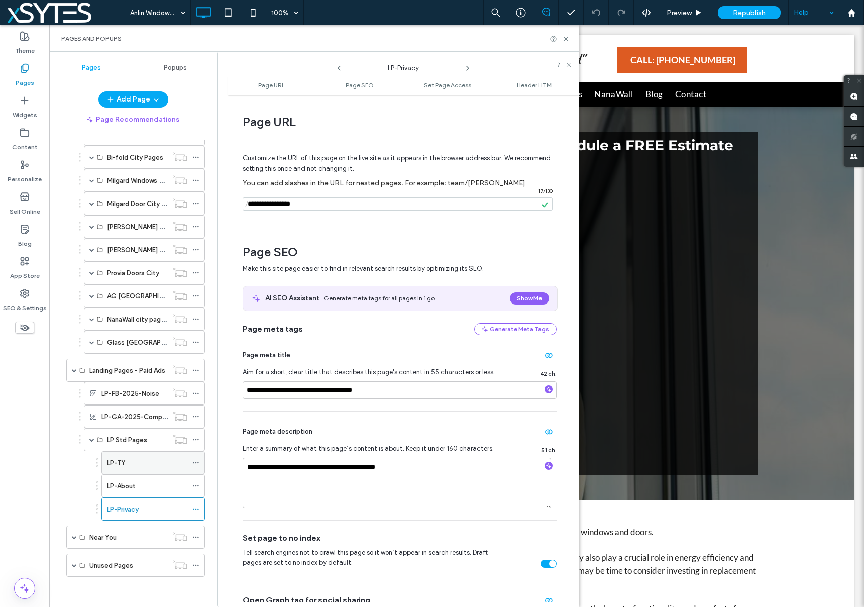
click at [138, 465] on div "LP-TY" at bounding box center [147, 463] width 80 height 11
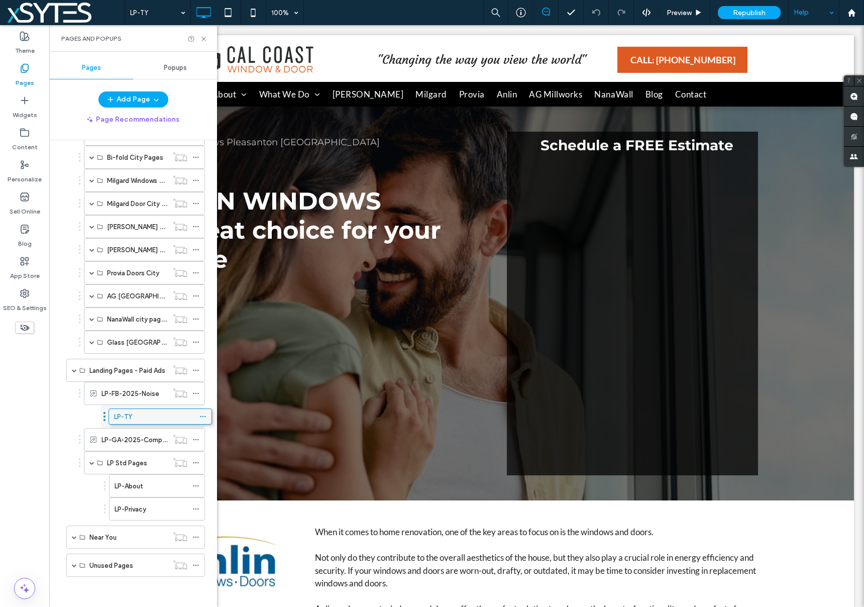
drag, startPoint x: 137, startPoint y: 460, endPoint x: 144, endPoint y: 412, distance: 48.2
click at [140, 412] on div "LP-TY" at bounding box center [147, 416] width 80 height 11
click at [0, 0] on div at bounding box center [0, 0] width 0 height 0
click at [132, 418] on div "LP-TY" at bounding box center [147, 416] width 80 height 11
click at [195, 416] on icon at bounding box center [195, 416] width 7 height 7
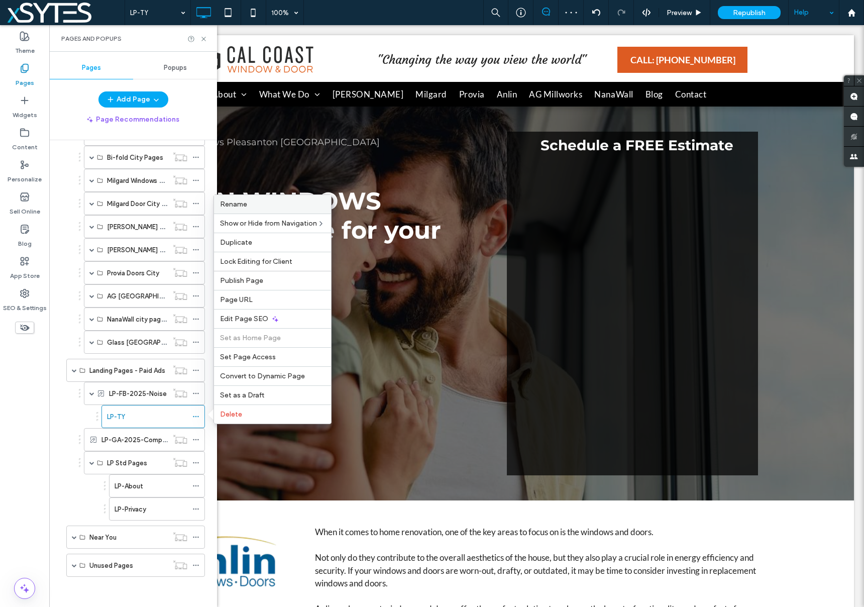
click at [247, 204] on label "Rename" at bounding box center [272, 204] width 105 height 9
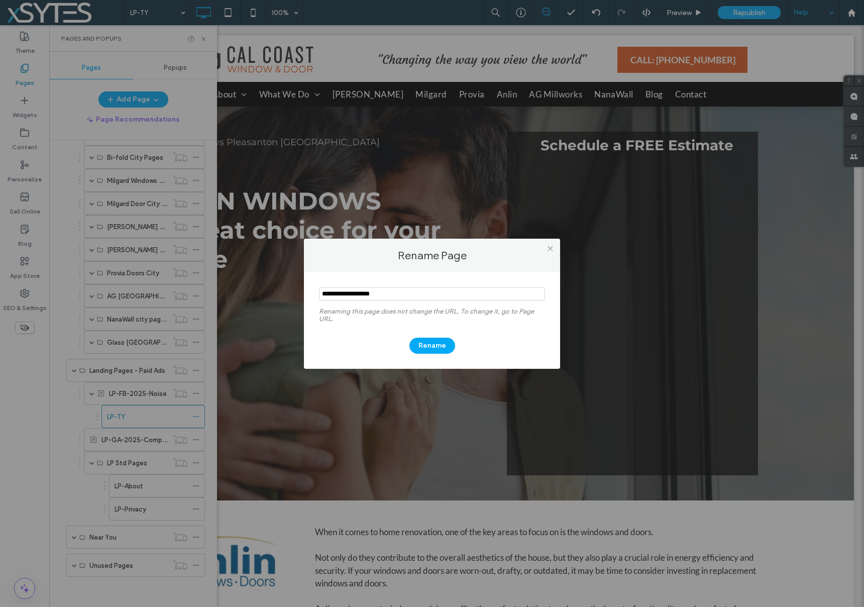
click at [365, 294] on input "notEmpty" at bounding box center [432, 293] width 226 height 13
type input "**********"
click at [441, 345] on button "Rename" at bounding box center [432, 346] width 46 height 16
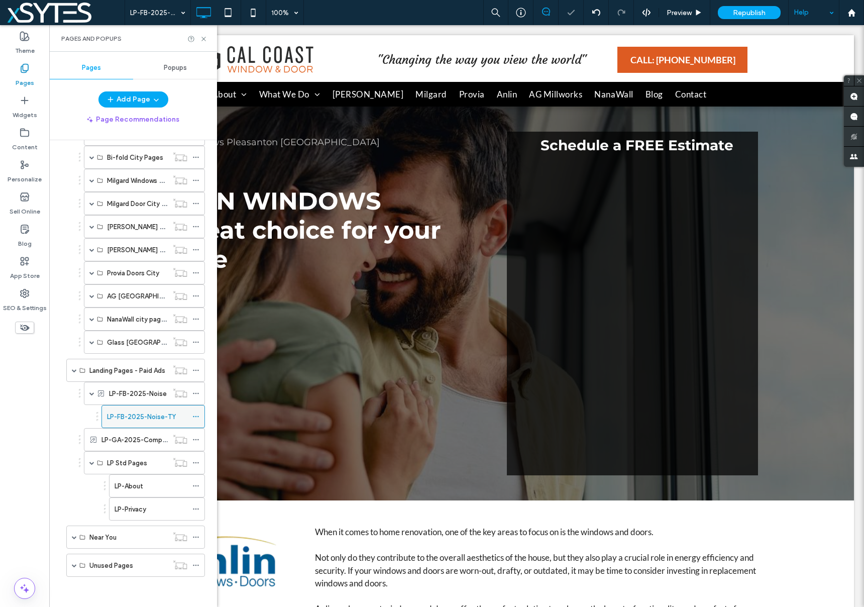
click at [197, 419] on icon at bounding box center [195, 416] width 7 height 7
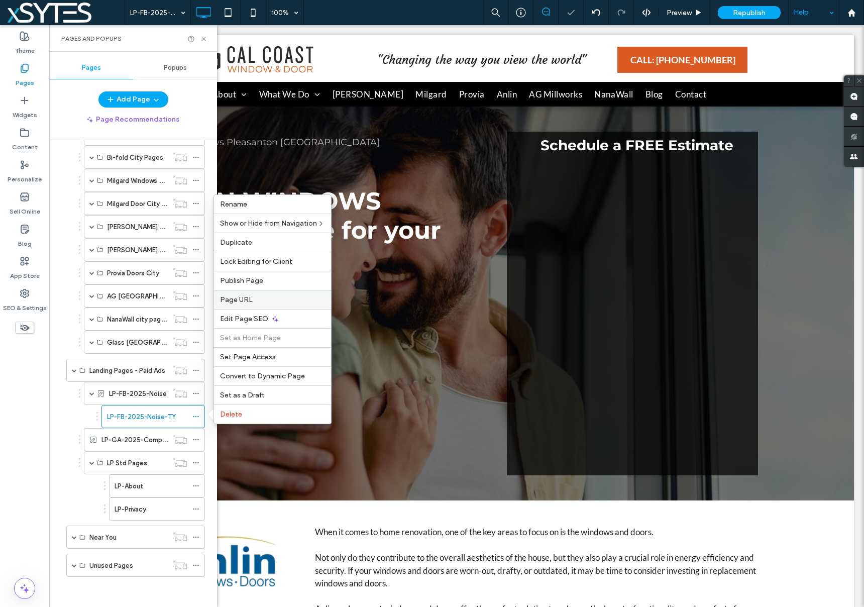
click at [247, 302] on span "Page URL" at bounding box center [236, 299] width 33 height 9
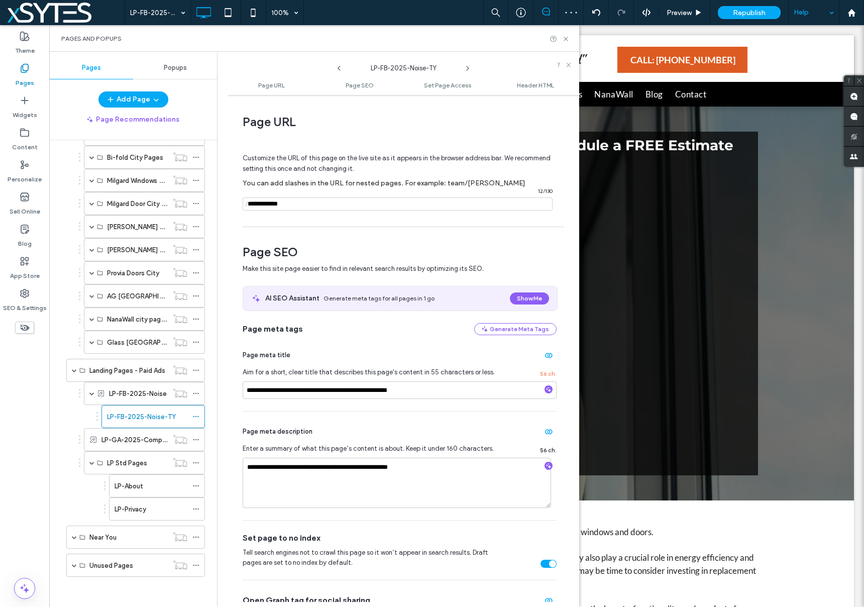
click at [256, 204] on input "notEmpty" at bounding box center [398, 203] width 310 height 13
click at [280, 203] on input "notEmpty" at bounding box center [398, 203] width 310 height 13
click at [281, 204] on input "notEmpty" at bounding box center [398, 203] width 310 height 13
click at [366, 201] on input "notEmpty" at bounding box center [398, 203] width 310 height 13
click at [373, 234] on div "**********" at bounding box center [400, 535] width 314 height 607
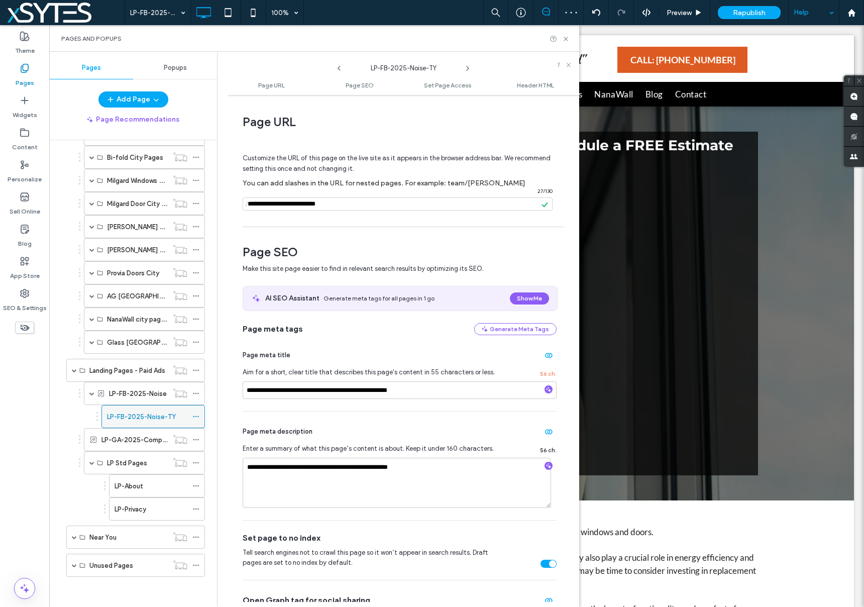
click at [194, 415] on icon at bounding box center [195, 416] width 7 height 7
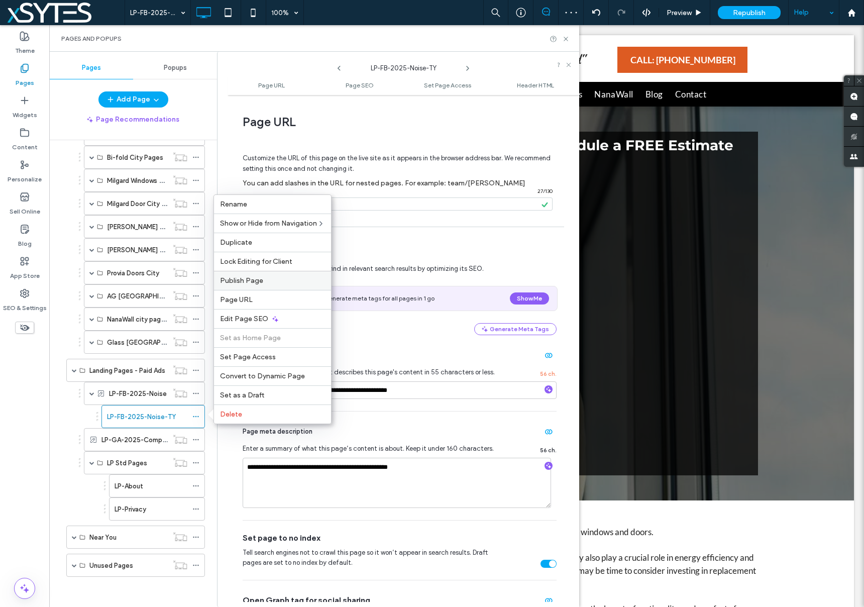
click at [252, 277] on span "Publish Page" at bounding box center [241, 280] width 43 height 9
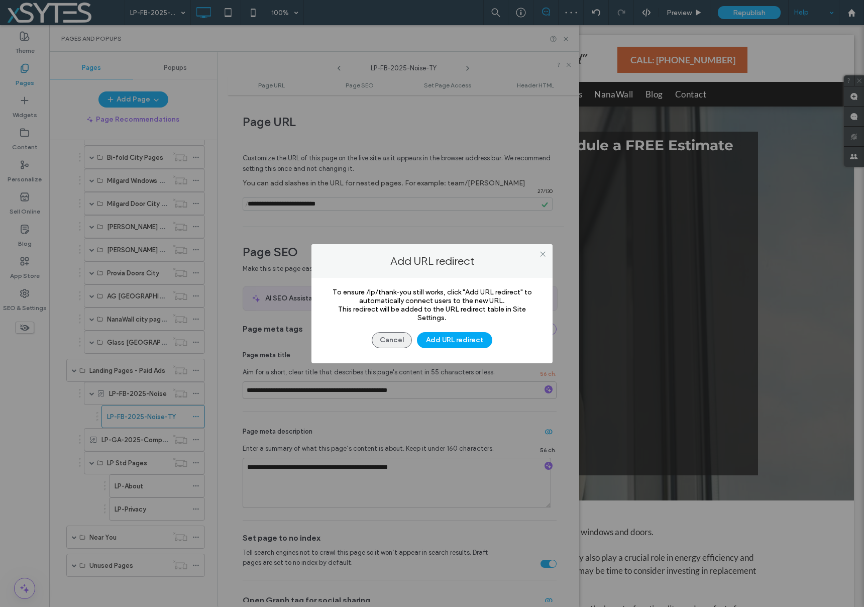
click at [384, 341] on button "Cancel" at bounding box center [392, 340] width 40 height 16
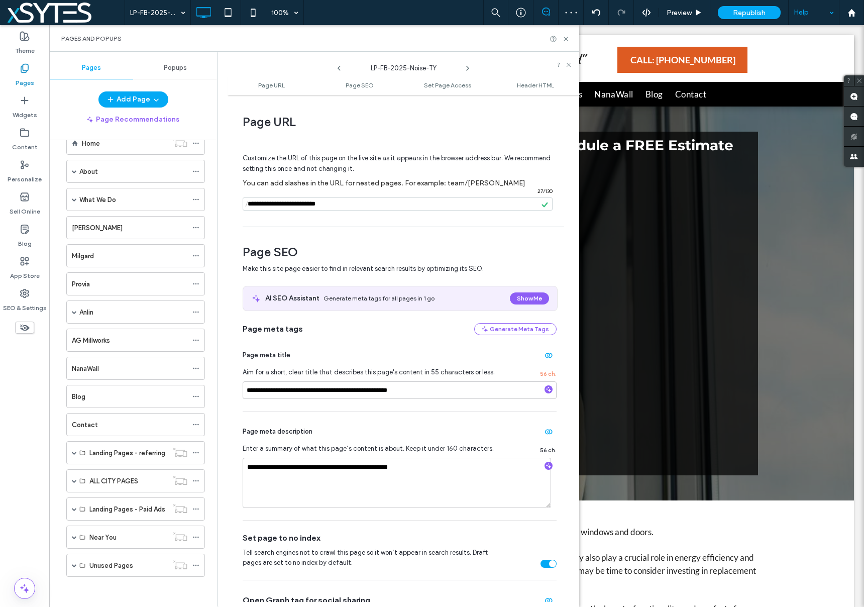
scroll to position [26, 0]
click at [335, 206] on input "notEmpty" at bounding box center [398, 203] width 310 height 13
drag, startPoint x: 341, startPoint y: 205, endPoint x: 236, endPoint y: 204, distance: 105.0
click at [236, 204] on div "**********" at bounding box center [404, 351] width 352 height 502
click at [253, 205] on input "notEmpty" at bounding box center [398, 203] width 310 height 13
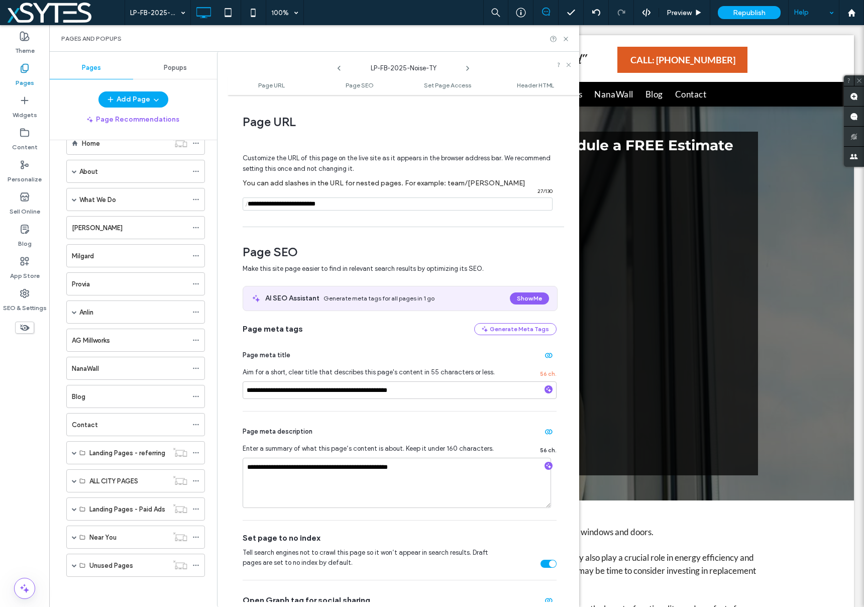
click at [253, 205] on input "notEmpty" at bounding box center [398, 203] width 310 height 13
click at [257, 205] on input "notEmpty" at bounding box center [398, 203] width 310 height 13
type input "**********"
click at [519, 242] on div "**********" at bounding box center [400, 535] width 314 height 607
click at [421, 216] on div "Customize the URL of this page on the live site as it appears in the browser ad…" at bounding box center [400, 178] width 314 height 88
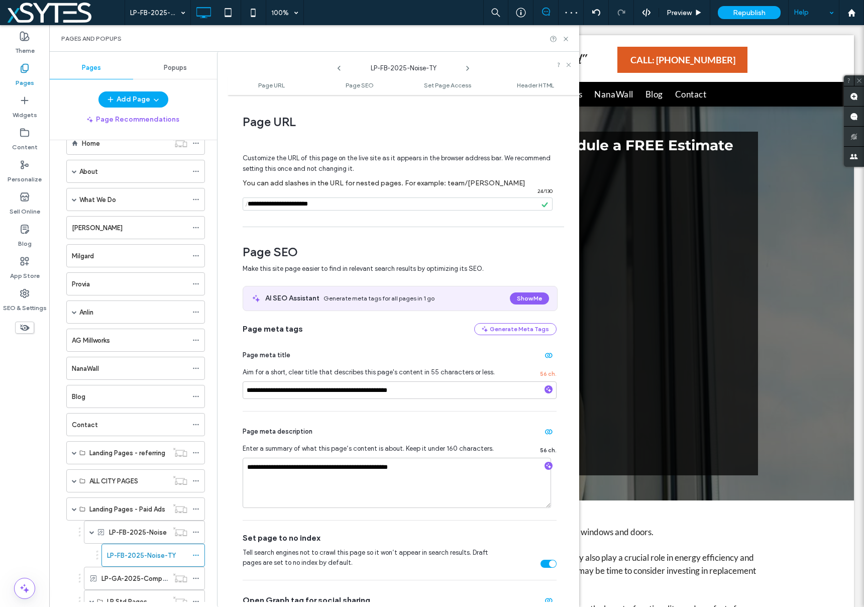
scroll to position [118, 0]
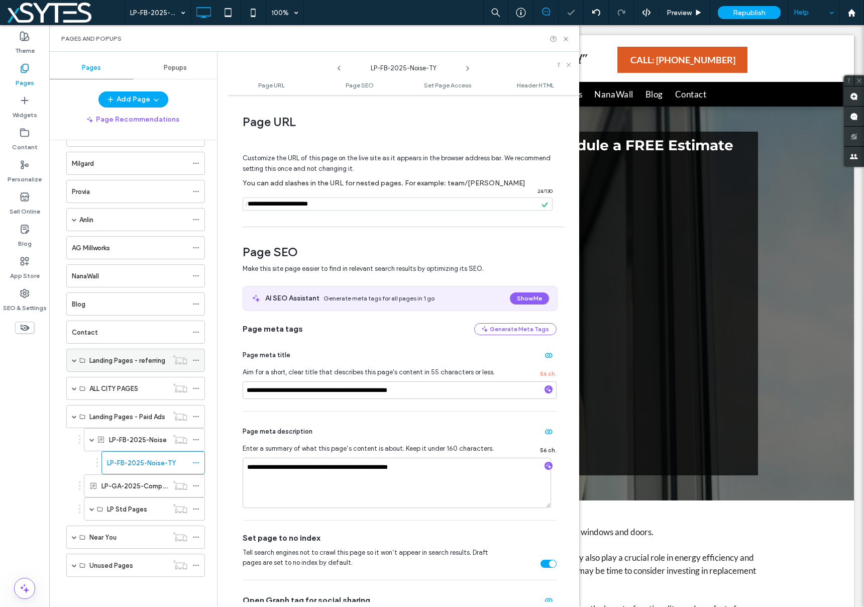
click at [194, 372] on div "Landing Pages - referring" at bounding box center [135, 360] width 139 height 23
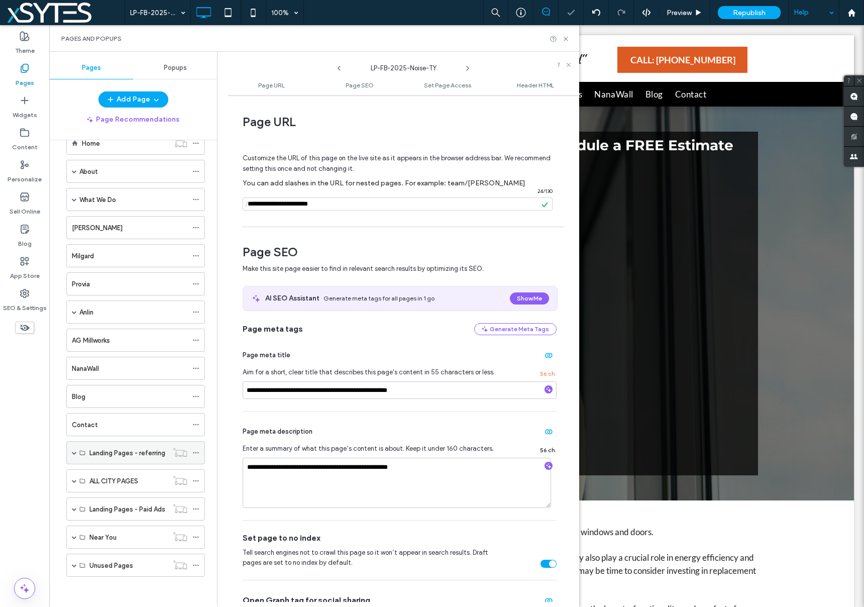
scroll to position [26, 0]
click at [75, 509] on span at bounding box center [74, 508] width 5 height 5
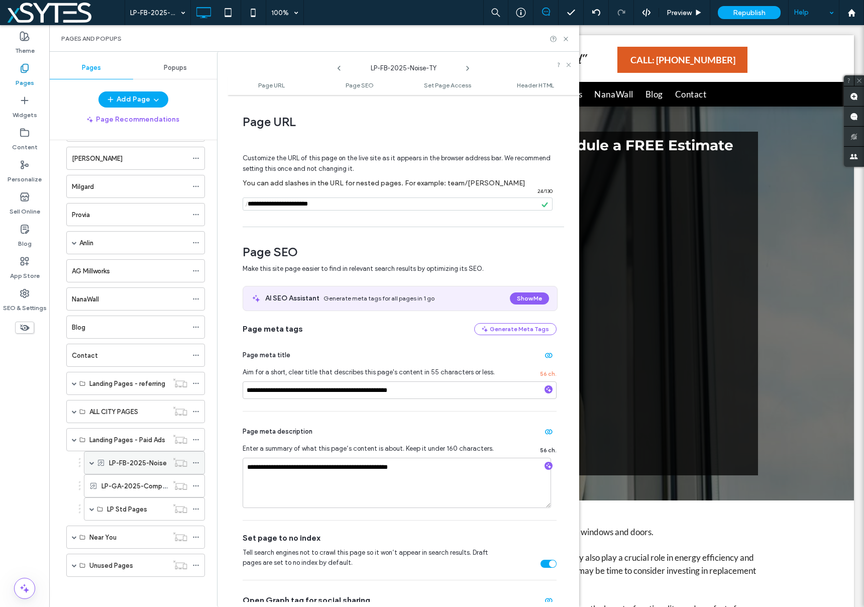
click at [90, 463] on span at bounding box center [91, 462] width 5 height 5
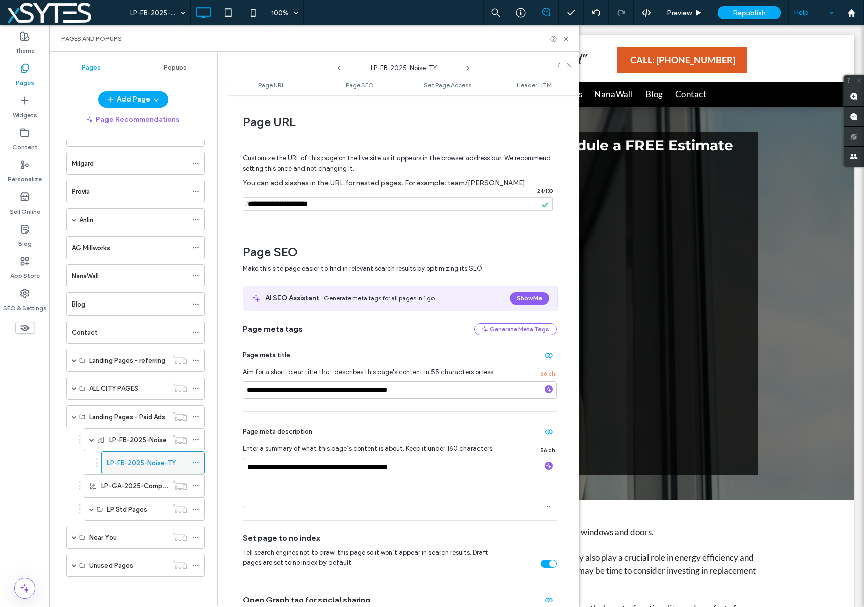
click at [195, 463] on icon at bounding box center [195, 462] width 7 height 7
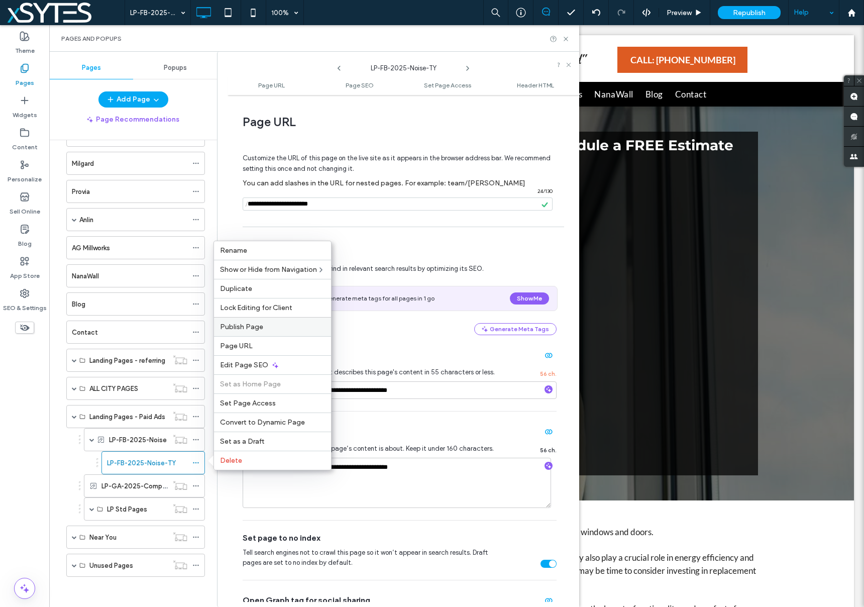
click at [256, 326] on span "Publish Page" at bounding box center [241, 327] width 43 height 9
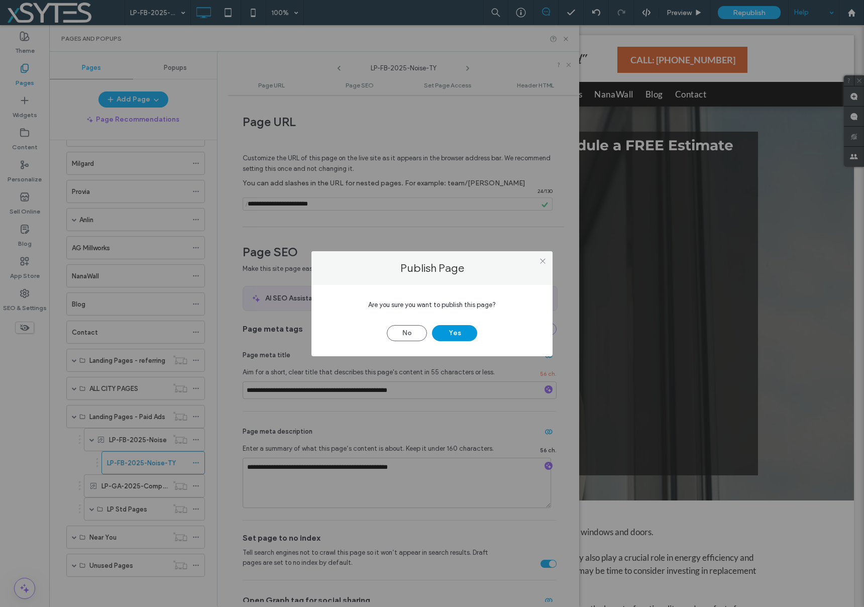
click at [459, 333] on button "Yes" at bounding box center [454, 333] width 45 height 16
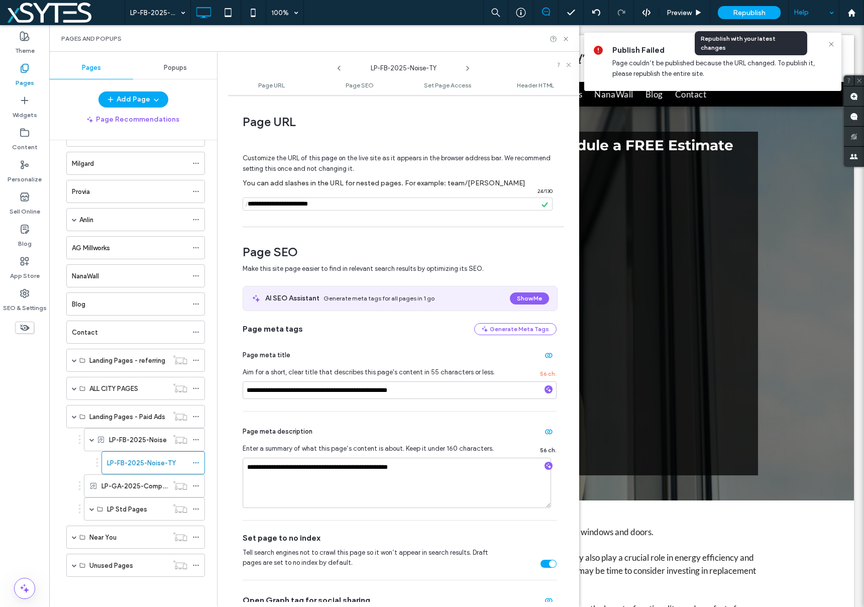
click at [765, 11] on span "Republish" at bounding box center [749, 13] width 33 height 9
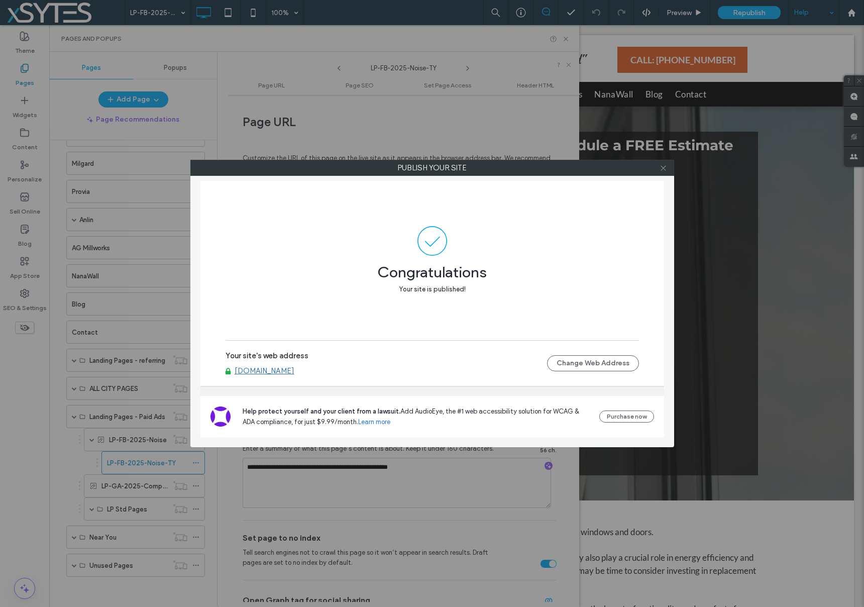
click at [663, 166] on icon at bounding box center [664, 168] width 8 height 8
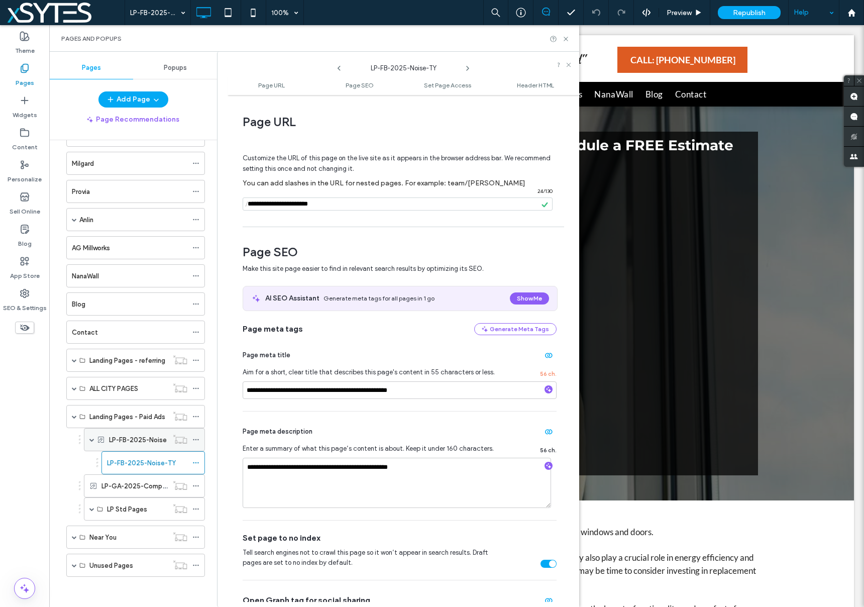
click at [196, 439] on icon at bounding box center [195, 439] width 7 height 7
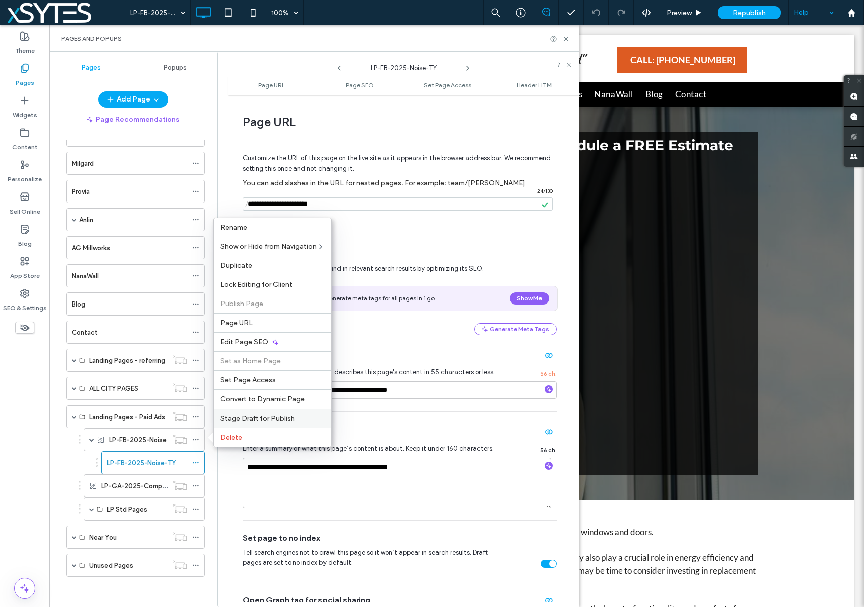
click at [250, 422] on span "Stage Draft for Publish" at bounding box center [257, 418] width 75 height 9
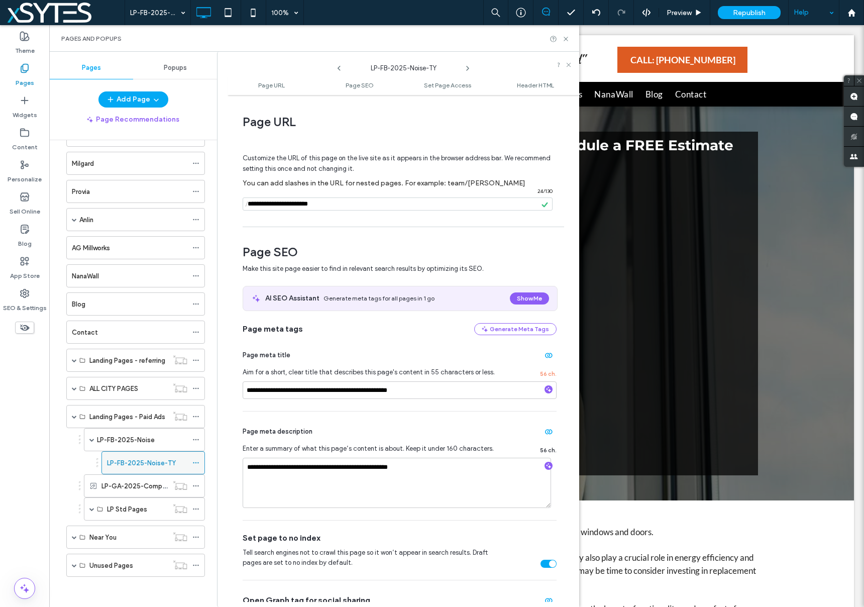
click at [195, 463] on use at bounding box center [196, 463] width 6 height 2
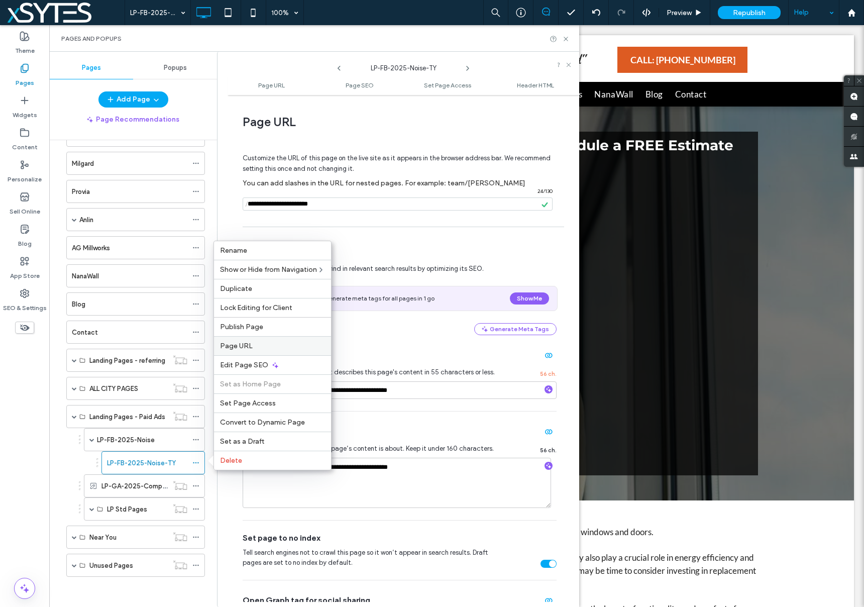
click at [251, 346] on span "Page URL" at bounding box center [236, 346] width 33 height 9
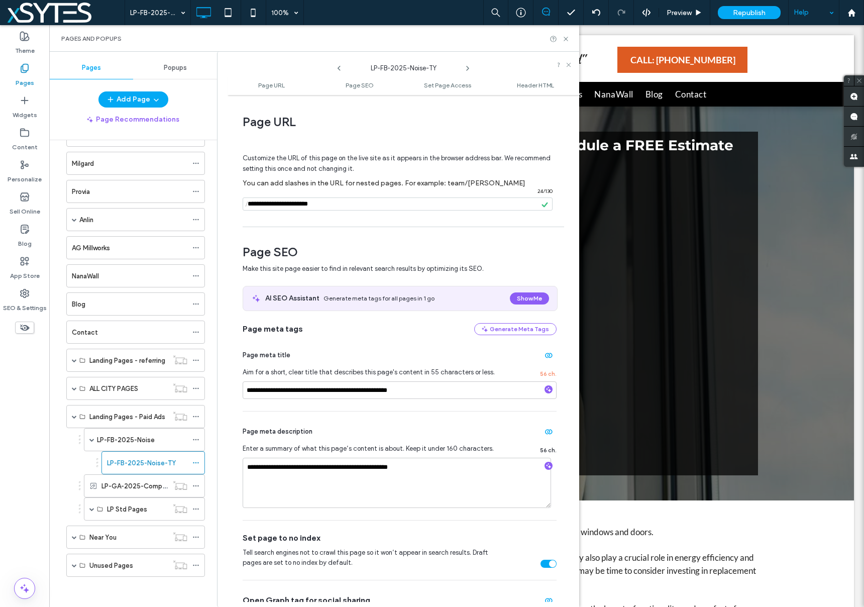
drag, startPoint x: 334, startPoint y: 205, endPoint x: 201, endPoint y: 205, distance: 133.1
click at [201, 205] on div "Pages Popups Add Page Page Recommendations Home About Reviews Check our Reviews…" at bounding box center [314, 329] width 530 height 555
